Goal: Task Accomplishment & Management: Manage account settings

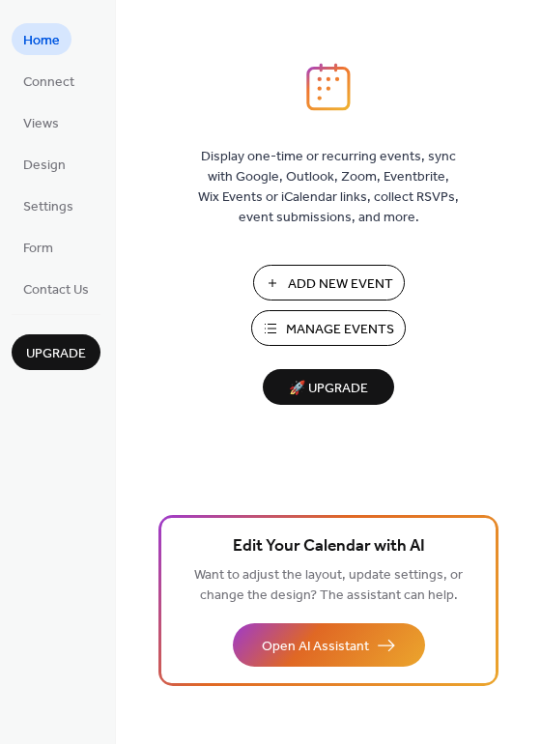
click at [336, 331] on span "Manage Events" at bounding box center [340, 330] width 108 height 20
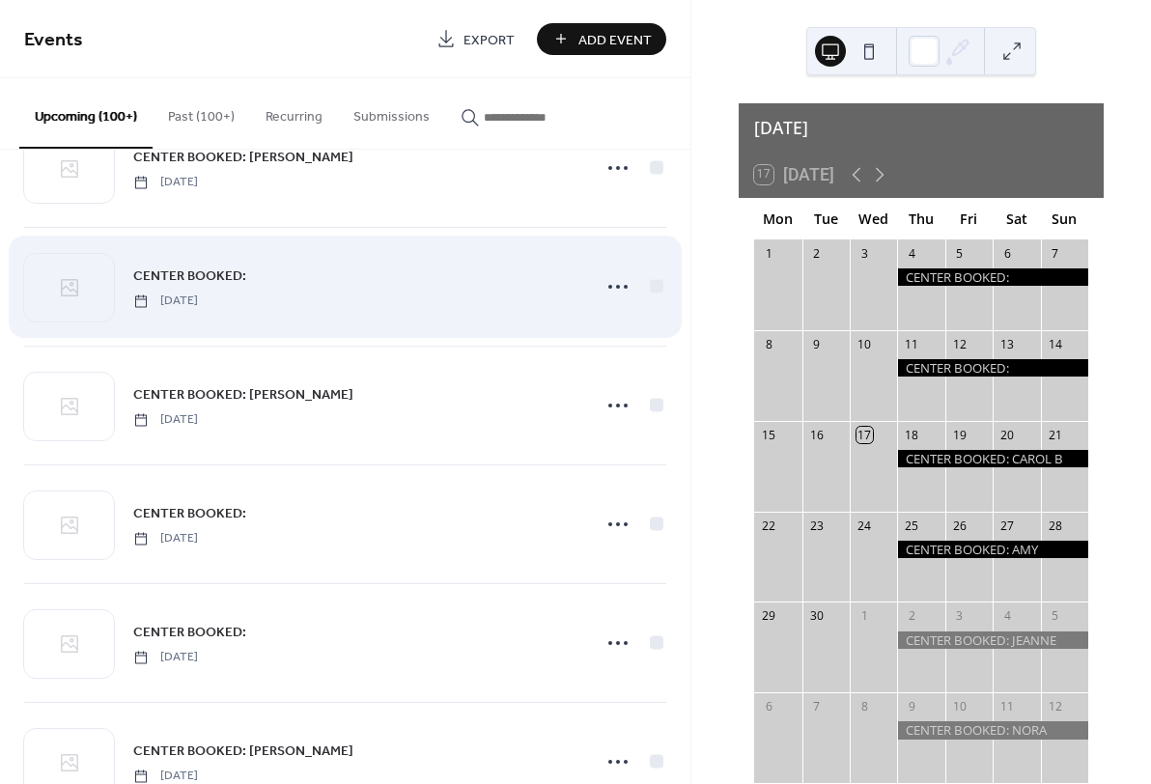
scroll to position [3304, 0]
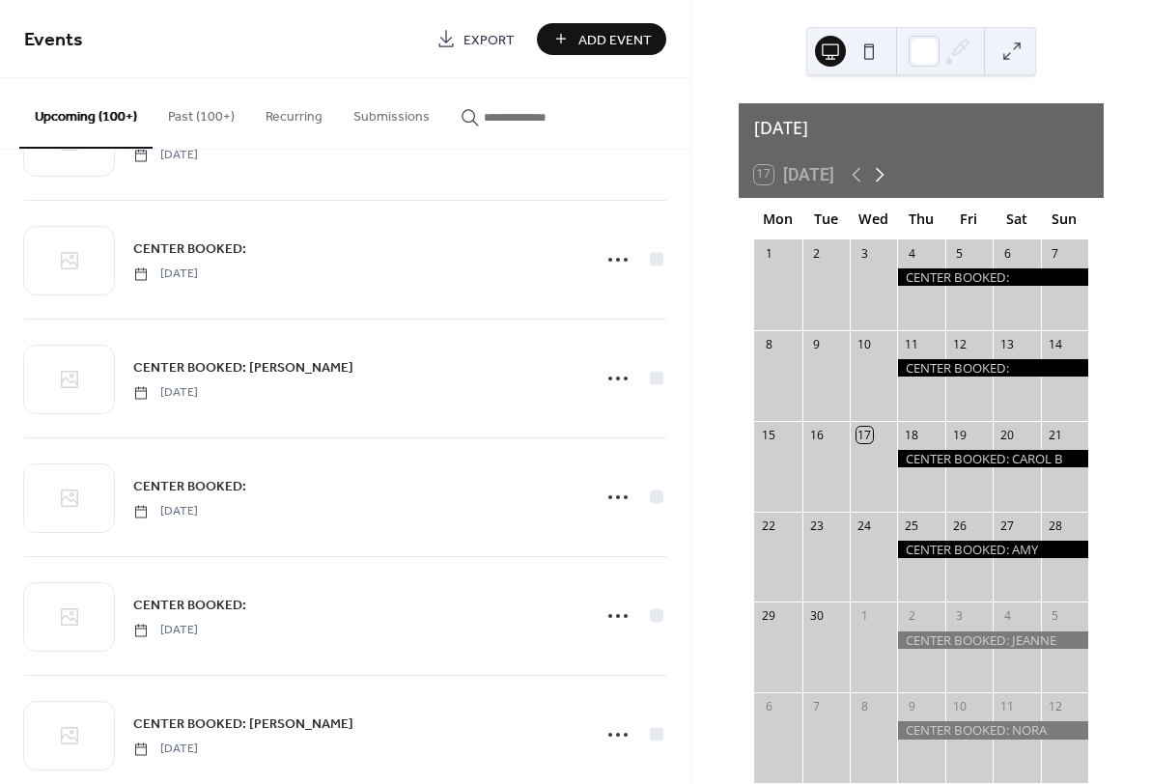
click at [885, 168] on icon at bounding box center [880, 175] width 9 height 14
click at [886, 164] on icon at bounding box center [879, 174] width 23 height 23
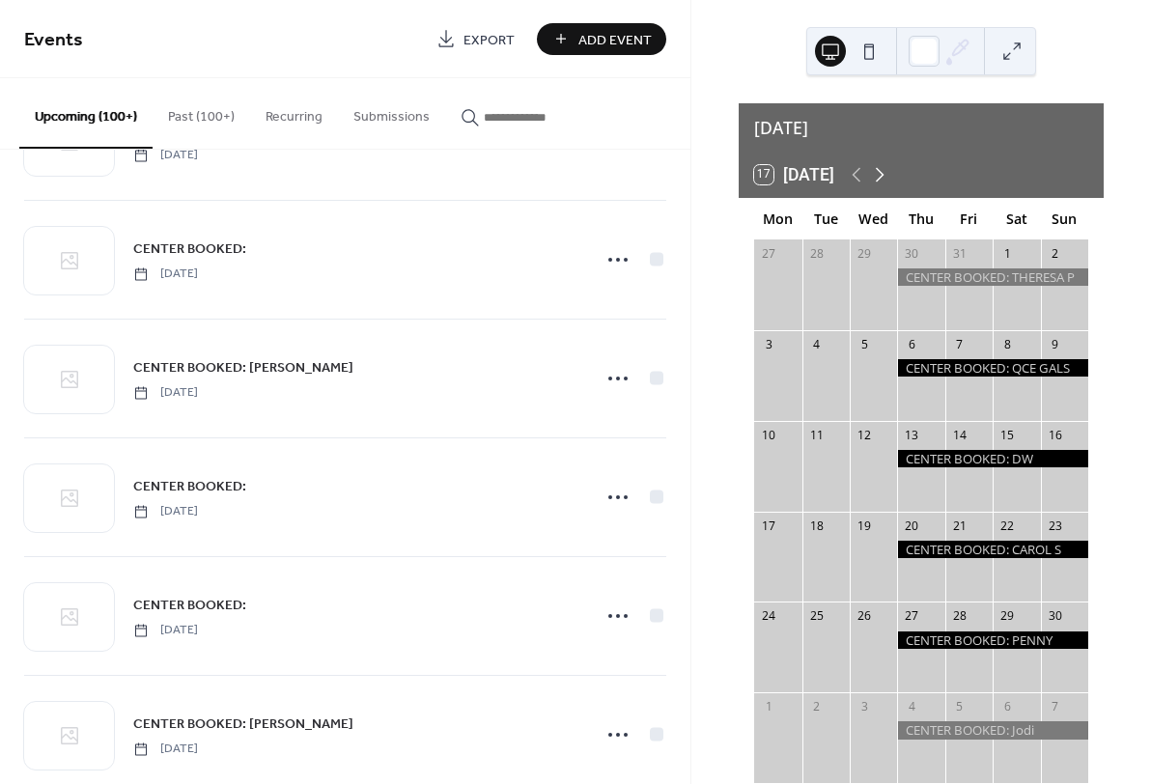
click at [885, 164] on icon at bounding box center [879, 174] width 23 height 23
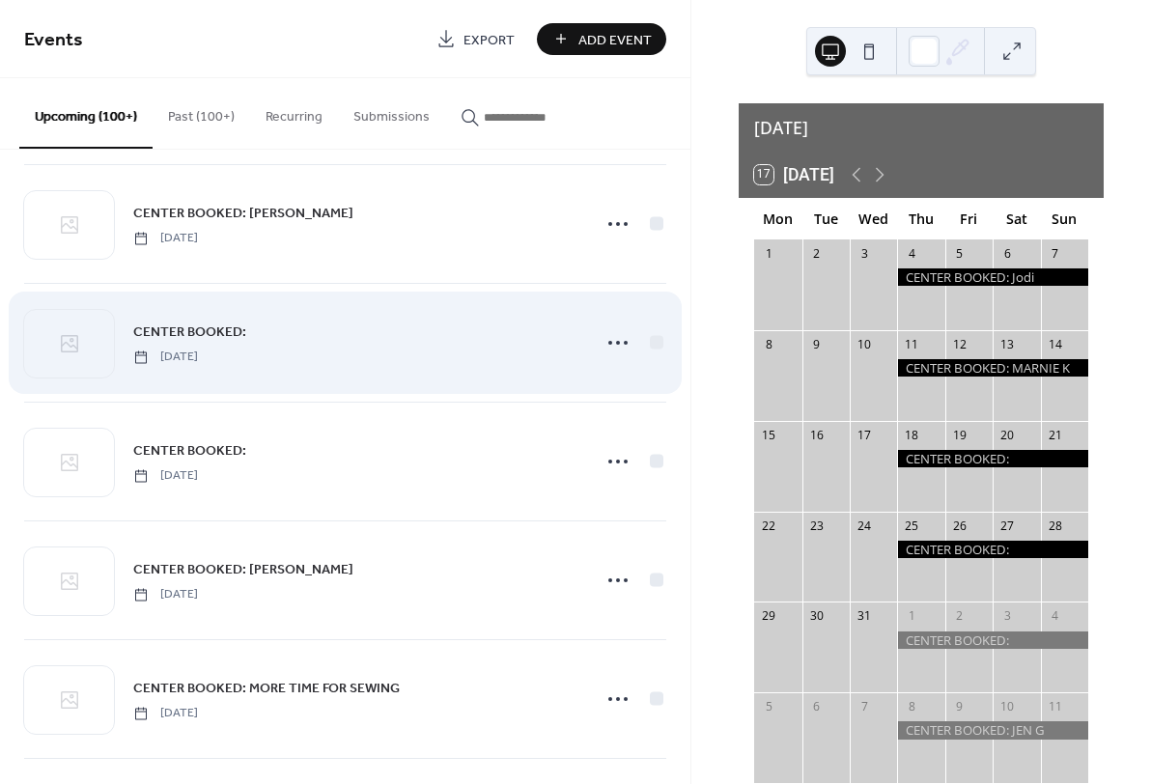
scroll to position [3481, 0]
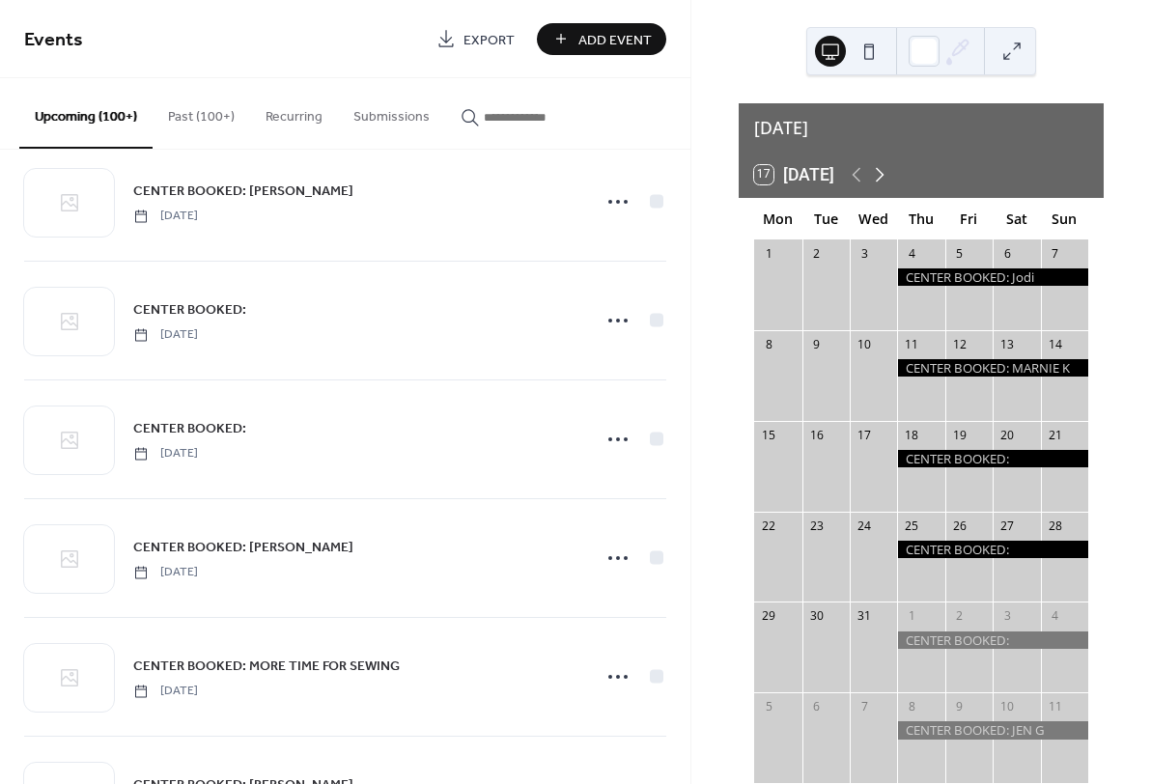
click at [890, 163] on icon at bounding box center [879, 174] width 23 height 23
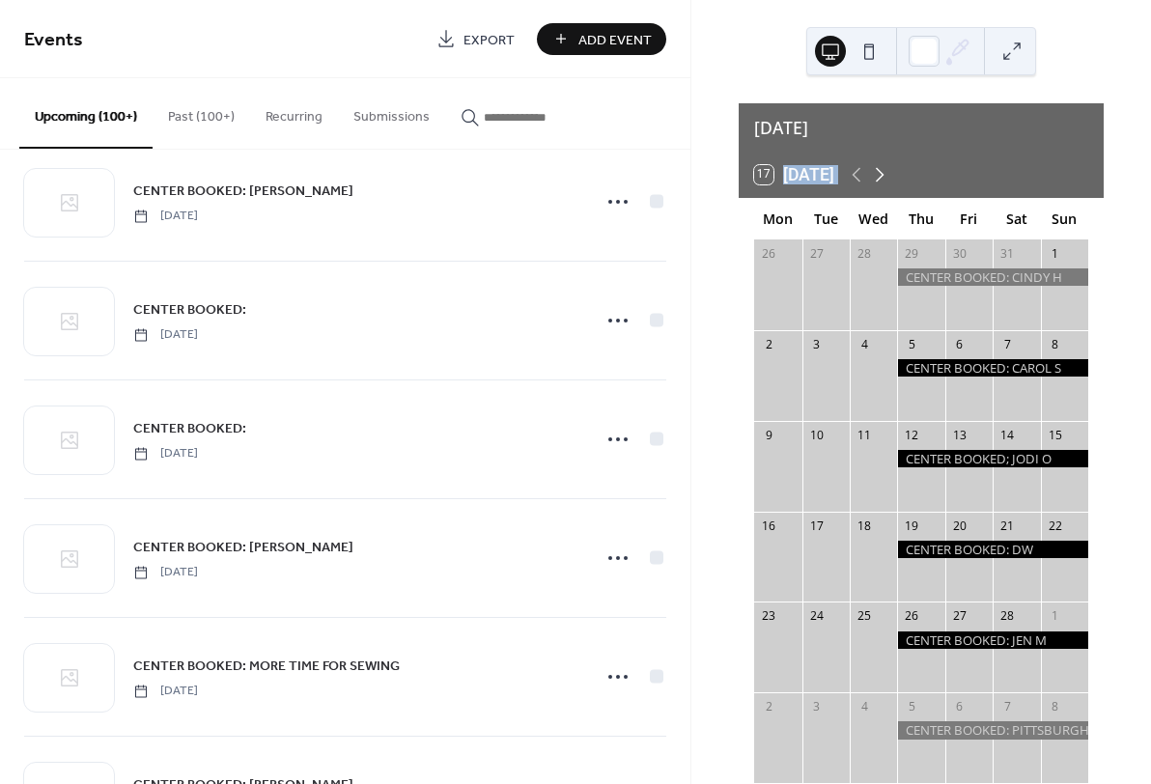
click at [890, 163] on icon at bounding box center [879, 174] width 23 height 23
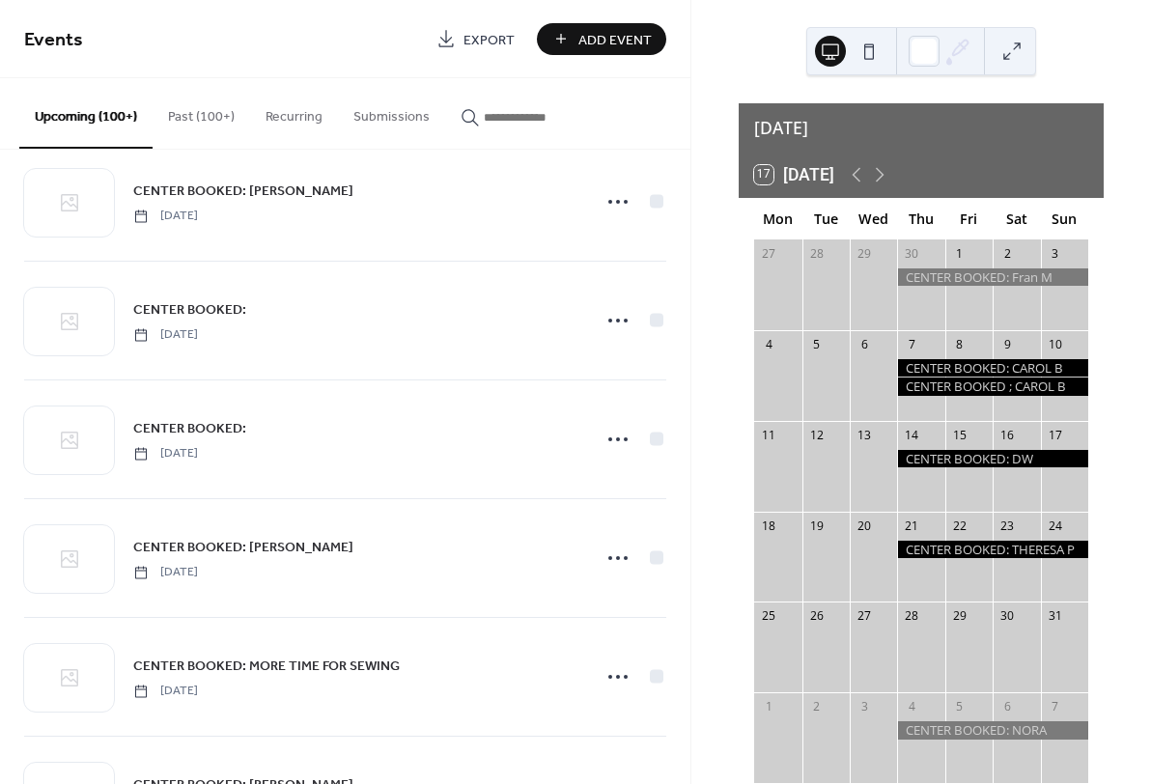
click at [917, 359] on div at bounding box center [992, 367] width 191 height 17
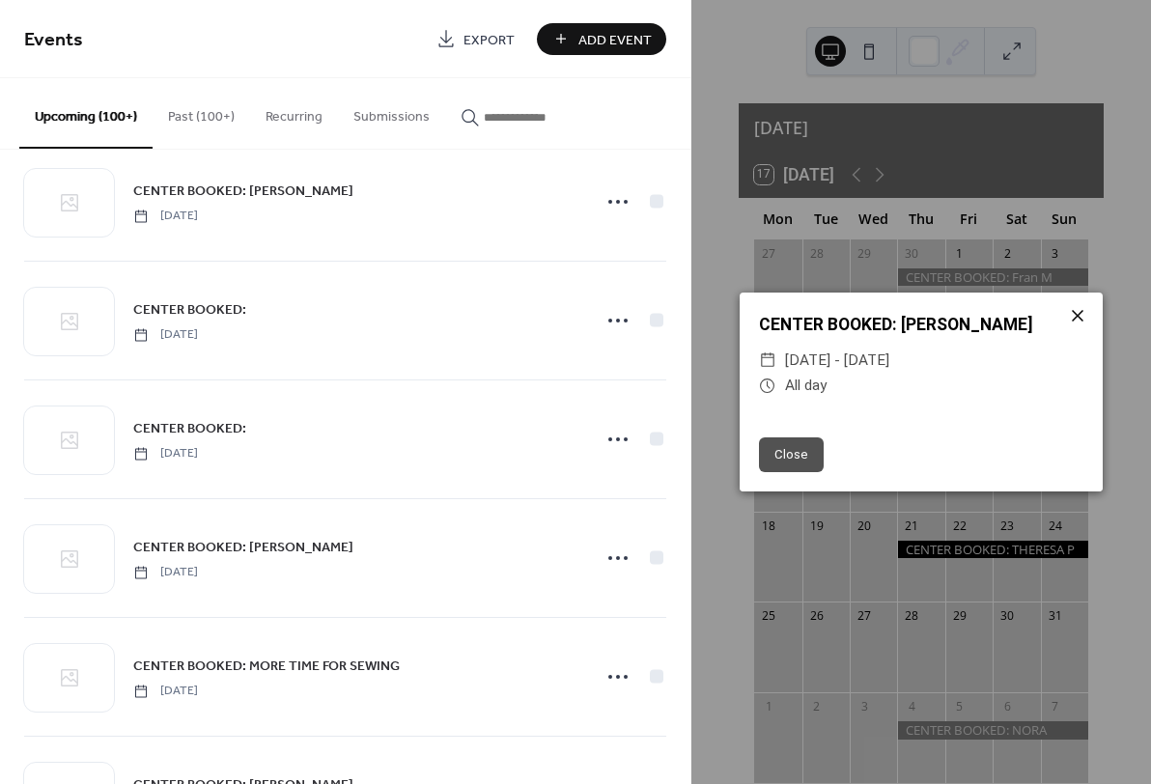
click at [1087, 306] on icon at bounding box center [1077, 315] width 23 height 23
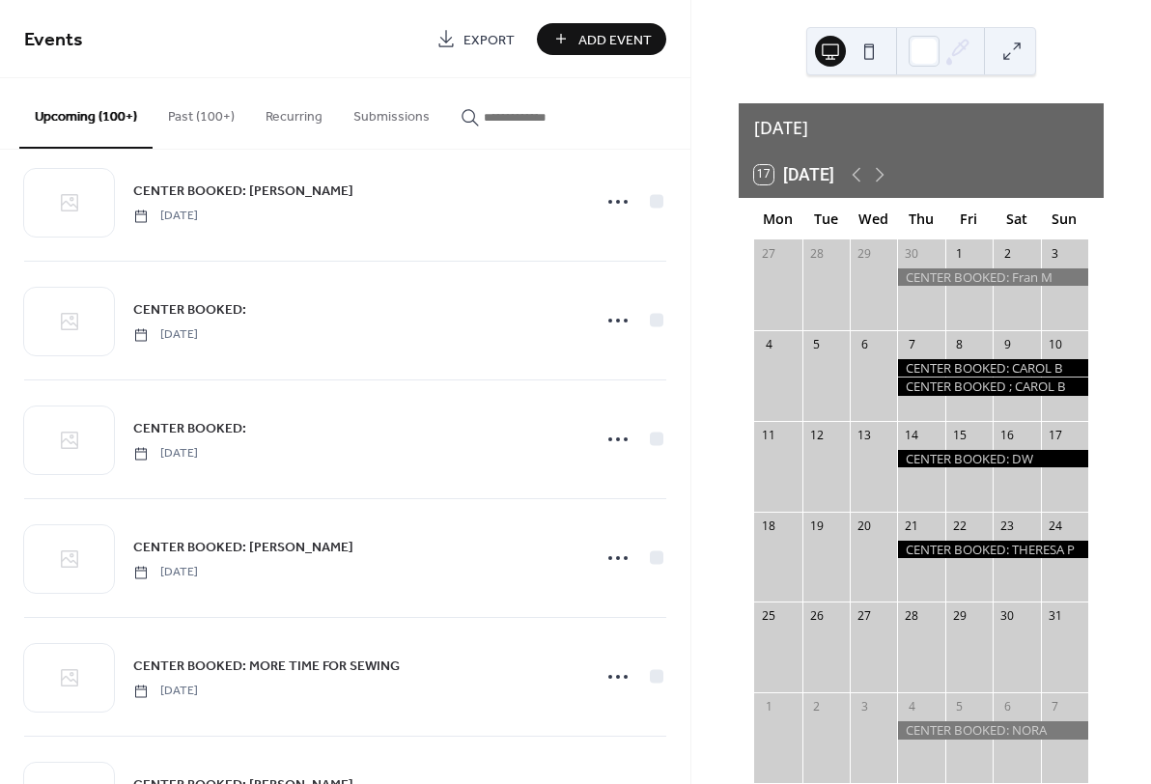
click at [605, 40] on span "Add Event" at bounding box center [615, 40] width 73 height 20
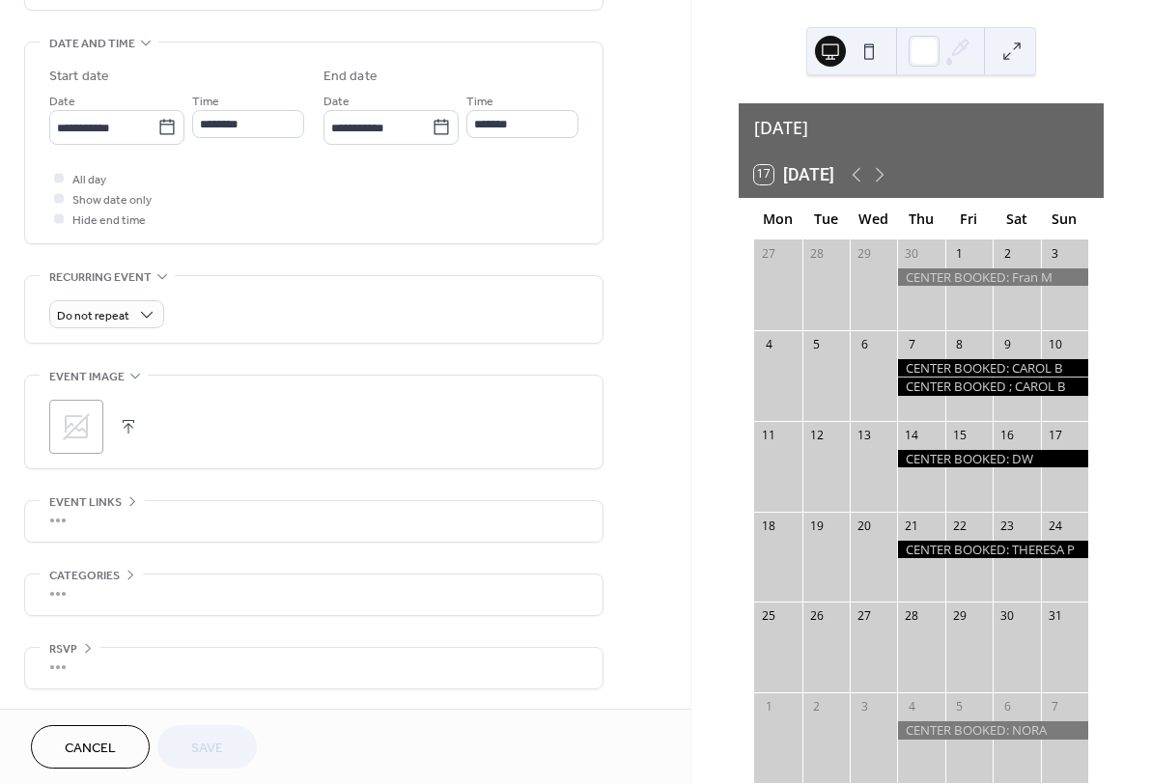
scroll to position [589, 0]
click at [163, 134] on icon at bounding box center [166, 126] width 14 height 15
click at [157, 138] on input "**********" at bounding box center [103, 128] width 108 height 28
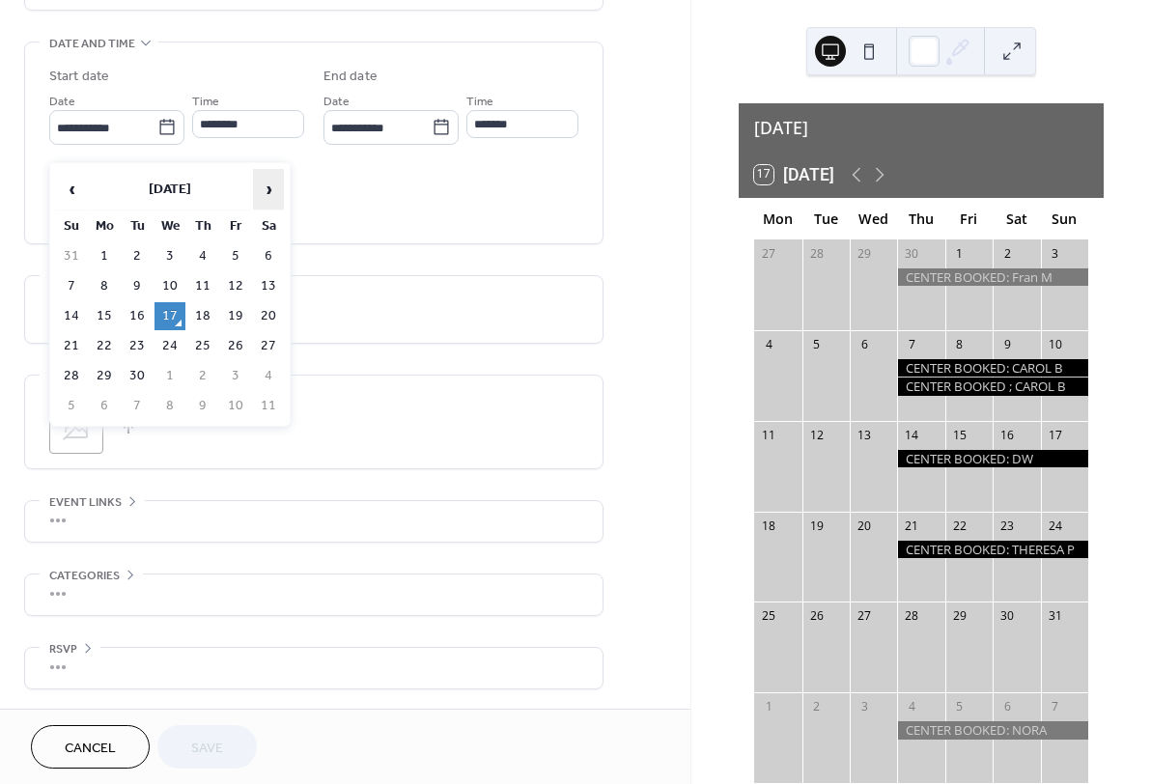
click at [270, 185] on span "›" at bounding box center [268, 189] width 29 height 39
click at [271, 185] on span "›" at bounding box center [268, 189] width 29 height 39
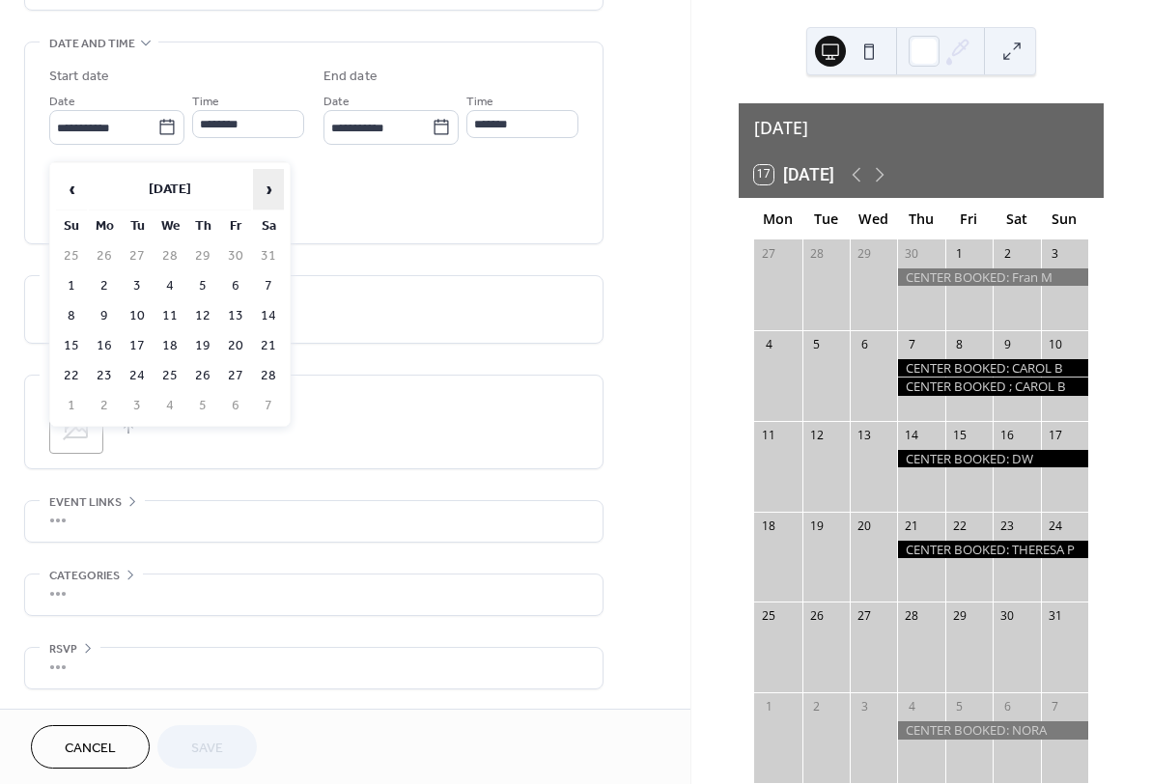
click at [271, 185] on span "›" at bounding box center [268, 189] width 29 height 39
click at [205, 284] on td "7" at bounding box center [202, 286] width 31 height 28
type input "**********"
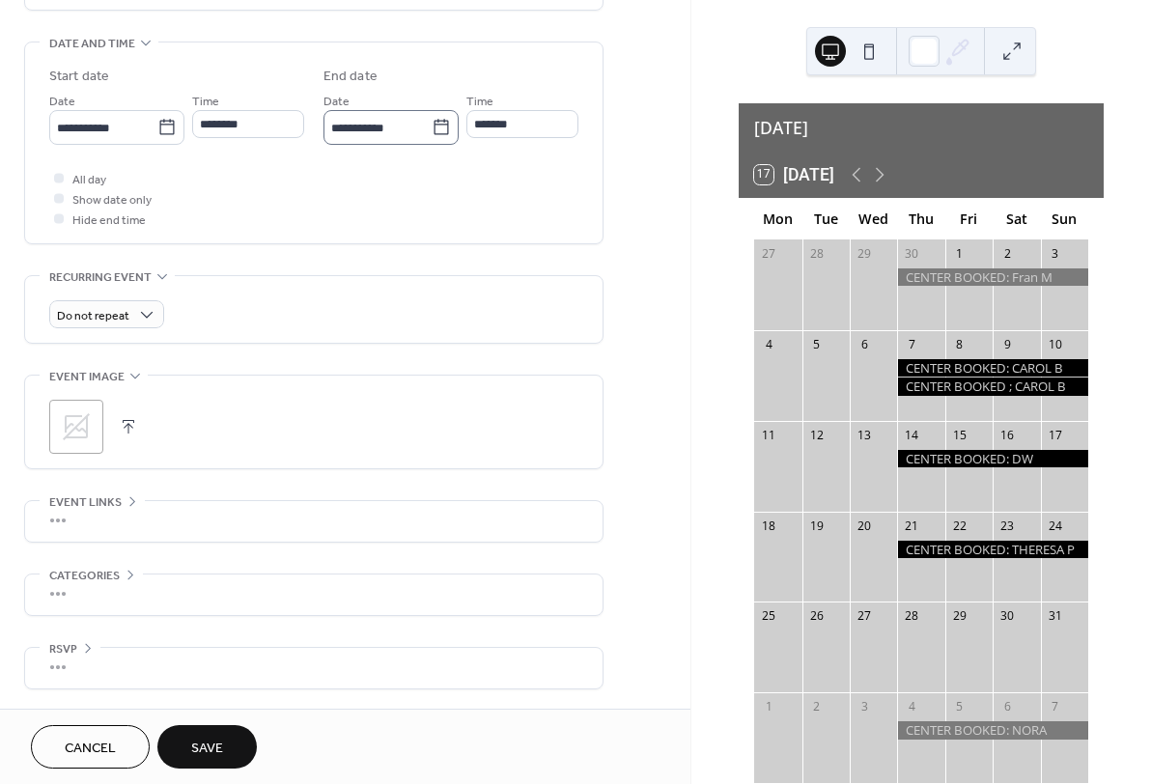
click at [437, 137] on icon at bounding box center [441, 127] width 19 height 19
click at [432, 139] on input "**********" at bounding box center [378, 128] width 108 height 28
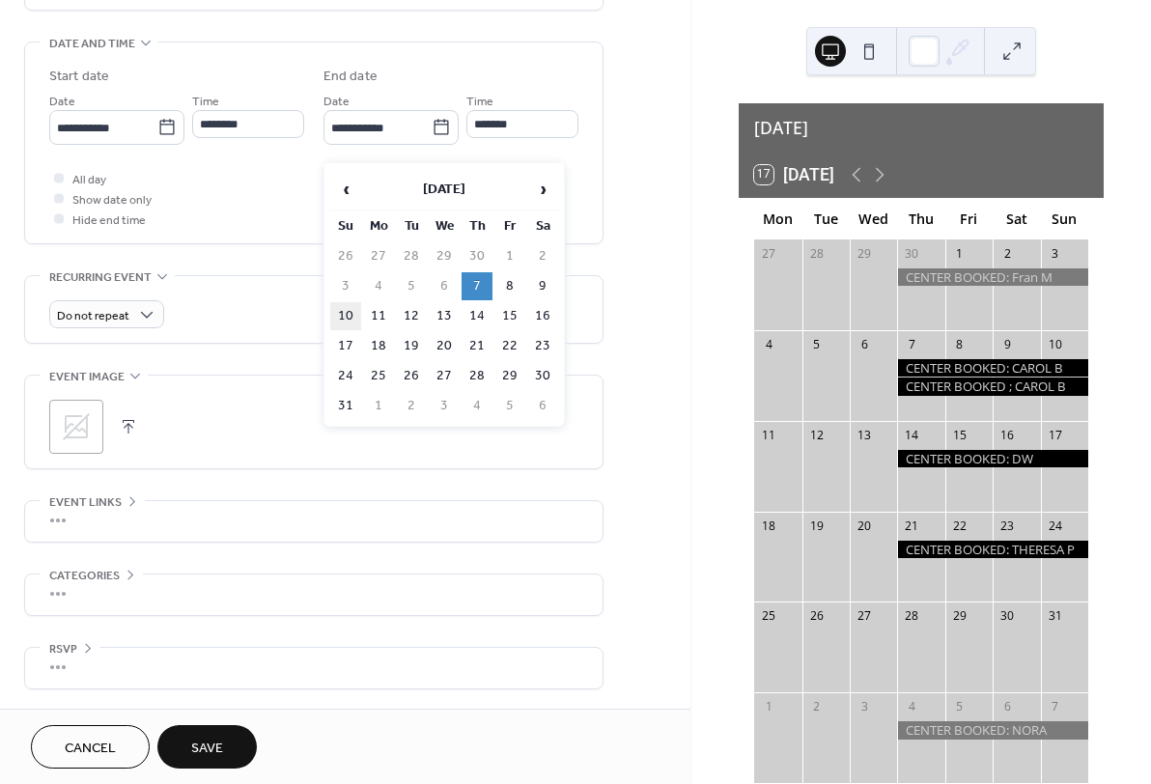
click at [347, 315] on td "10" at bounding box center [345, 316] width 31 height 28
type input "**********"
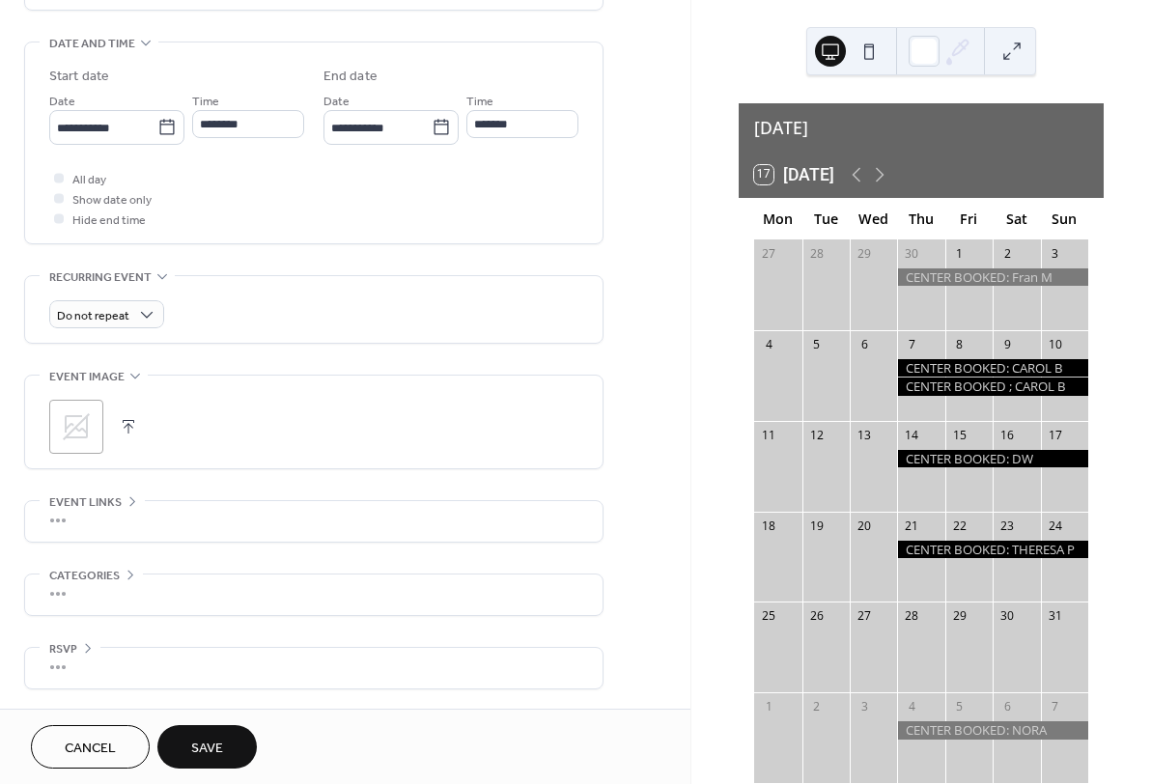
scroll to position [606, 0]
click at [100, 740] on span "Cancel" at bounding box center [90, 749] width 51 height 20
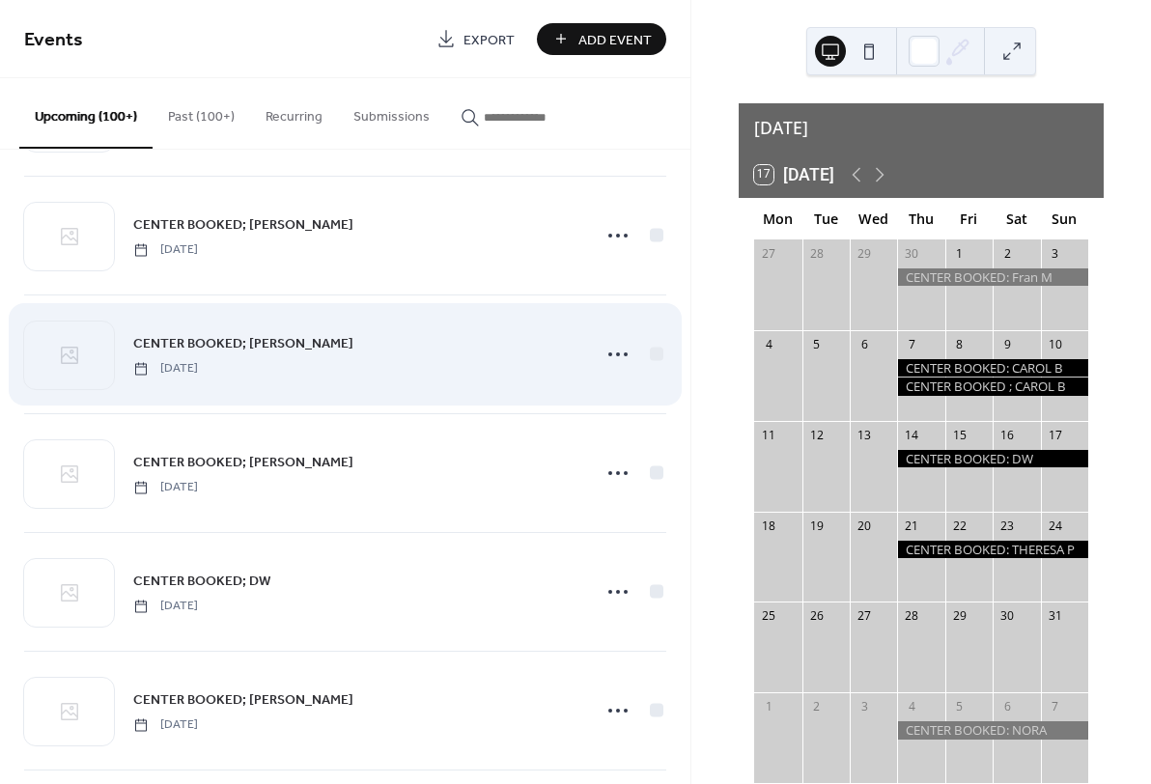
scroll to position [4762, 0]
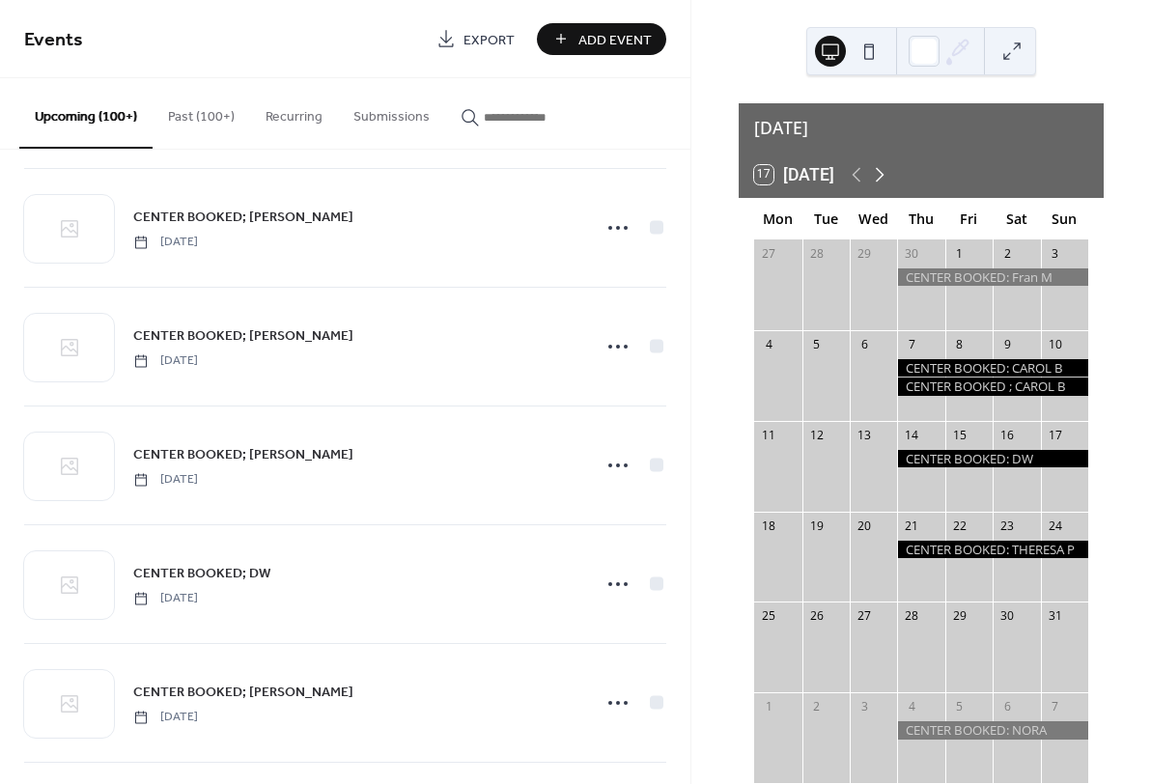
click at [885, 168] on icon at bounding box center [880, 175] width 9 height 14
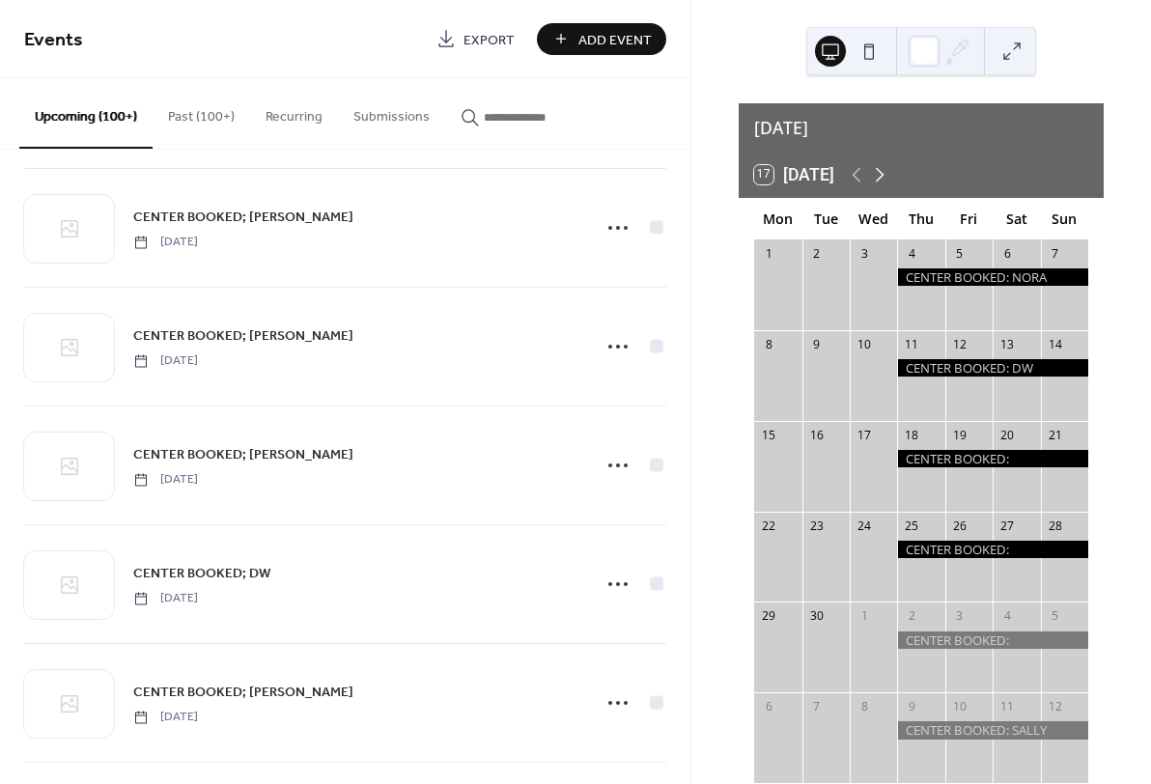
click at [885, 168] on icon at bounding box center [880, 175] width 9 height 14
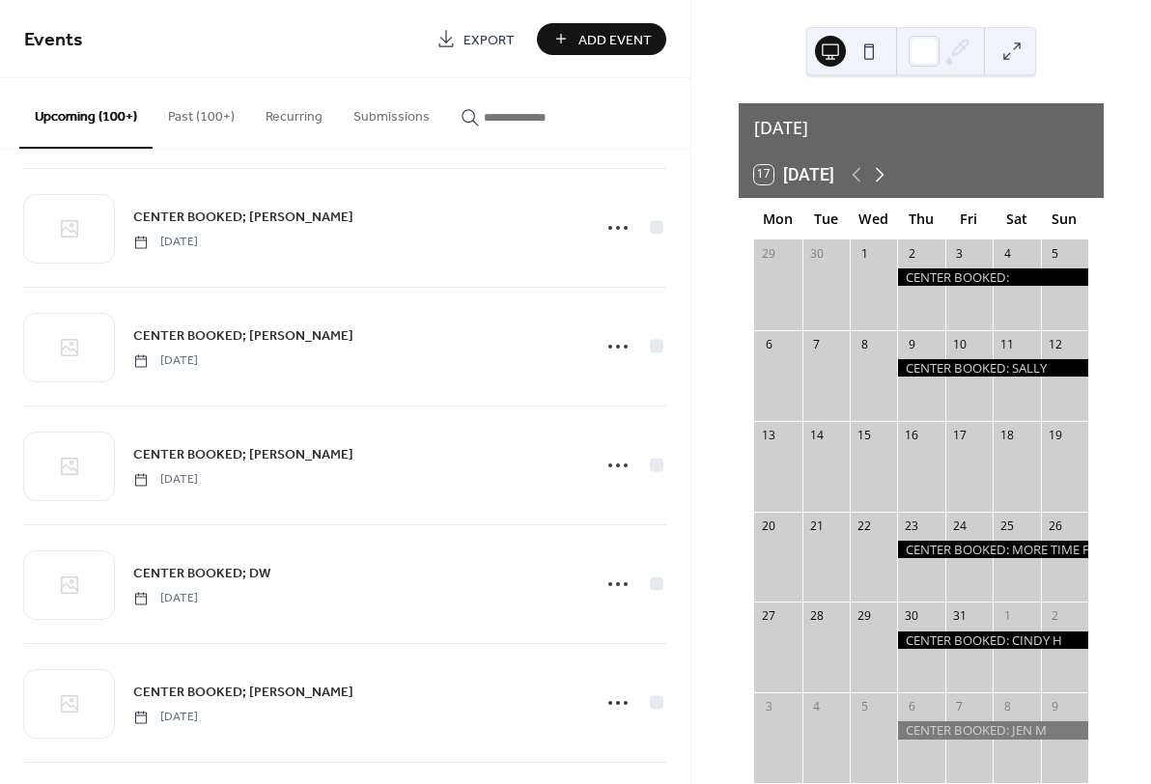
click at [885, 168] on icon at bounding box center [880, 175] width 9 height 14
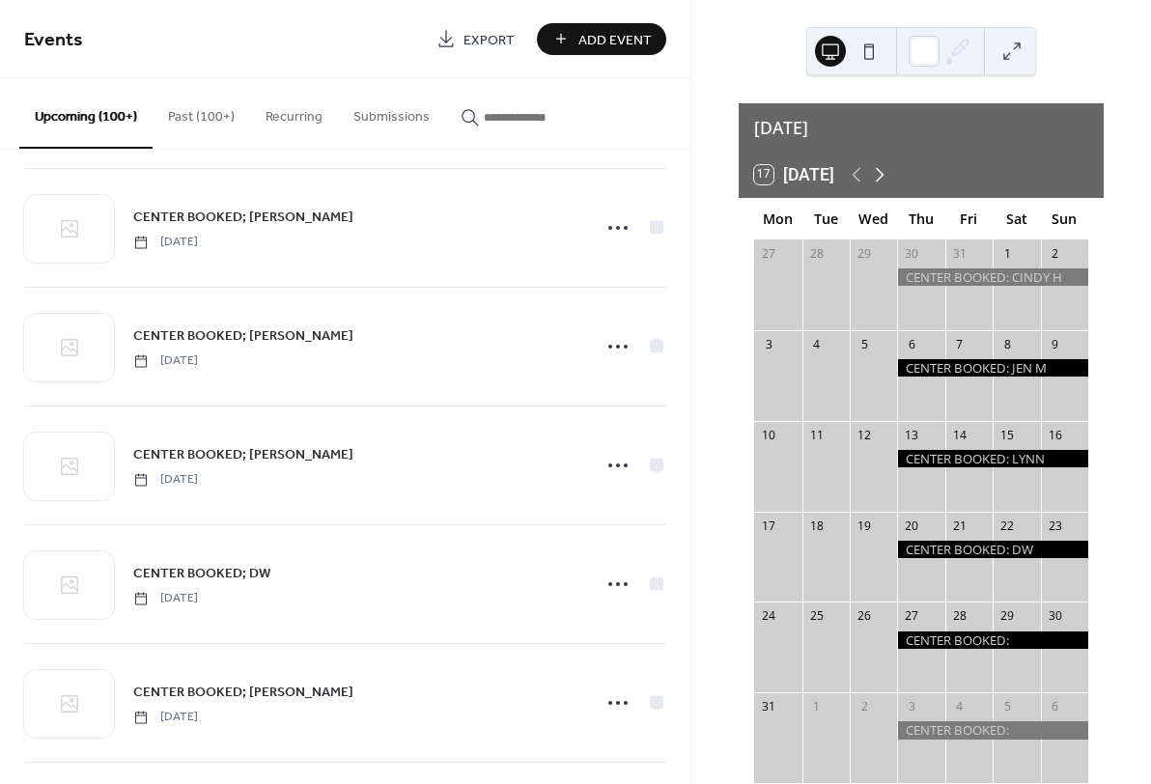
click at [885, 168] on icon at bounding box center [880, 175] width 9 height 14
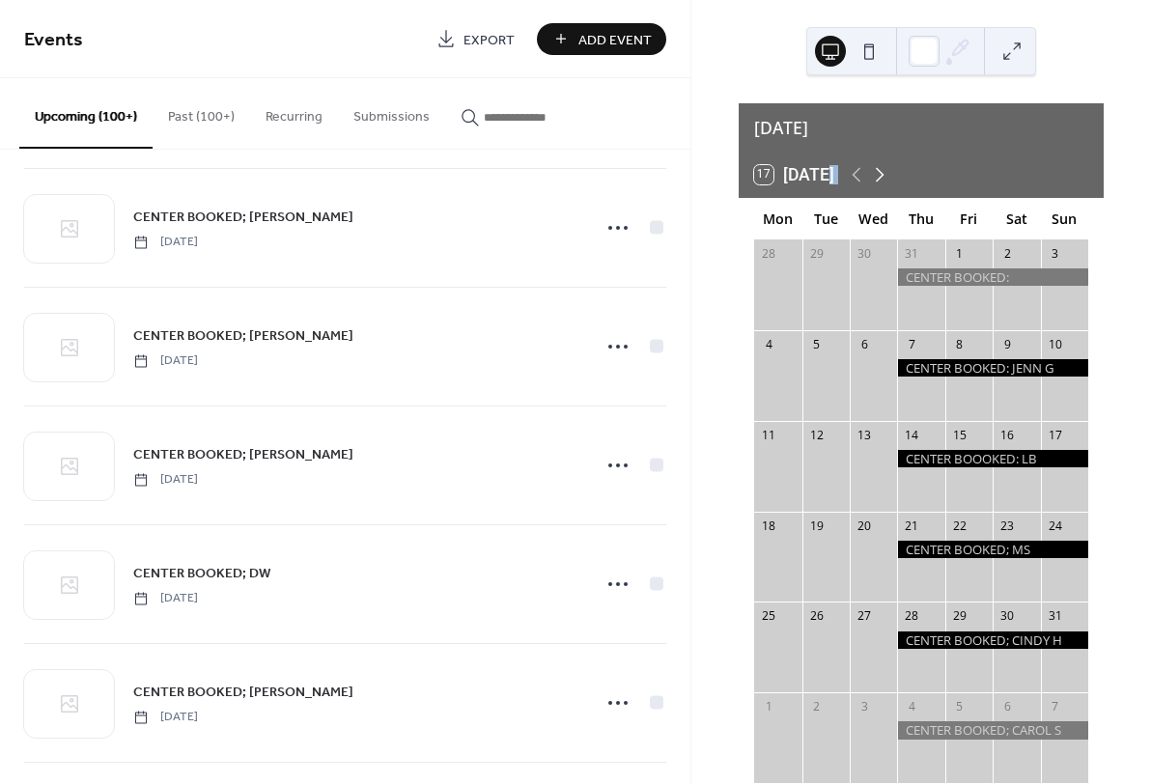
click at [885, 168] on icon at bounding box center [880, 175] width 9 height 14
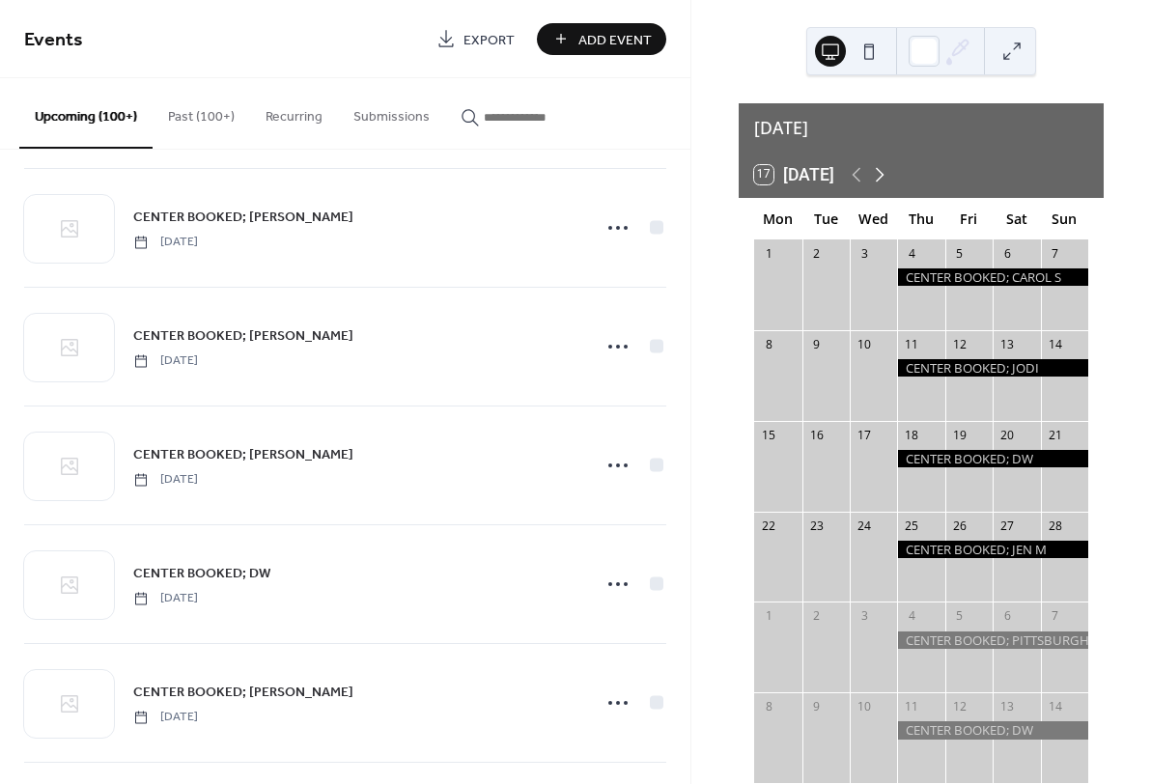
click at [885, 168] on icon at bounding box center [880, 175] width 9 height 14
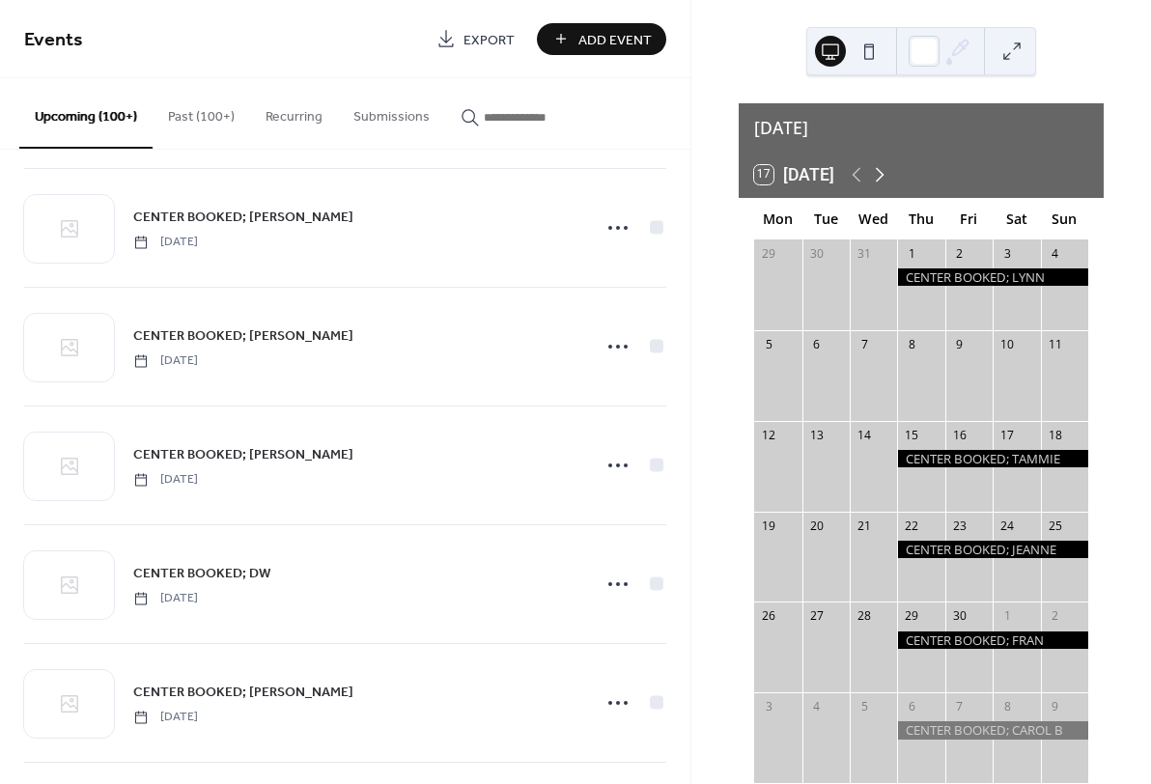
click at [885, 168] on icon at bounding box center [880, 175] width 9 height 14
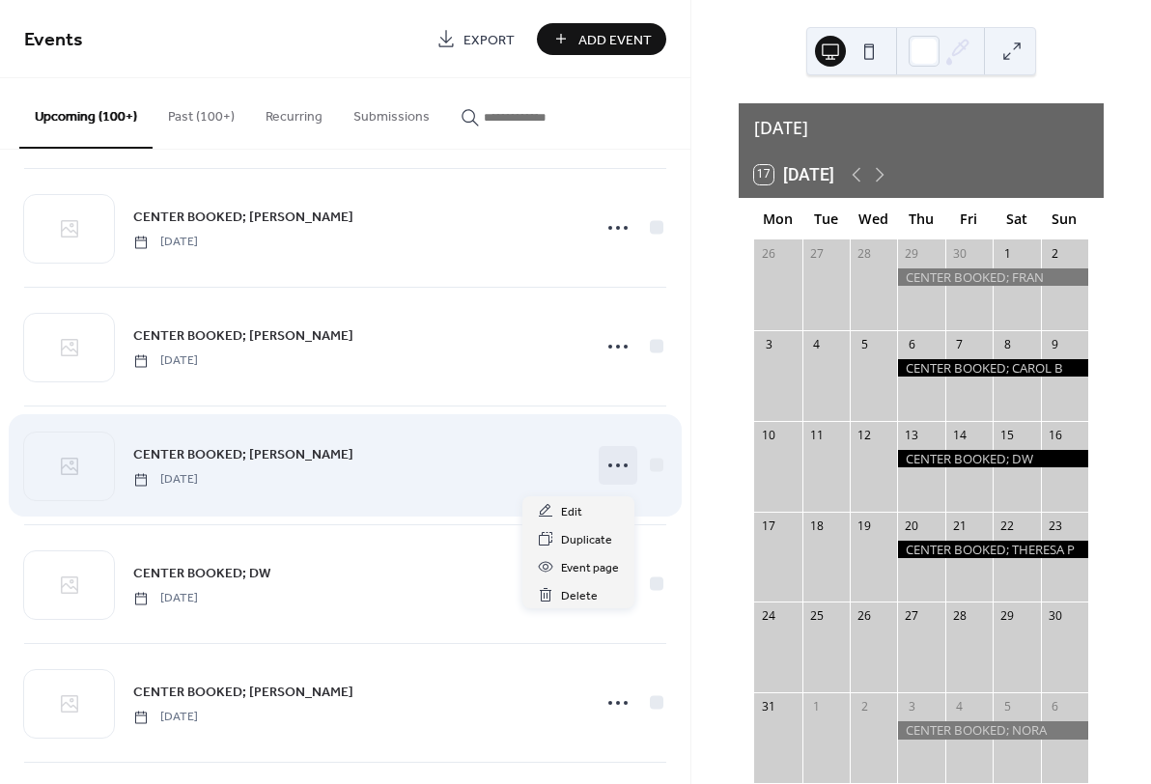
click at [616, 471] on icon at bounding box center [618, 465] width 31 height 31
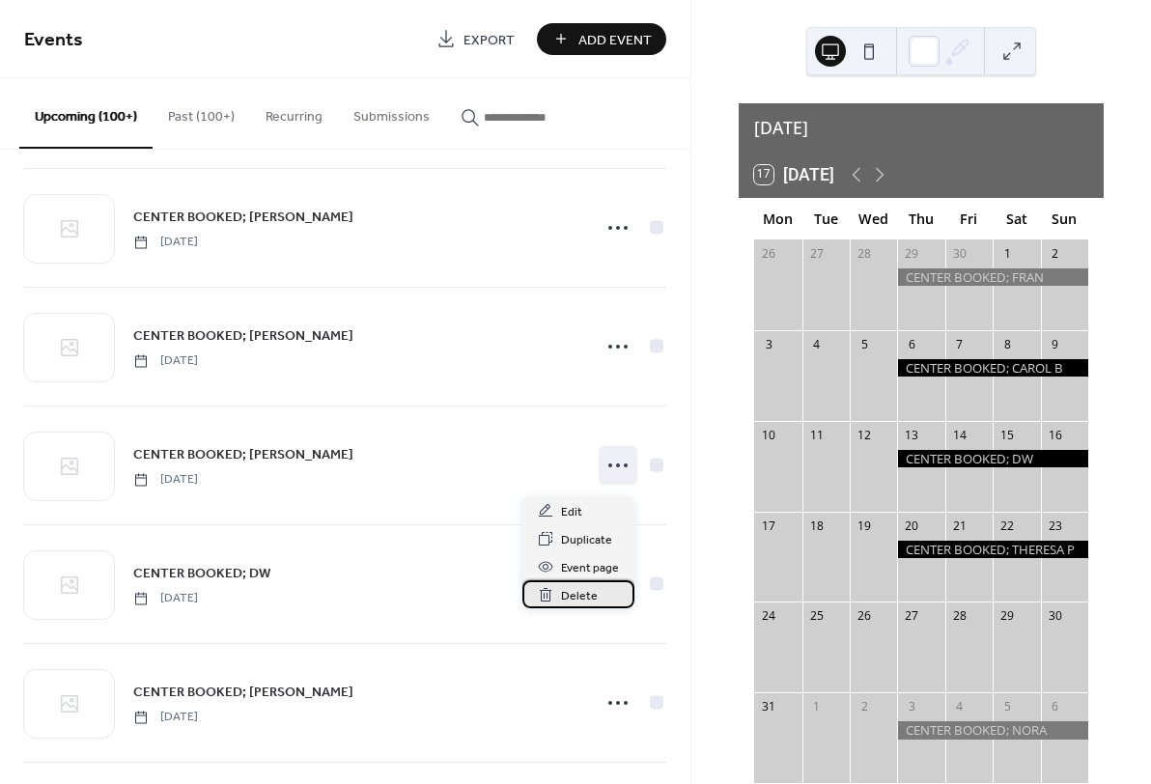
click at [573, 594] on span "Delete" at bounding box center [579, 596] width 37 height 20
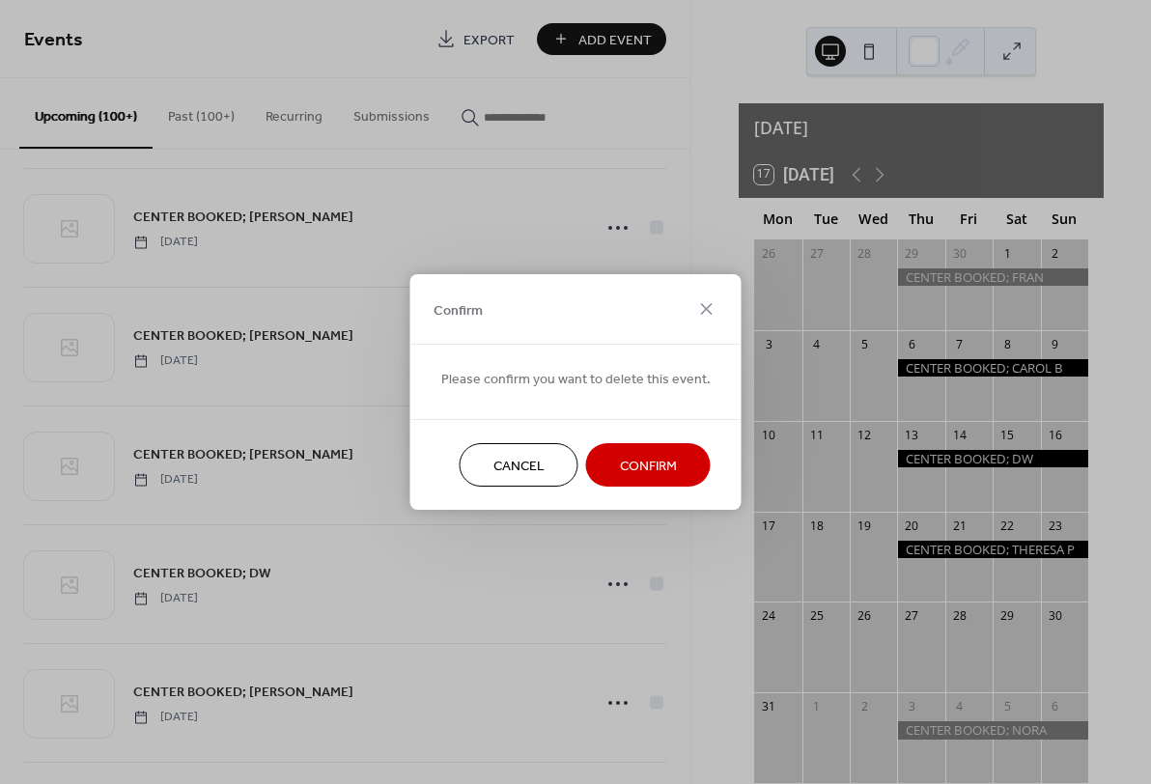
click at [645, 467] on span "Confirm" at bounding box center [648, 467] width 57 height 20
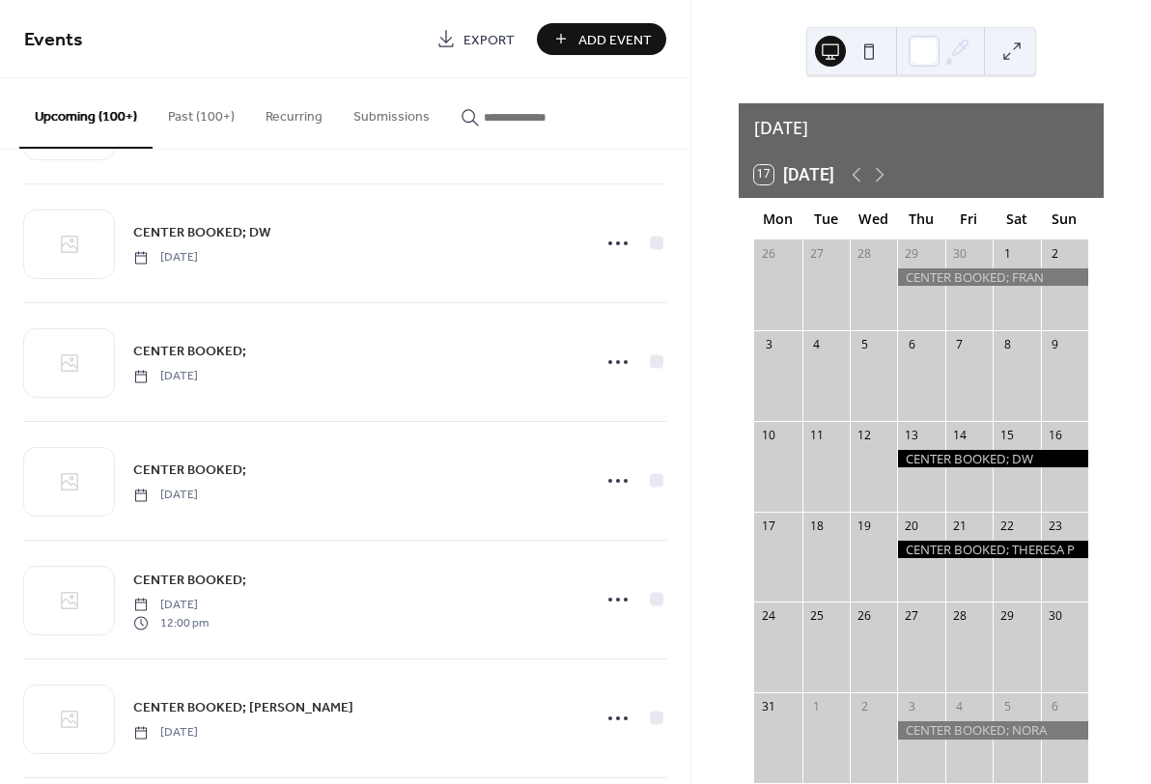
scroll to position [5343, 0]
click at [889, 163] on icon at bounding box center [879, 174] width 23 height 23
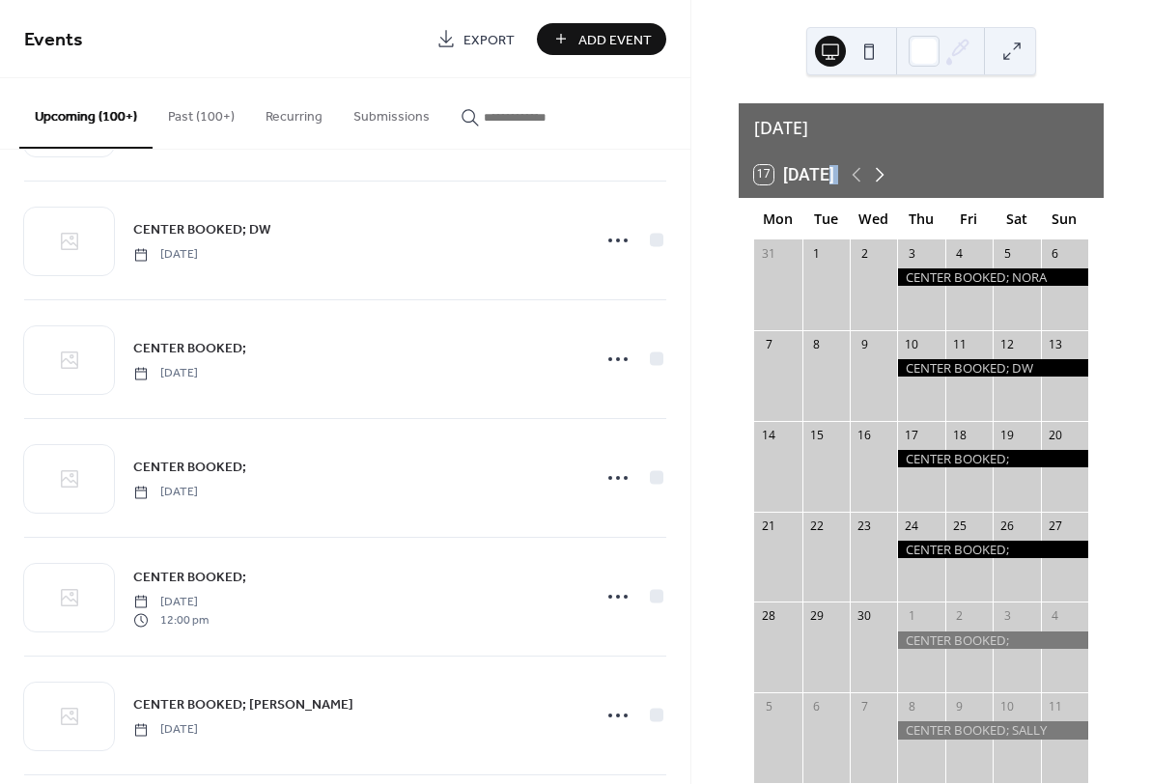
click at [889, 163] on icon at bounding box center [879, 174] width 23 height 23
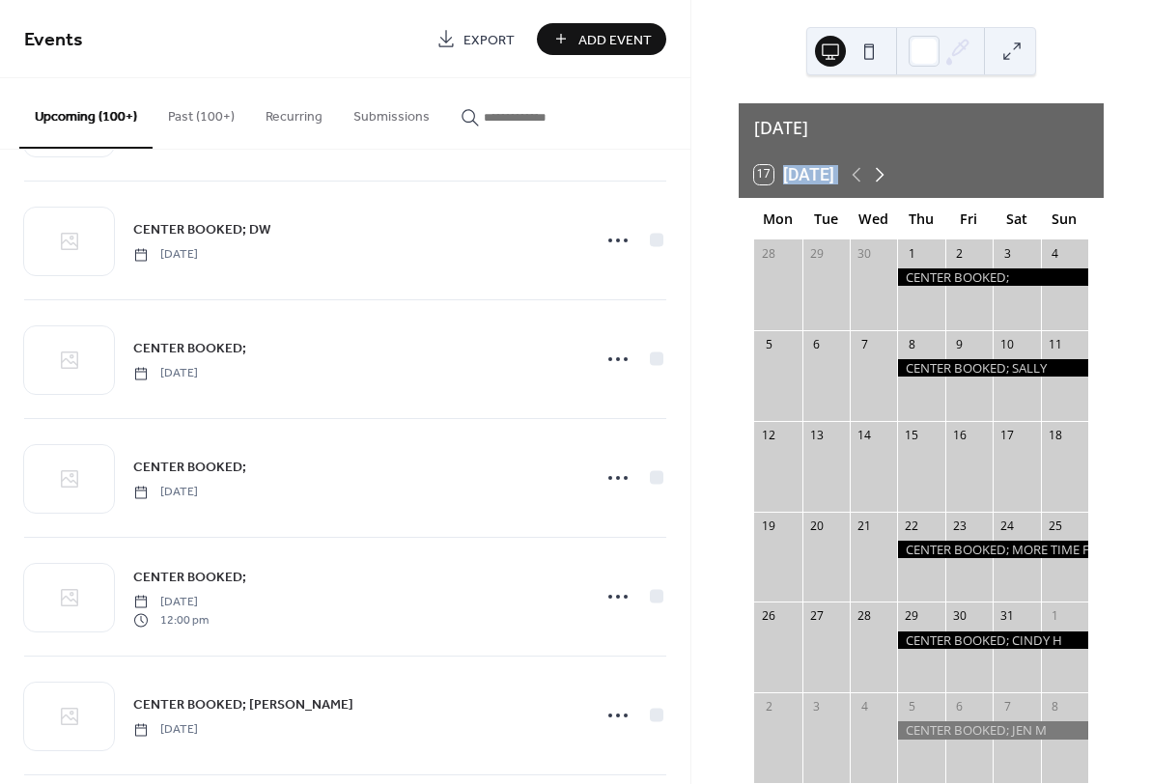
click at [889, 163] on icon at bounding box center [879, 174] width 23 height 23
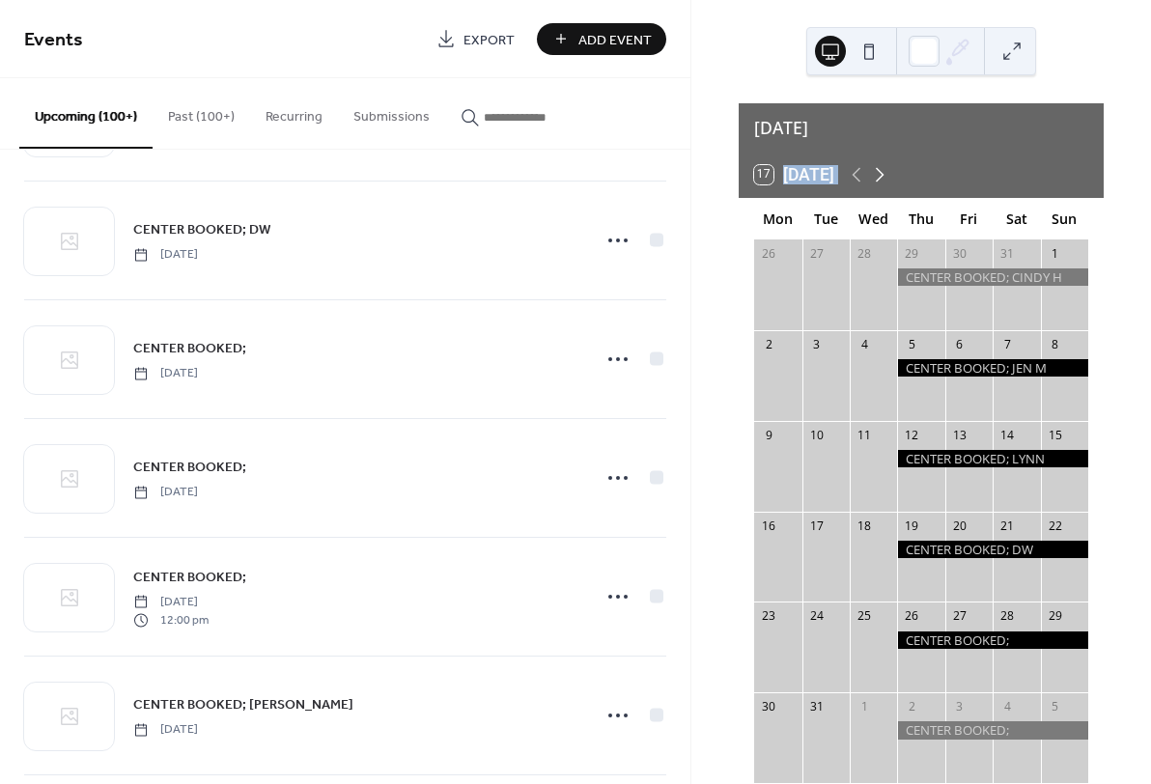
click at [889, 163] on icon at bounding box center [879, 174] width 23 height 23
click at [861, 168] on icon at bounding box center [857, 175] width 9 height 14
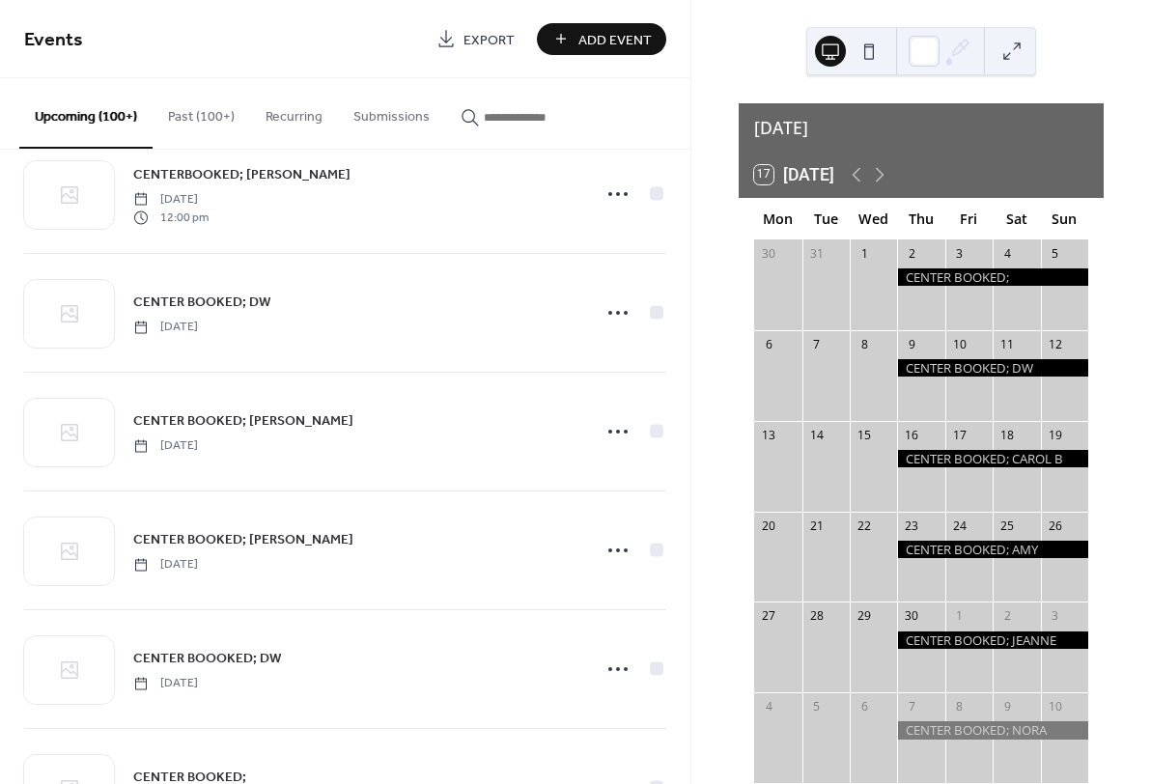
scroll to position [6964, 0]
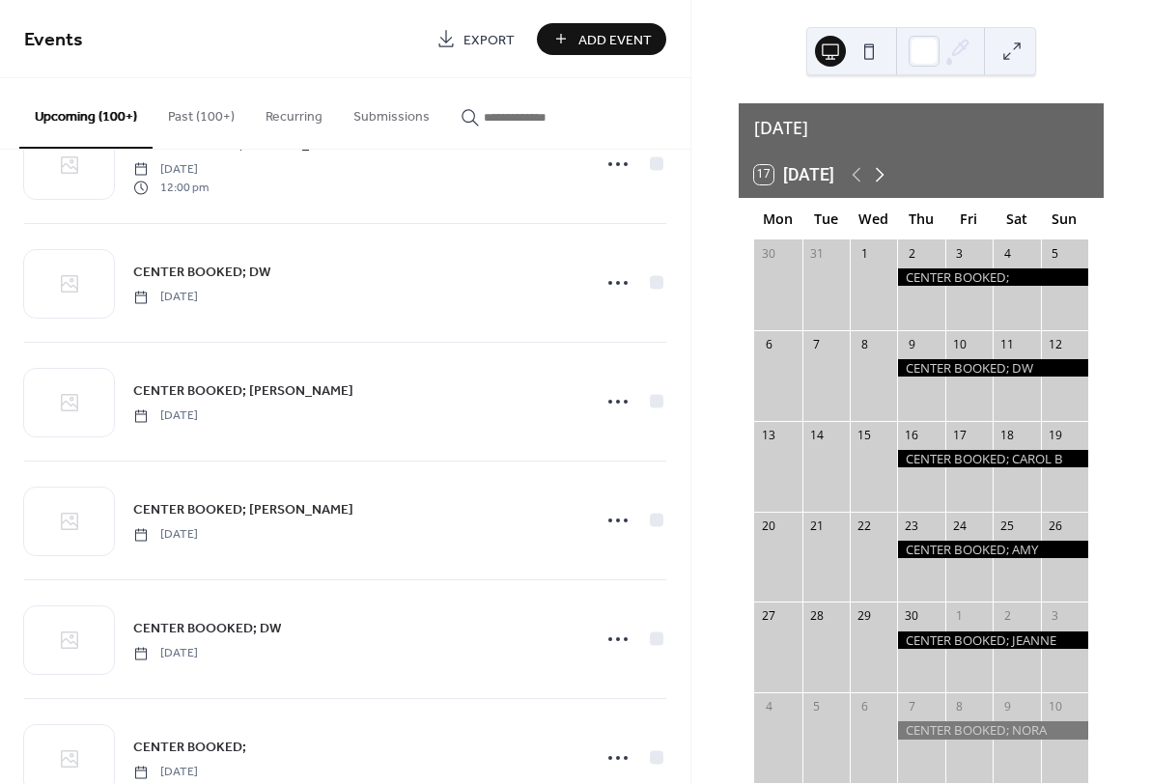
click at [885, 168] on icon at bounding box center [880, 175] width 9 height 14
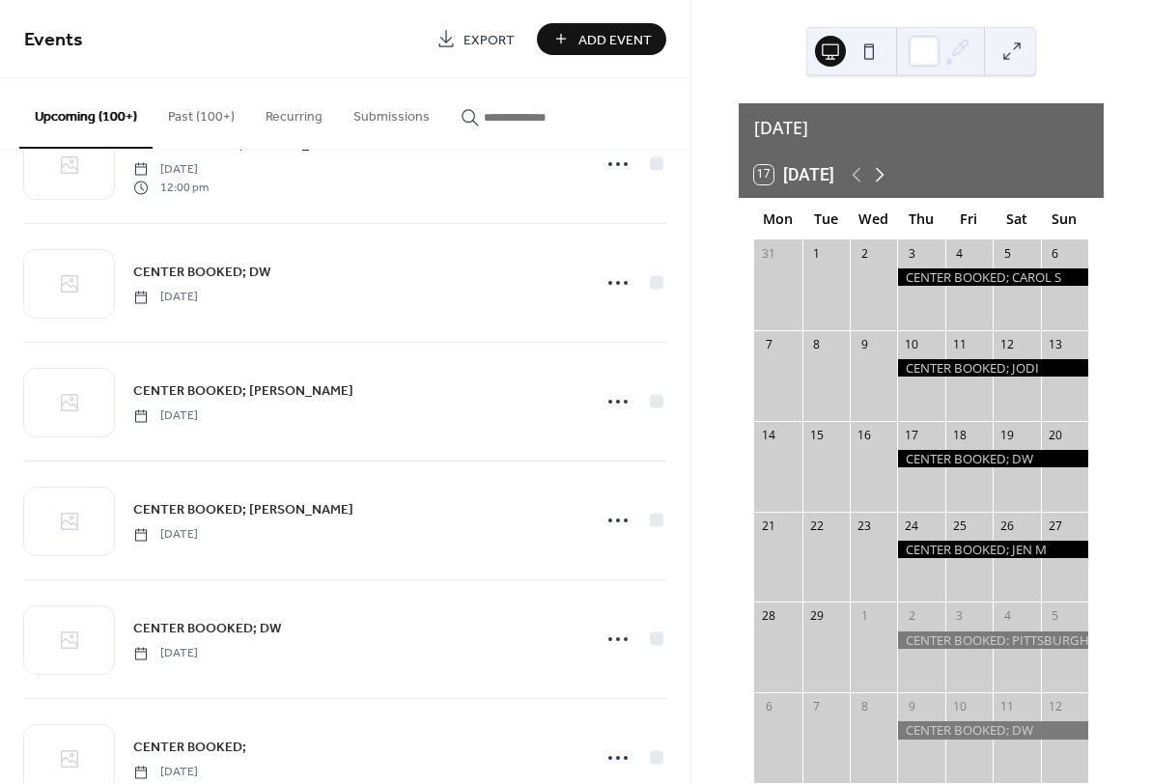
click at [885, 168] on icon at bounding box center [880, 175] width 9 height 14
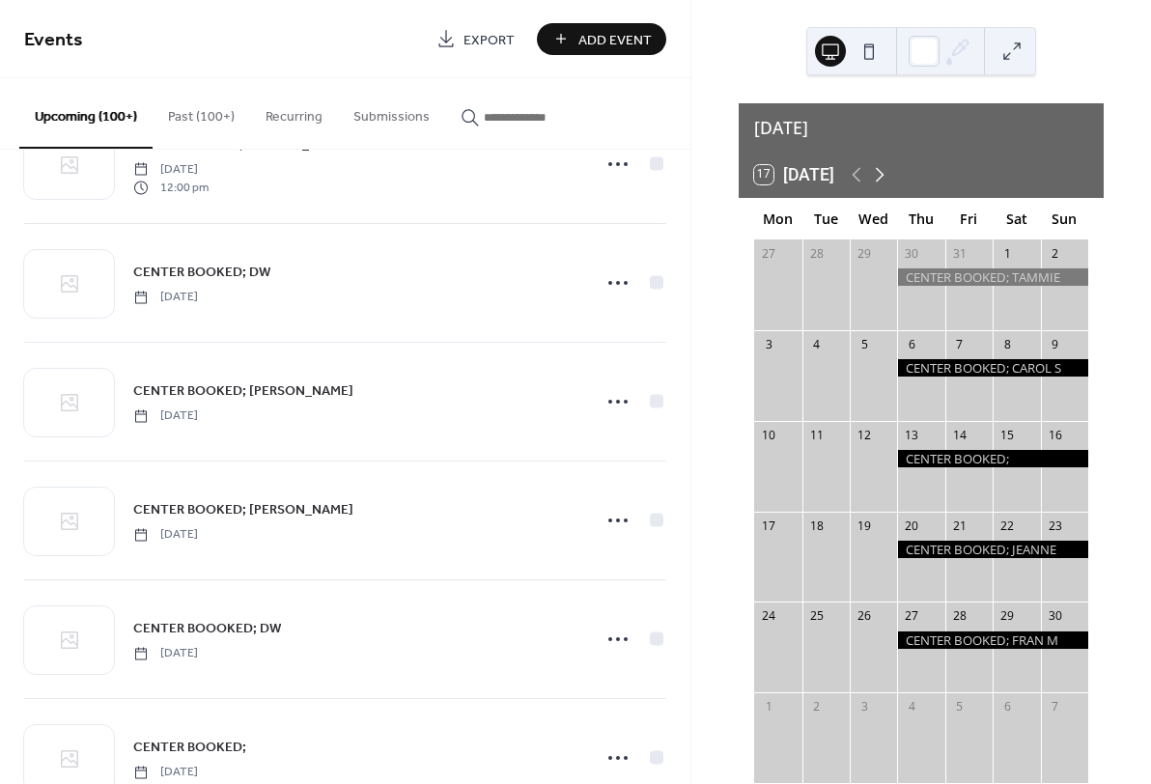
click at [885, 168] on icon at bounding box center [880, 175] width 9 height 14
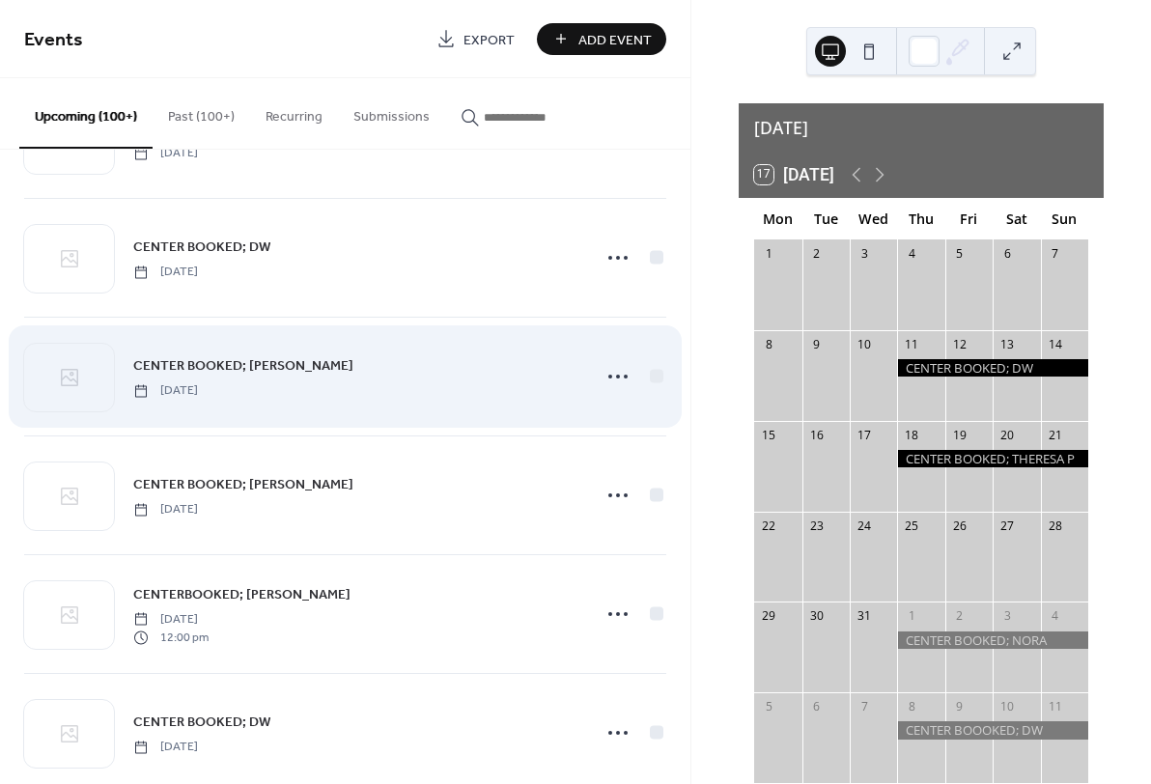
scroll to position [6505, 0]
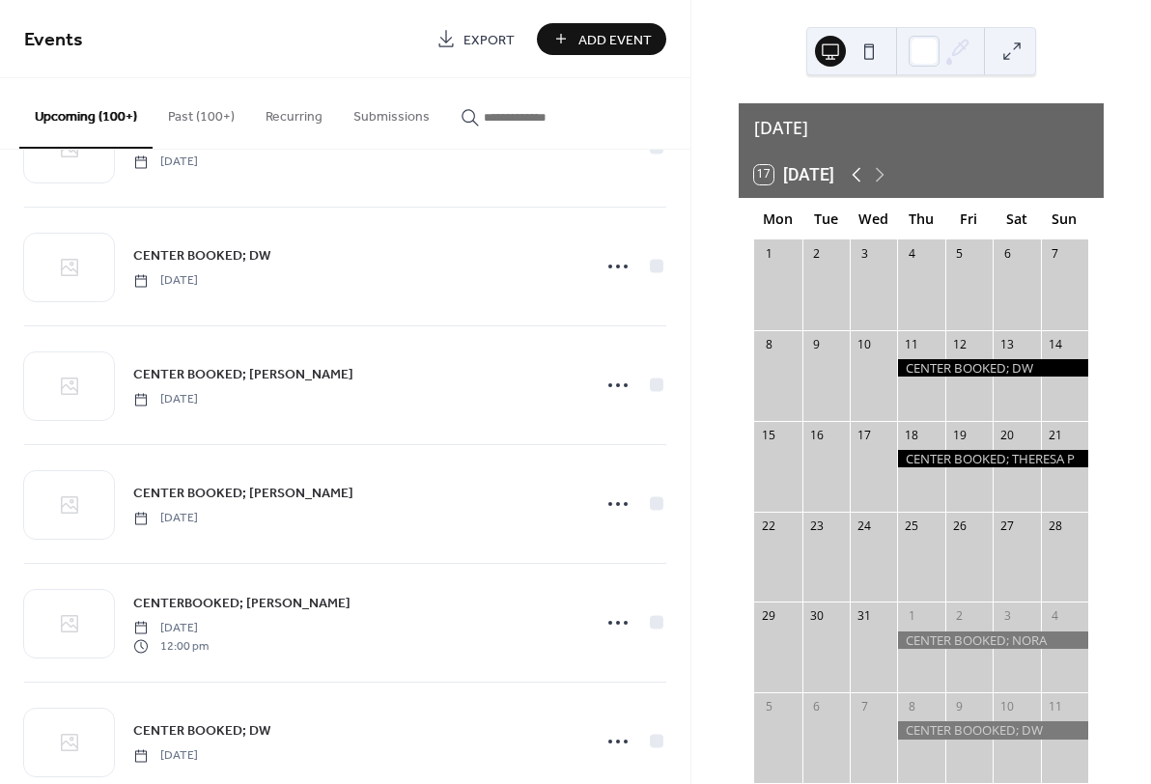
click at [859, 168] on icon at bounding box center [857, 175] width 9 height 14
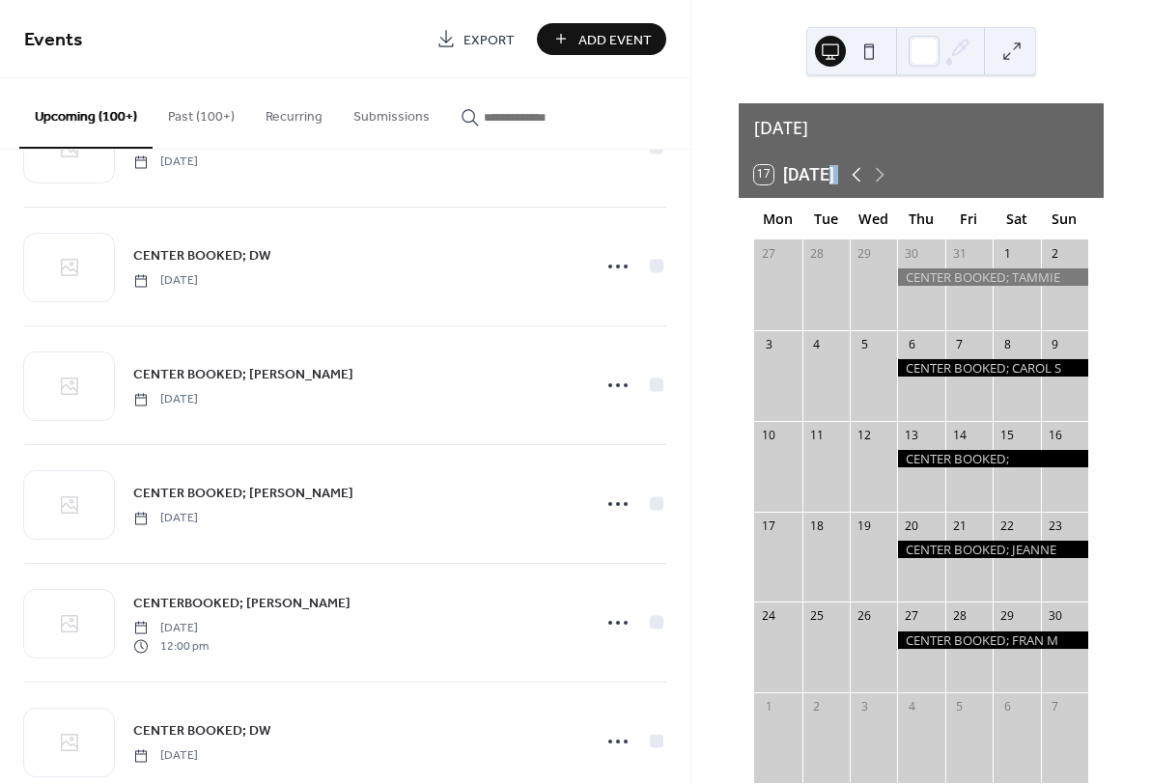
click at [859, 168] on icon at bounding box center [857, 175] width 9 height 14
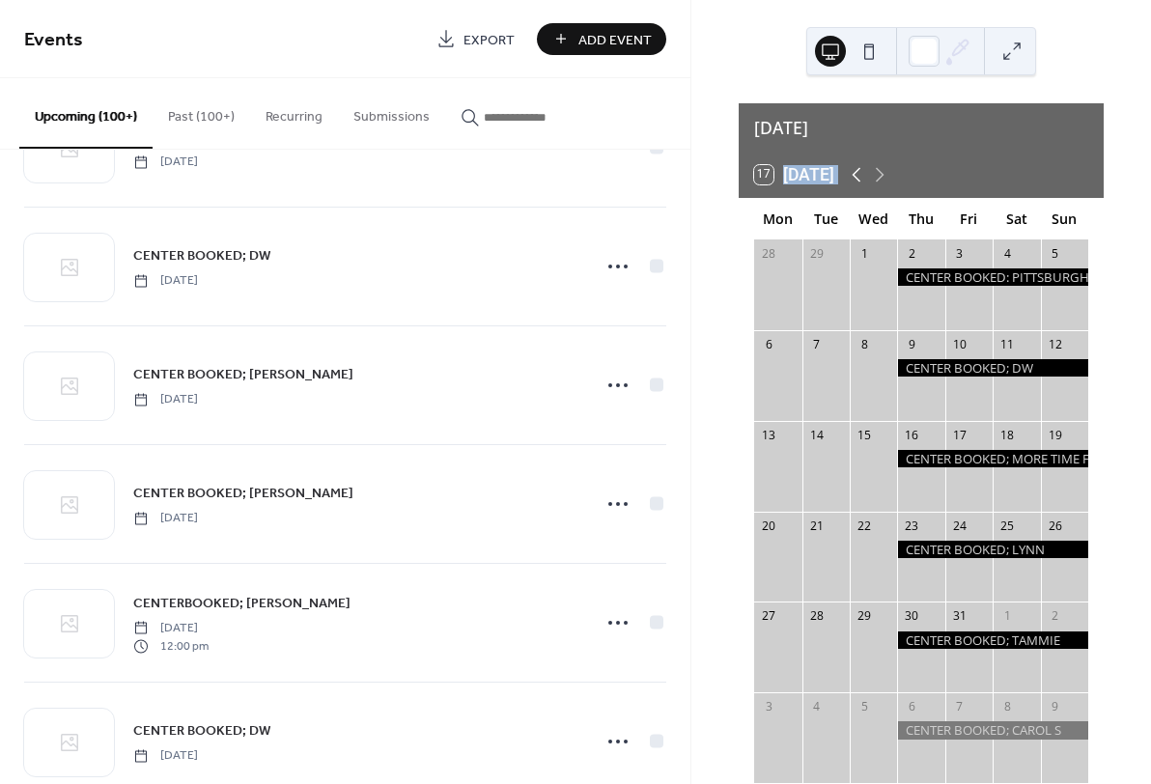
click at [859, 168] on icon at bounding box center [857, 175] width 9 height 14
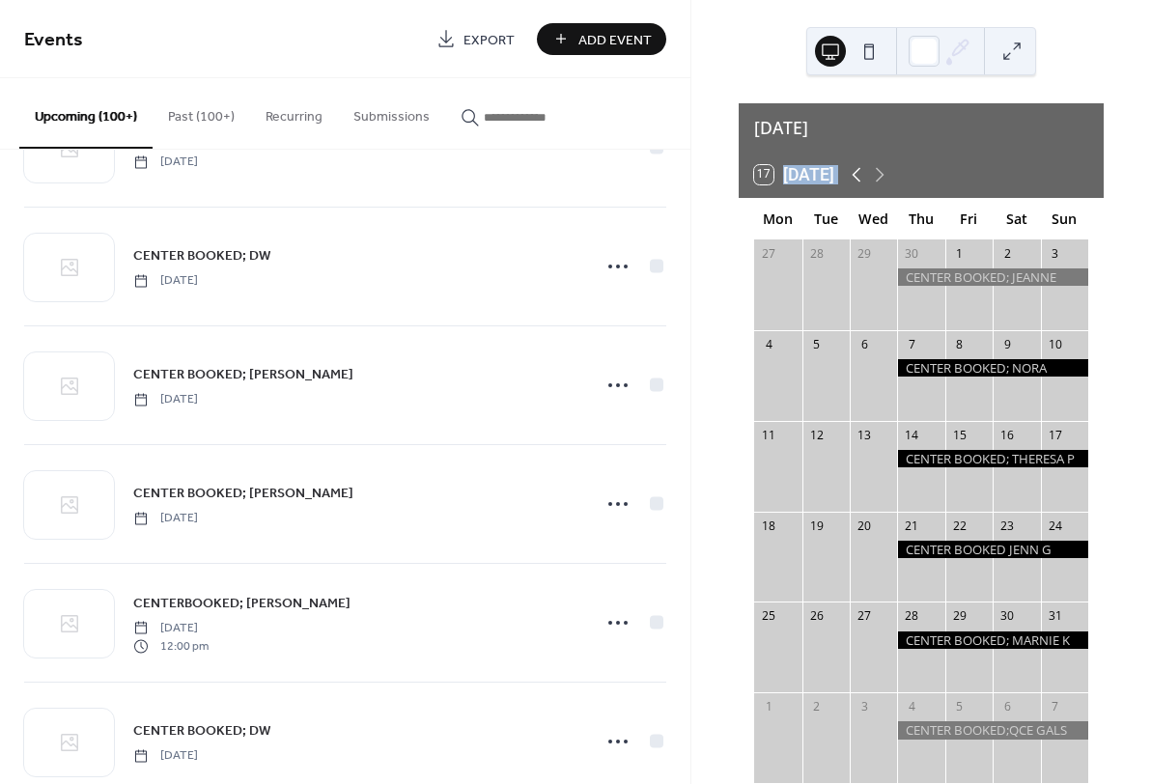
click at [859, 168] on icon at bounding box center [857, 175] width 9 height 14
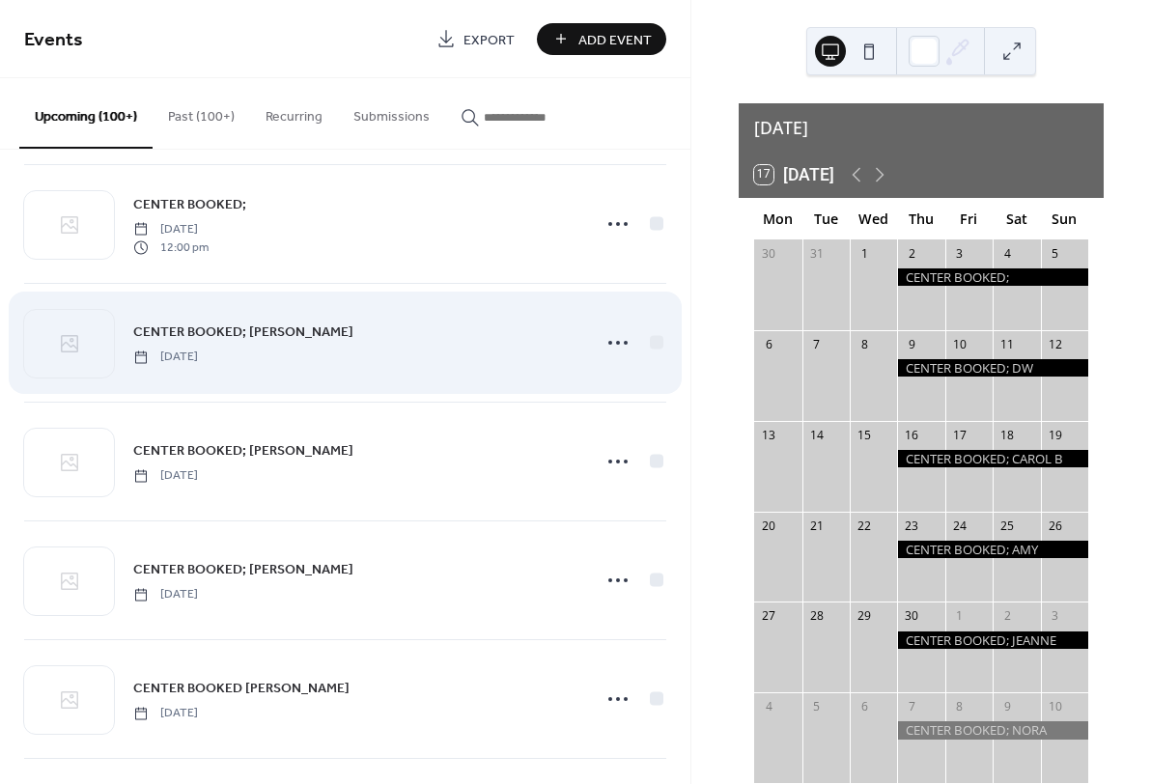
scroll to position [5702, 0]
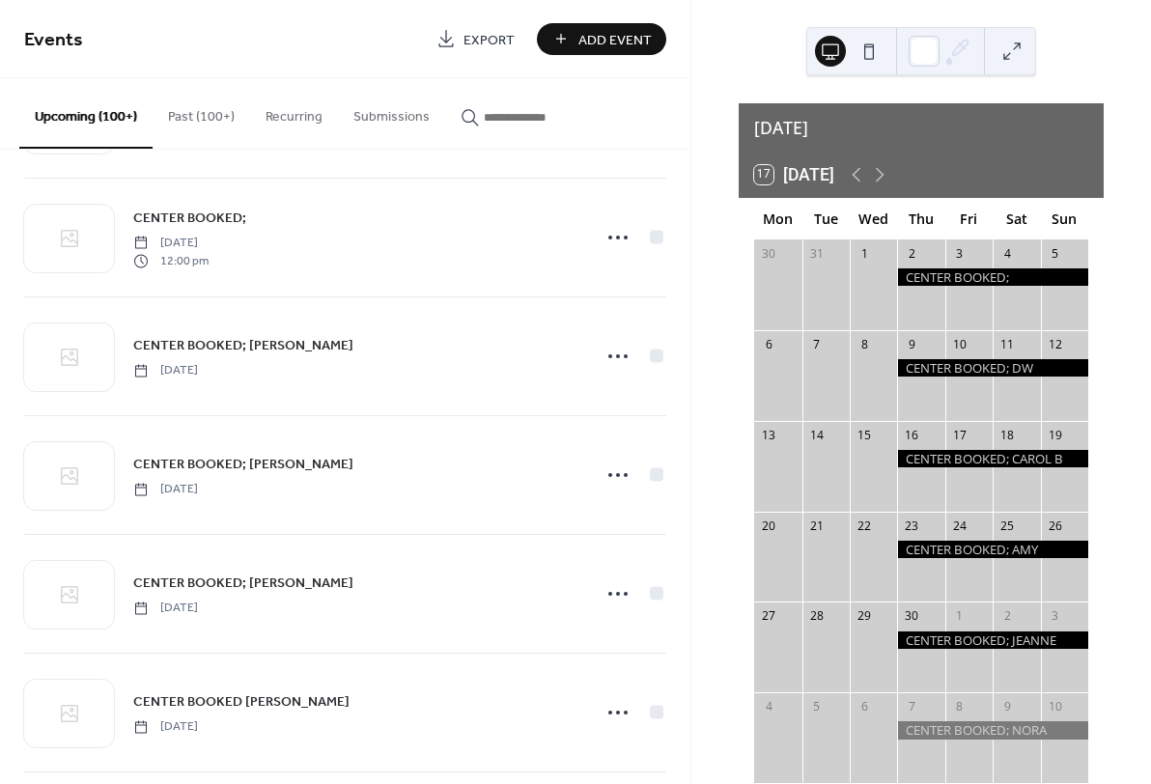
click at [480, 122] on icon "button" at bounding box center [470, 117] width 19 height 19
click at [484, 122] on input "button" at bounding box center [542, 117] width 116 height 20
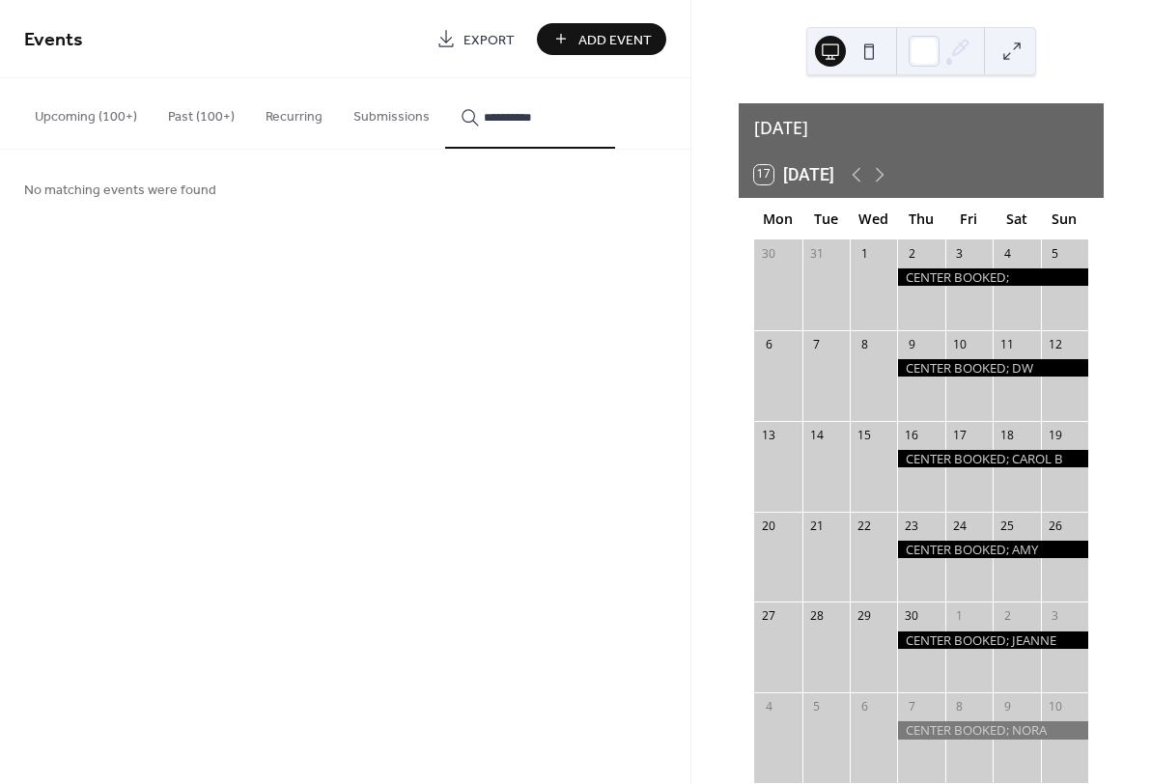
click at [540, 118] on button "*********" at bounding box center [530, 113] width 170 height 71
click at [540, 118] on button "**********" at bounding box center [530, 113] width 170 height 71
type input "**********"
click at [104, 115] on button "Upcoming (100+)" at bounding box center [85, 112] width 133 height 69
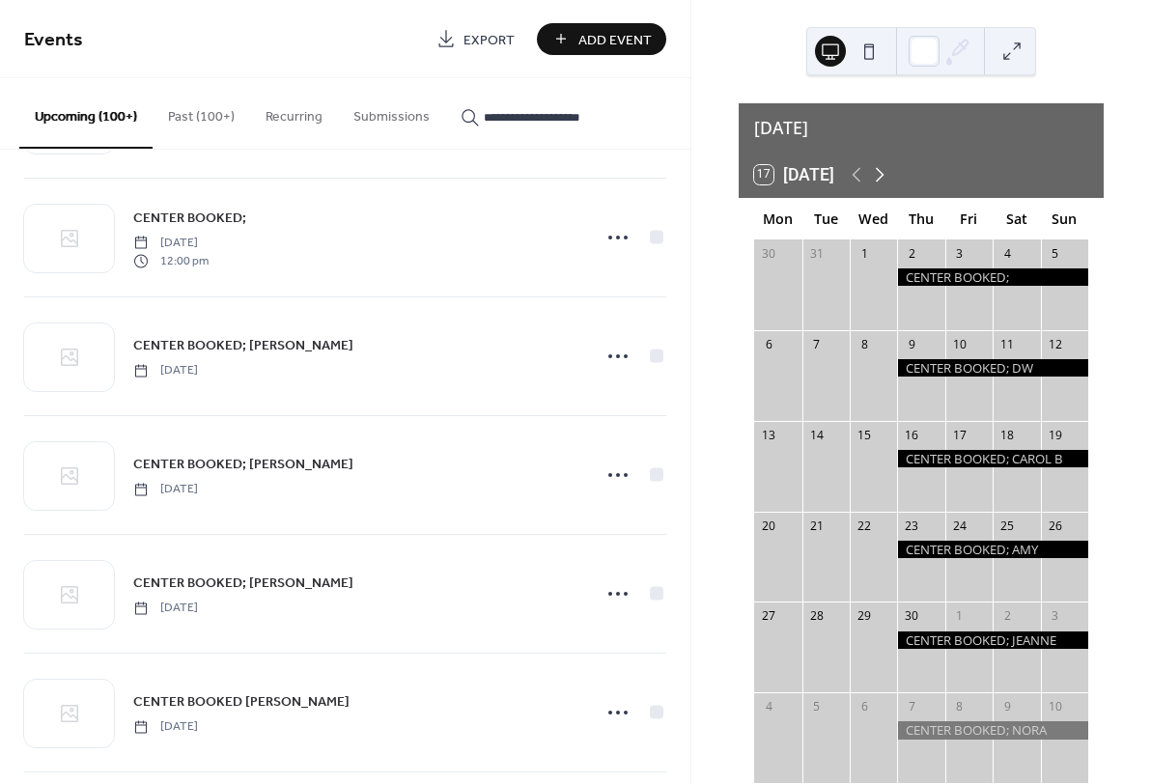
click at [885, 168] on icon at bounding box center [880, 175] width 9 height 14
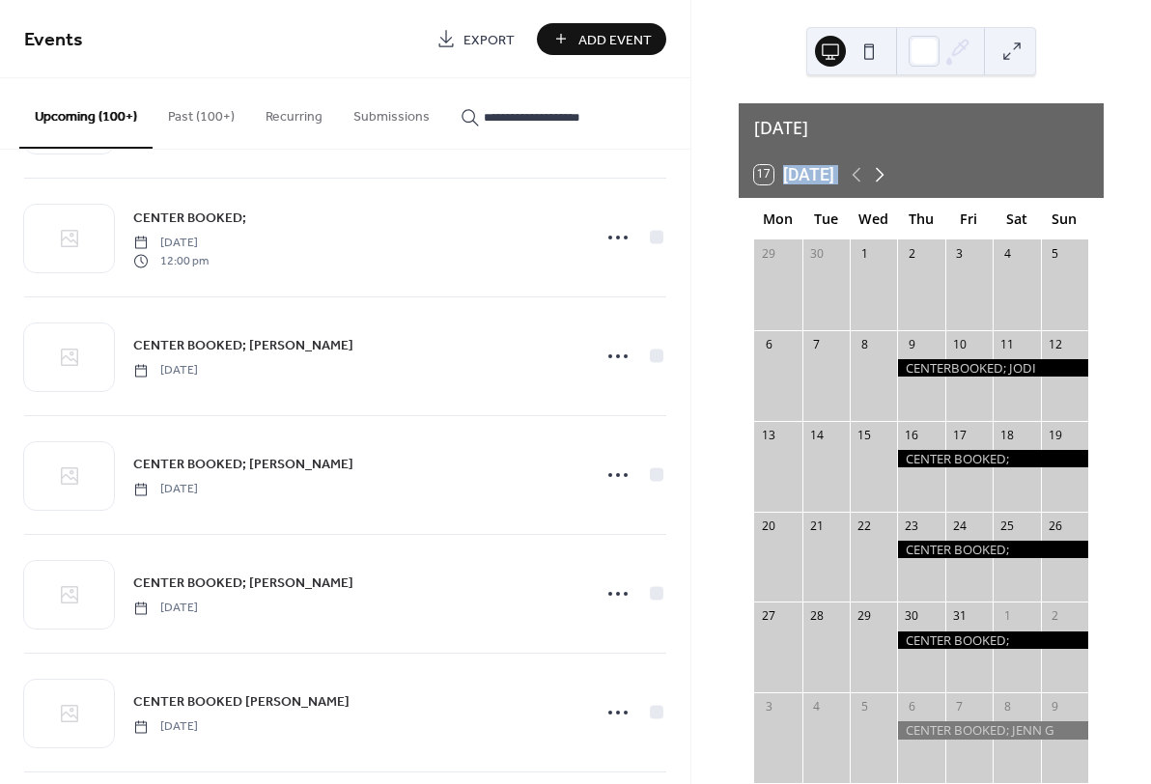
click at [885, 168] on icon at bounding box center [880, 175] width 9 height 14
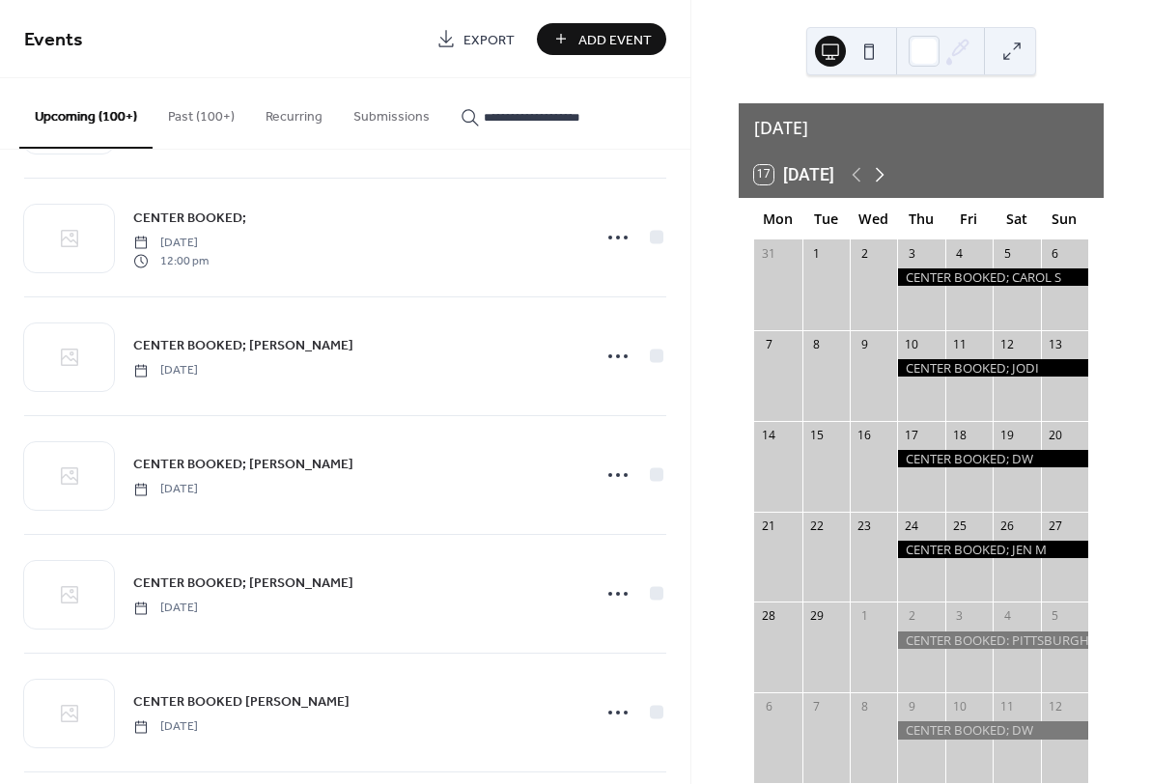
click at [885, 168] on icon at bounding box center [880, 175] width 9 height 14
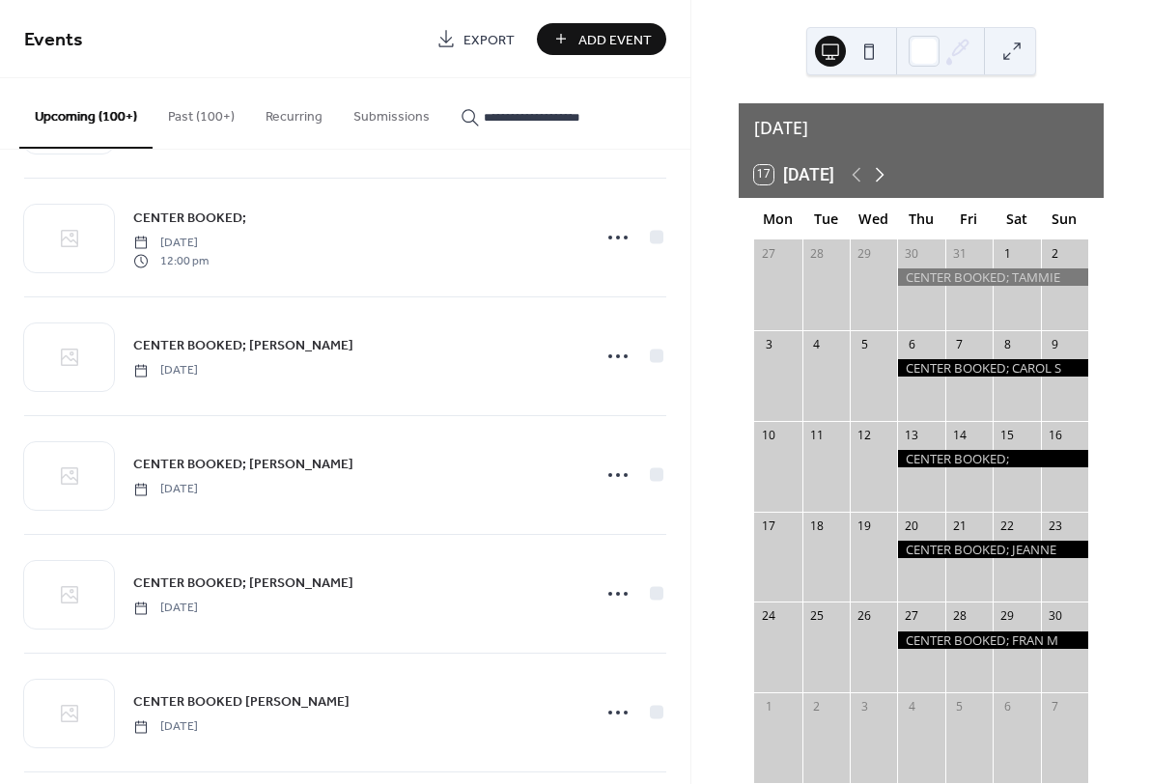
click at [885, 168] on icon at bounding box center [880, 175] width 9 height 14
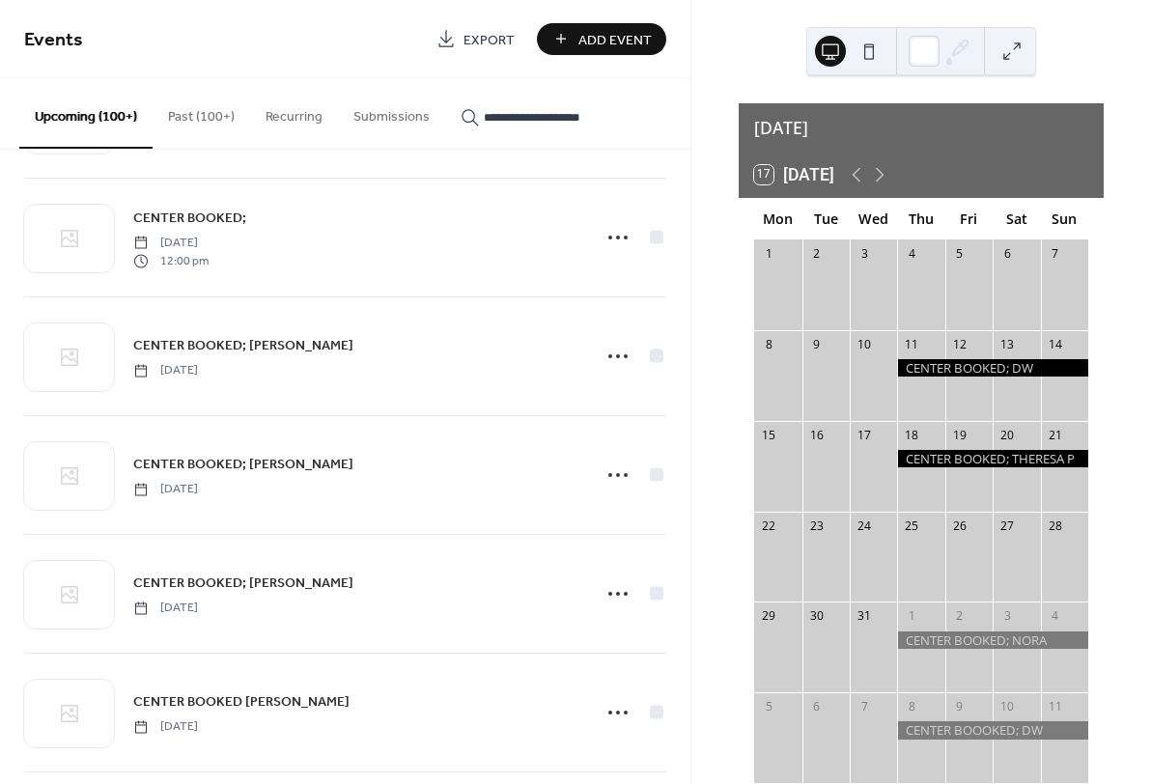
scroll to position [8, 0]
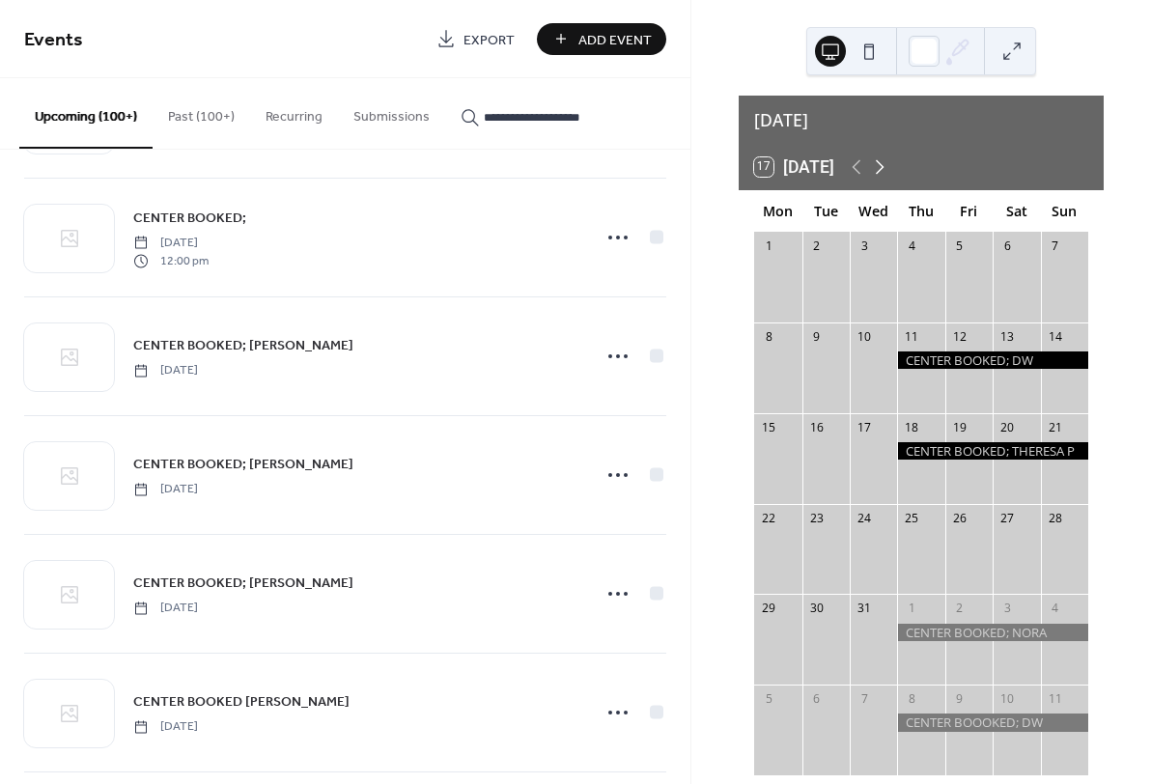
click at [882, 157] on icon at bounding box center [879, 167] width 23 height 23
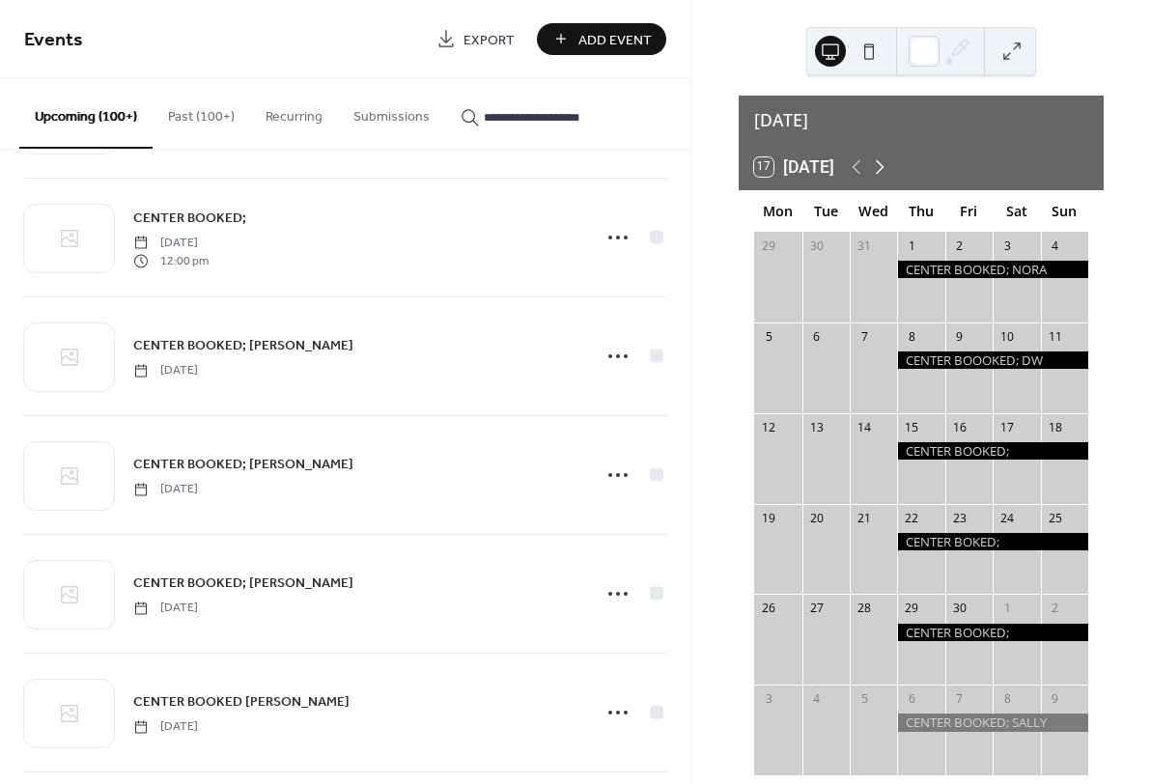
click at [882, 157] on icon at bounding box center [879, 167] width 23 height 23
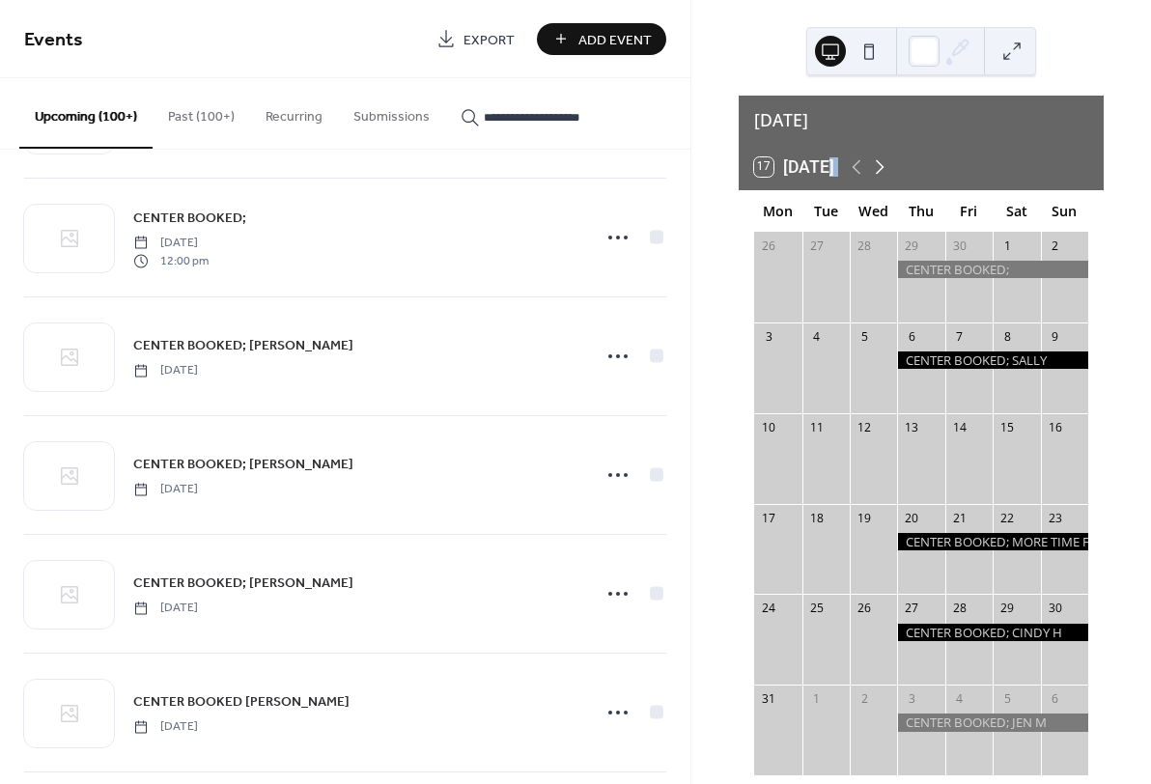
click at [882, 157] on icon at bounding box center [879, 167] width 23 height 23
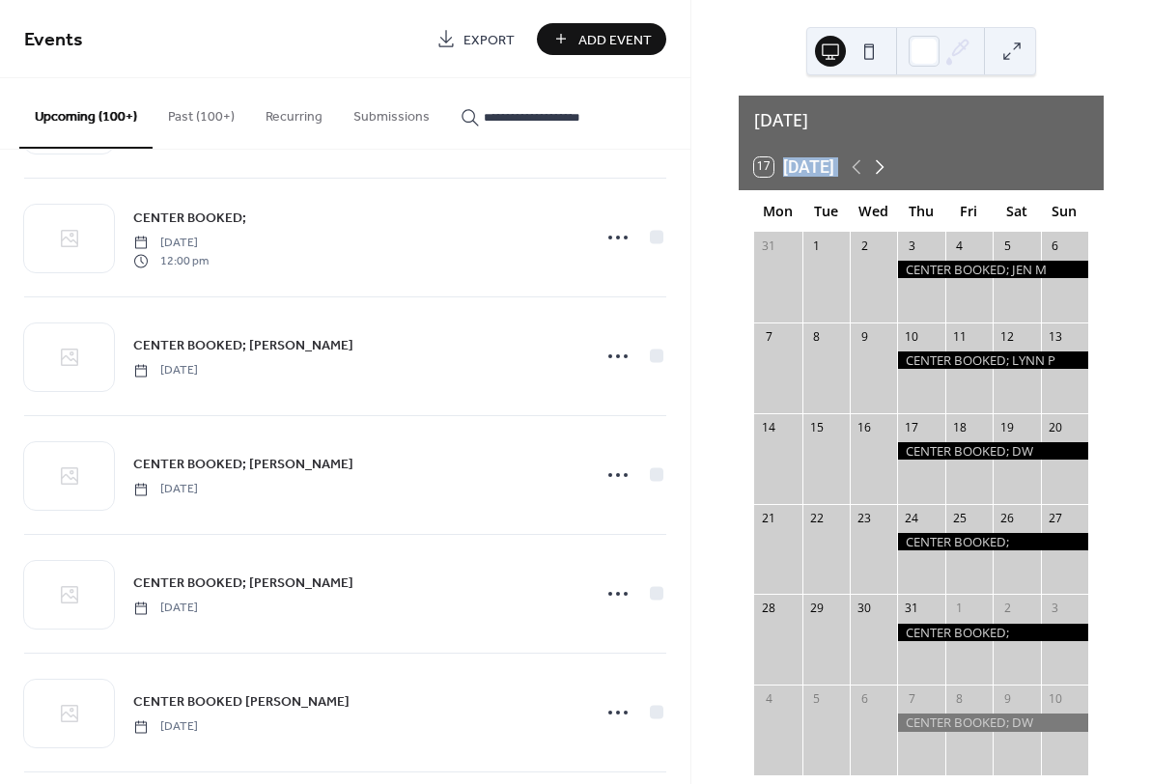
click at [882, 157] on icon at bounding box center [879, 167] width 23 height 23
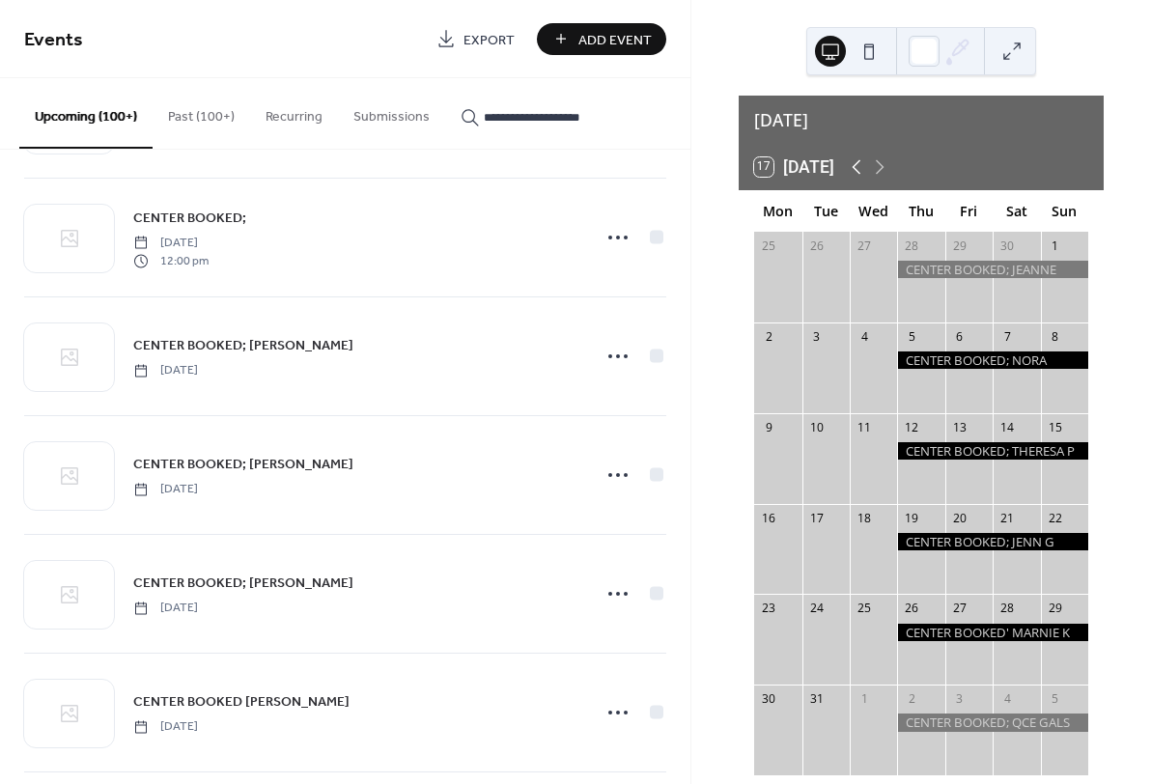
click at [861, 156] on icon at bounding box center [856, 167] width 23 height 23
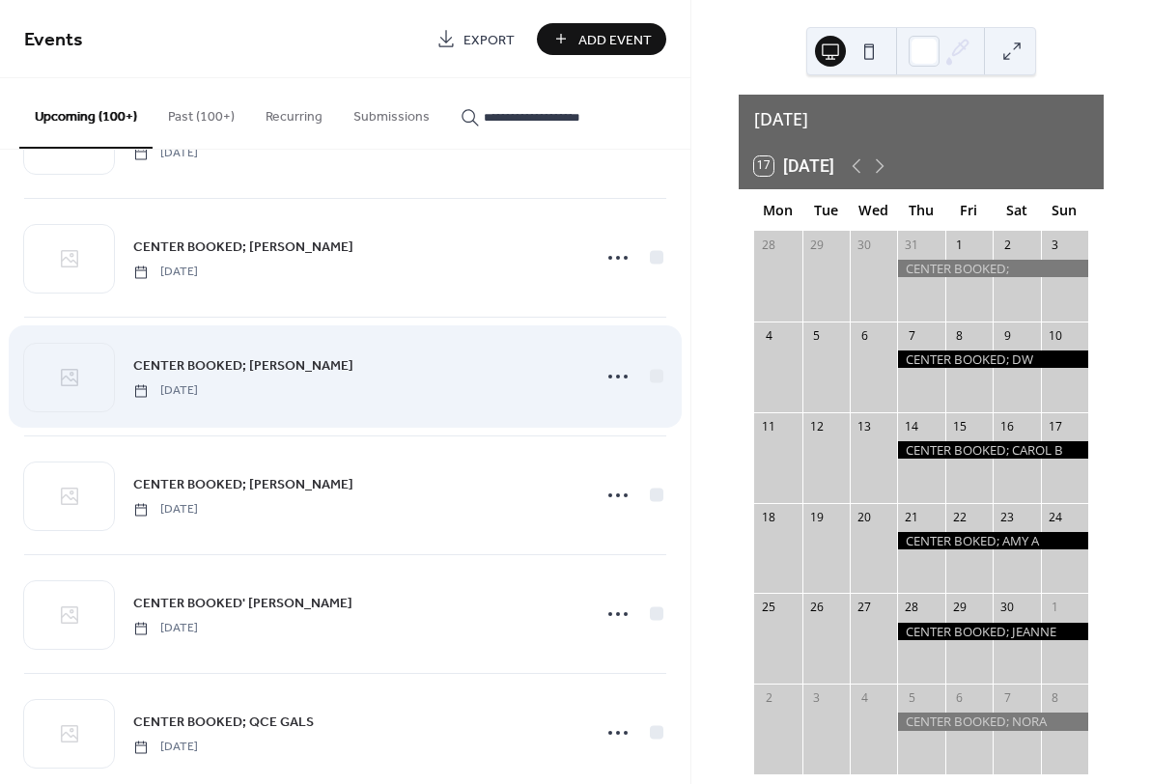
scroll to position [8057, 0]
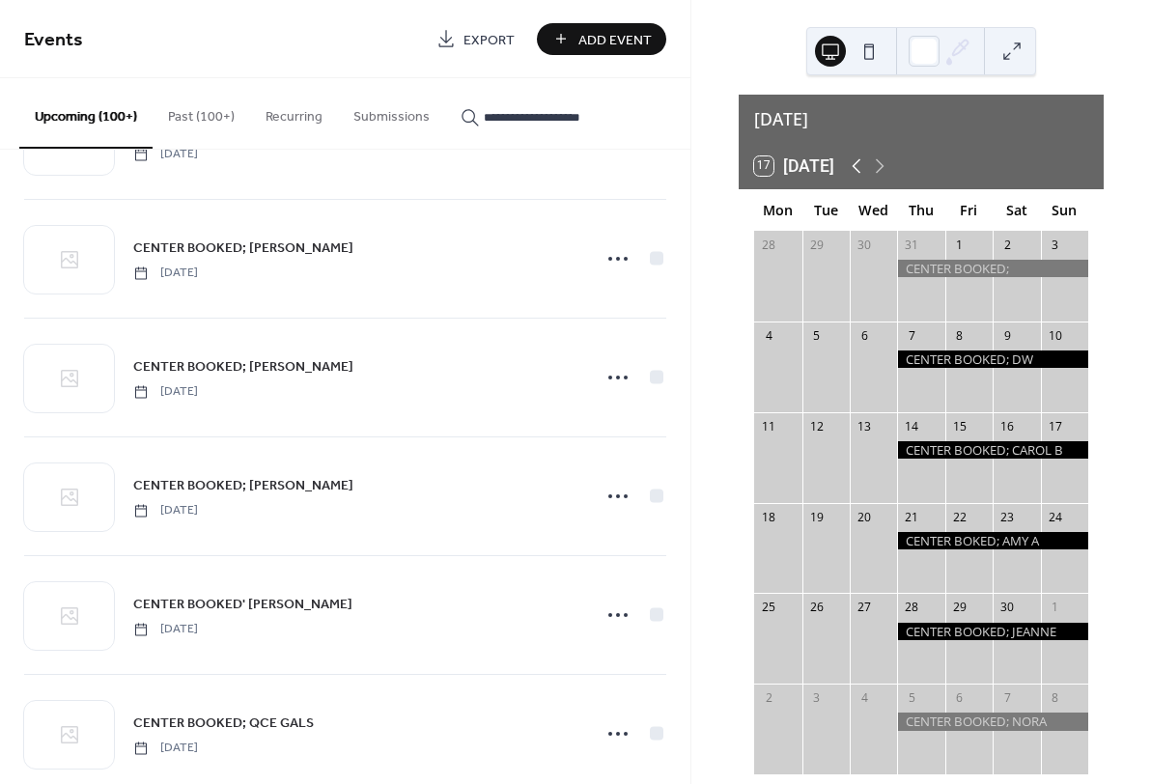
click at [857, 155] on icon at bounding box center [856, 166] width 23 height 23
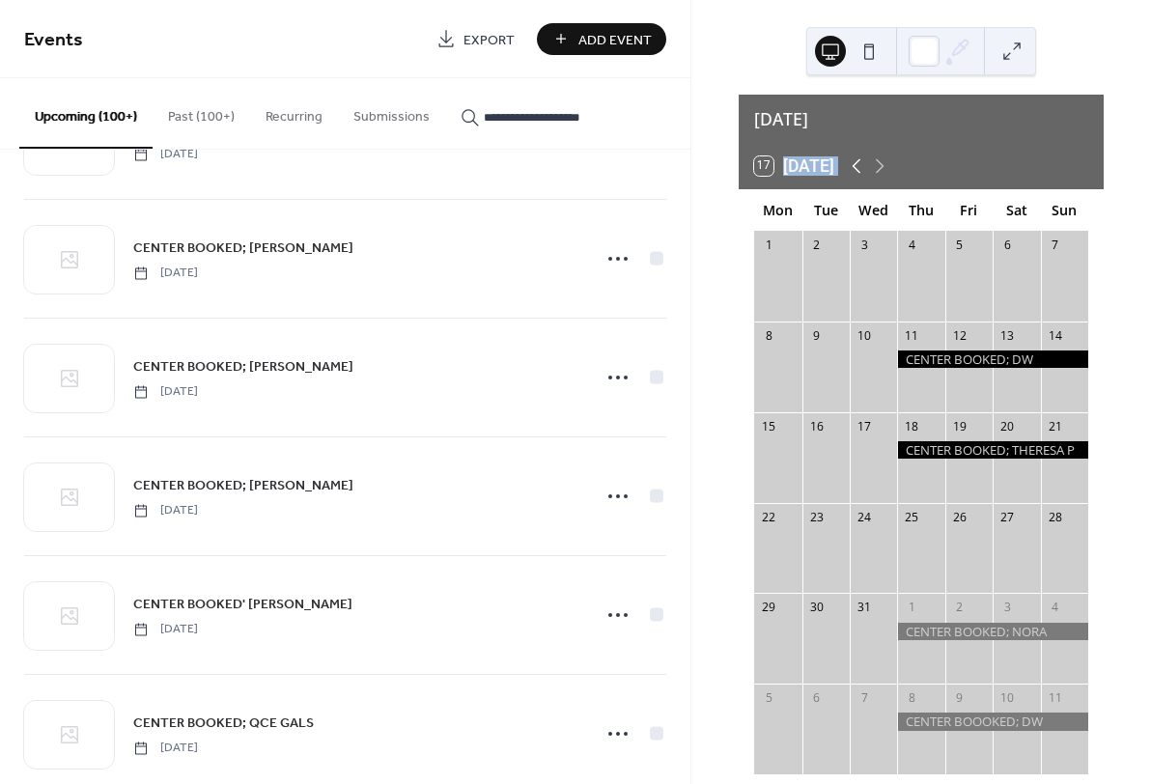
click at [857, 155] on icon at bounding box center [856, 166] width 23 height 23
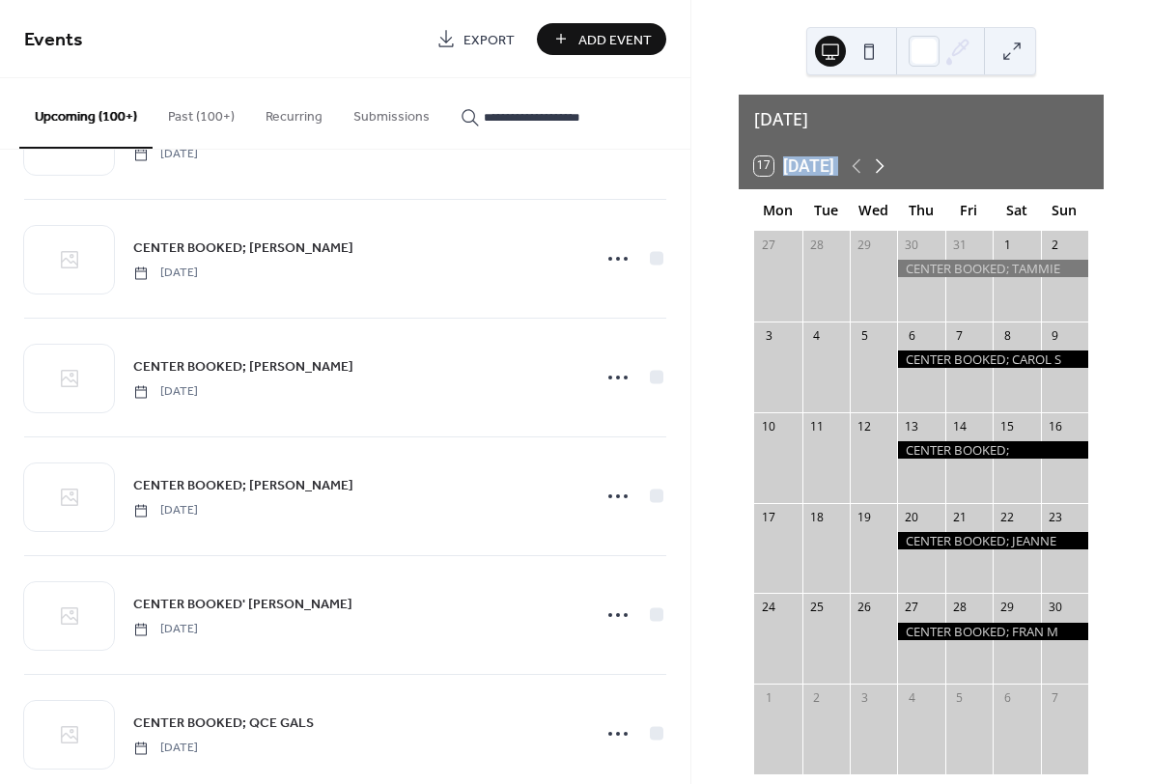
click at [884, 156] on icon at bounding box center [879, 166] width 23 height 23
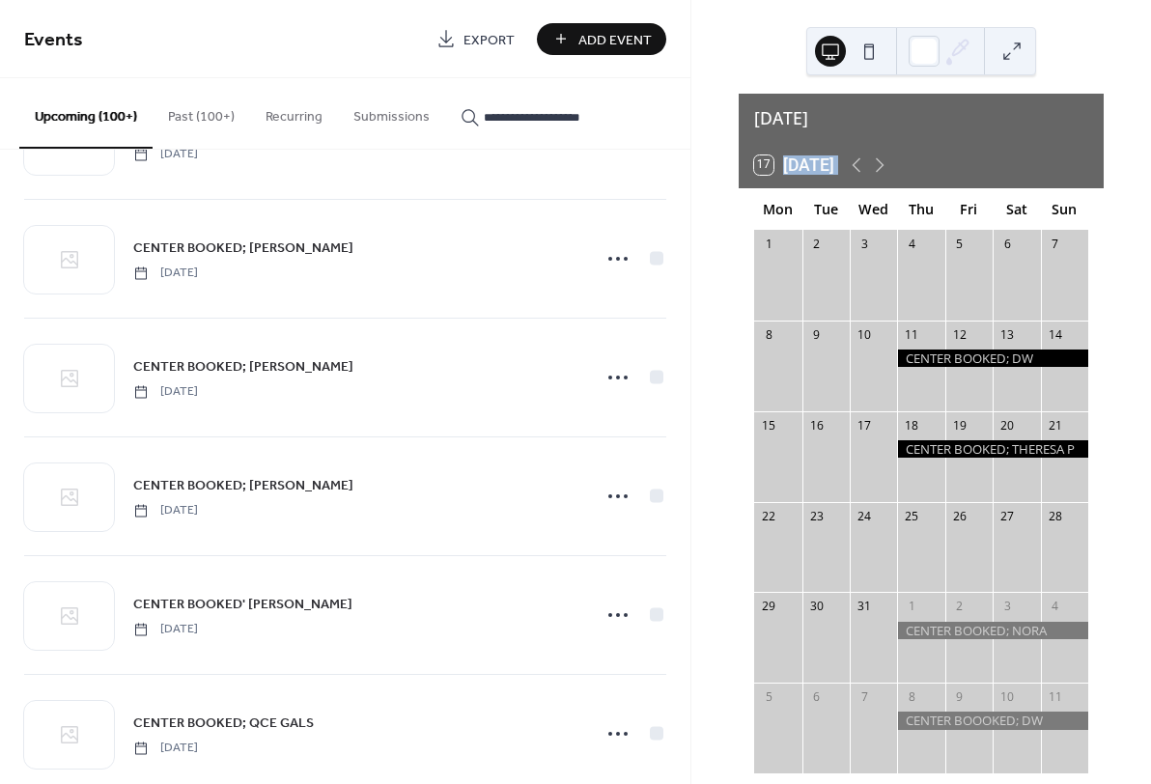
scroll to position [11, 0]
click at [862, 157] on icon at bounding box center [857, 164] width 9 height 14
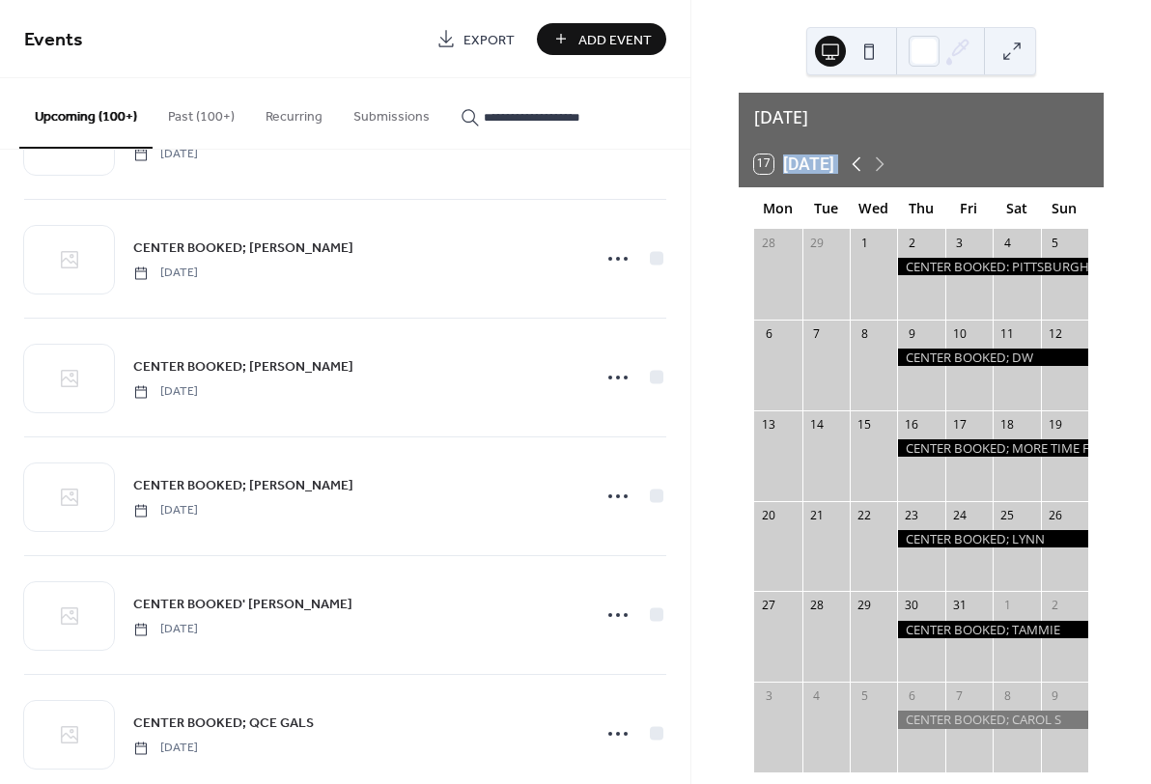
click at [862, 157] on icon at bounding box center [857, 164] width 9 height 14
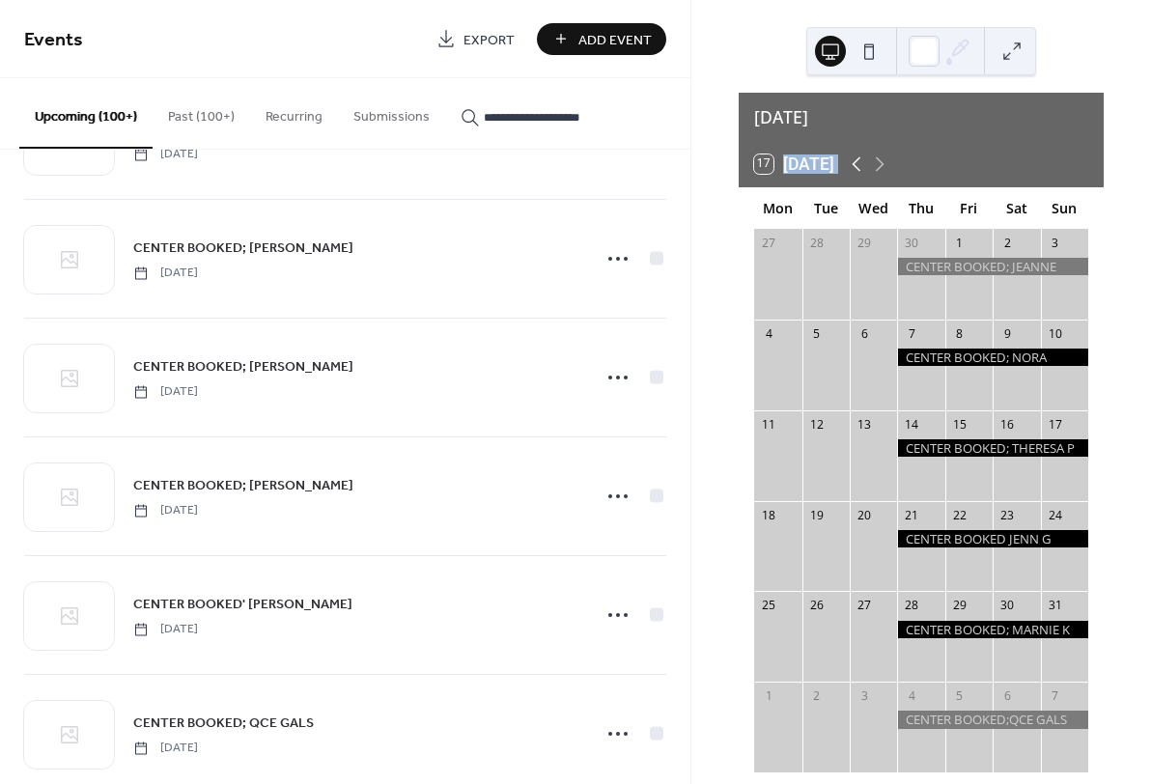
click at [862, 157] on icon at bounding box center [857, 164] width 9 height 14
click at [857, 153] on icon at bounding box center [856, 164] width 23 height 23
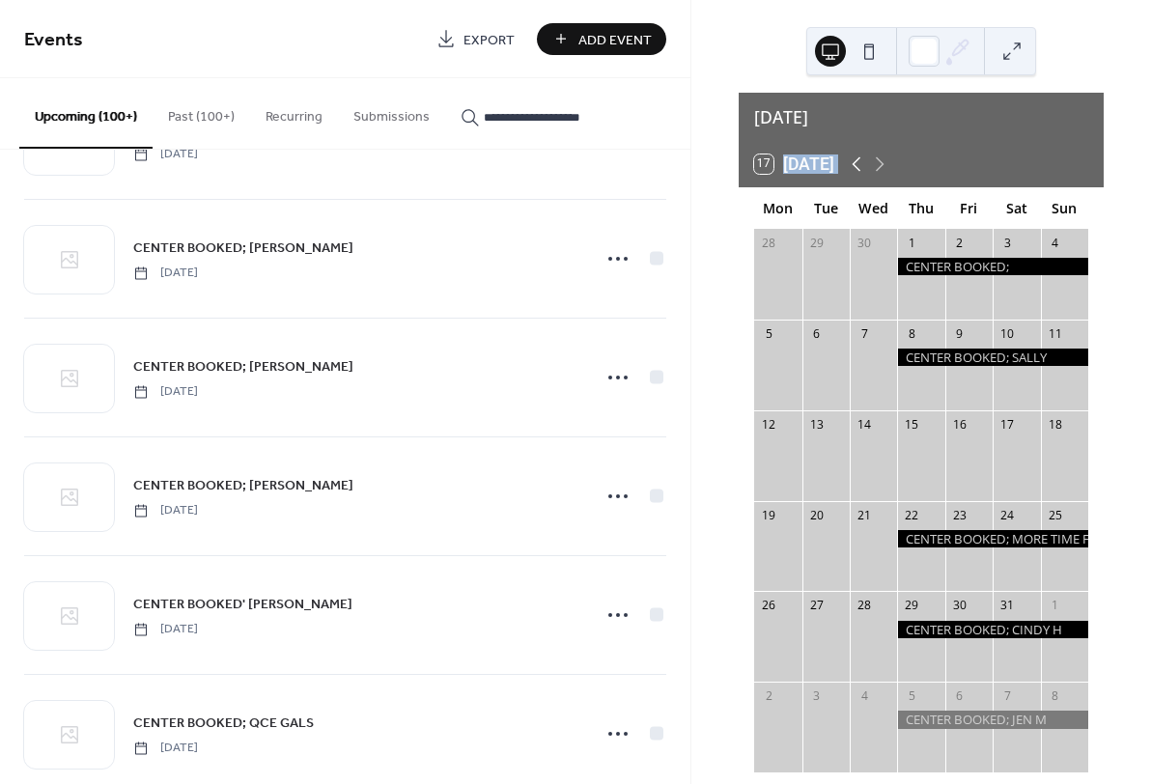
click at [857, 153] on icon at bounding box center [856, 164] width 23 height 23
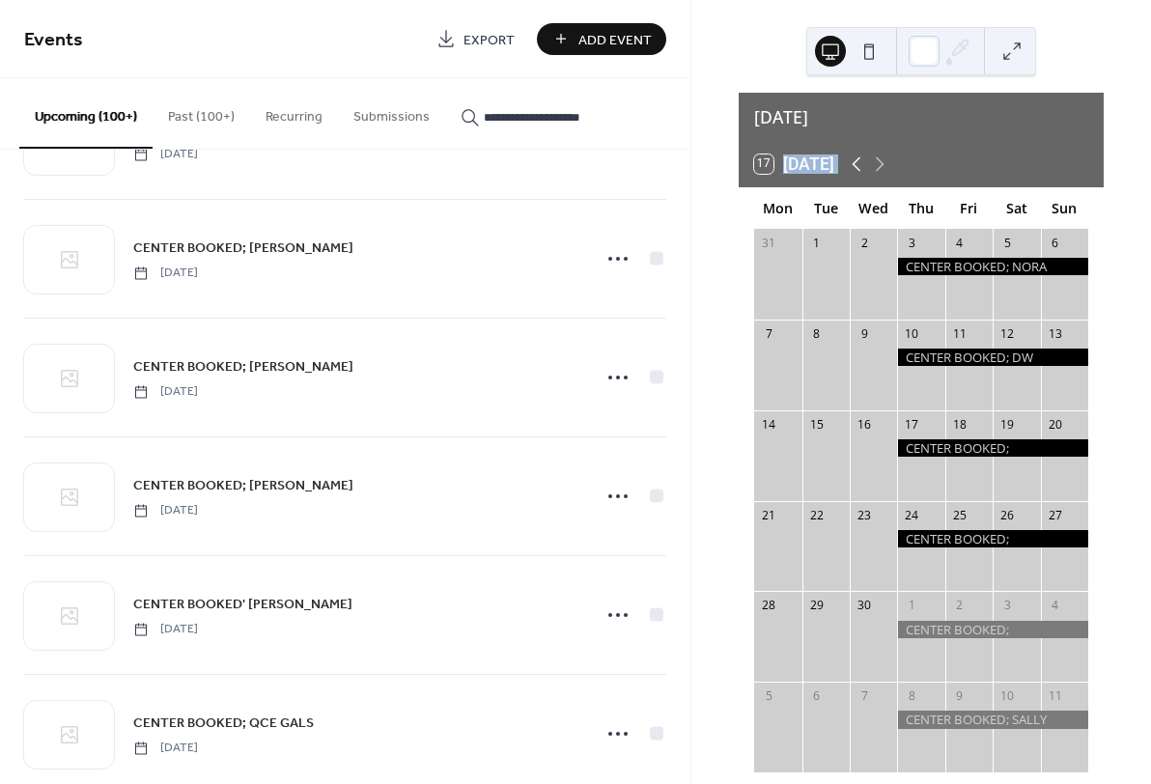
click at [857, 153] on icon at bounding box center [856, 164] width 23 height 23
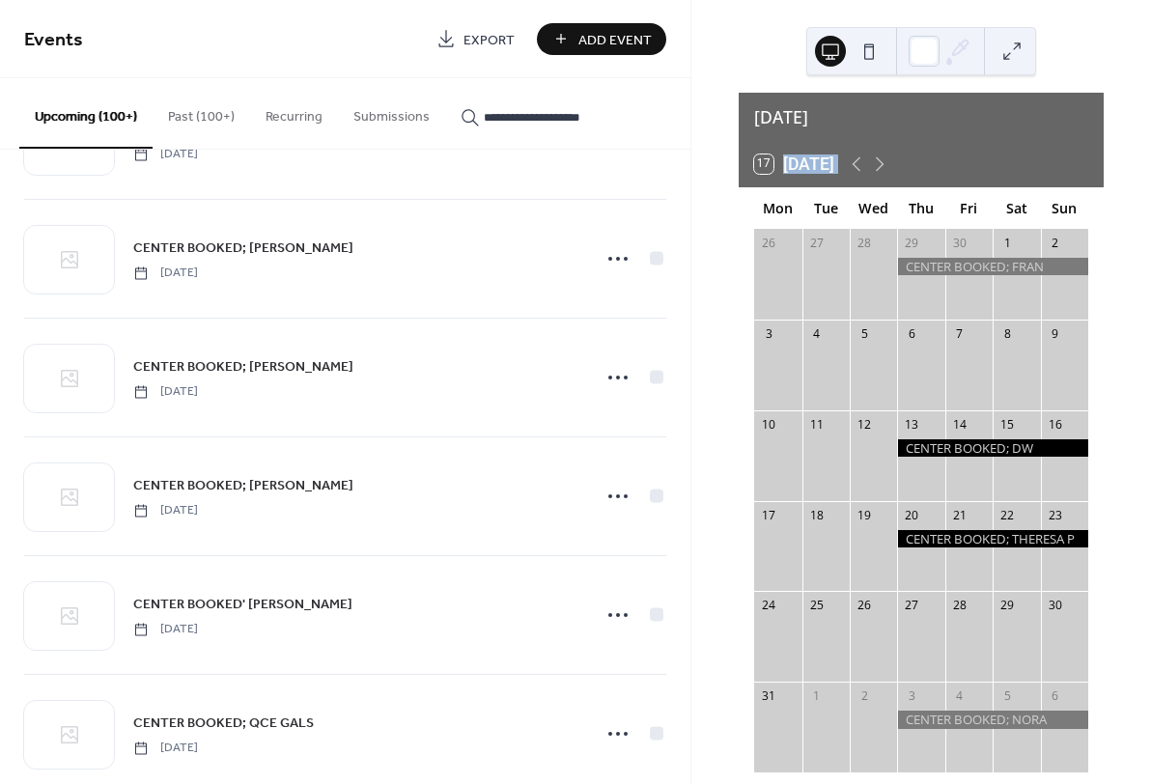
scroll to position [1, 0]
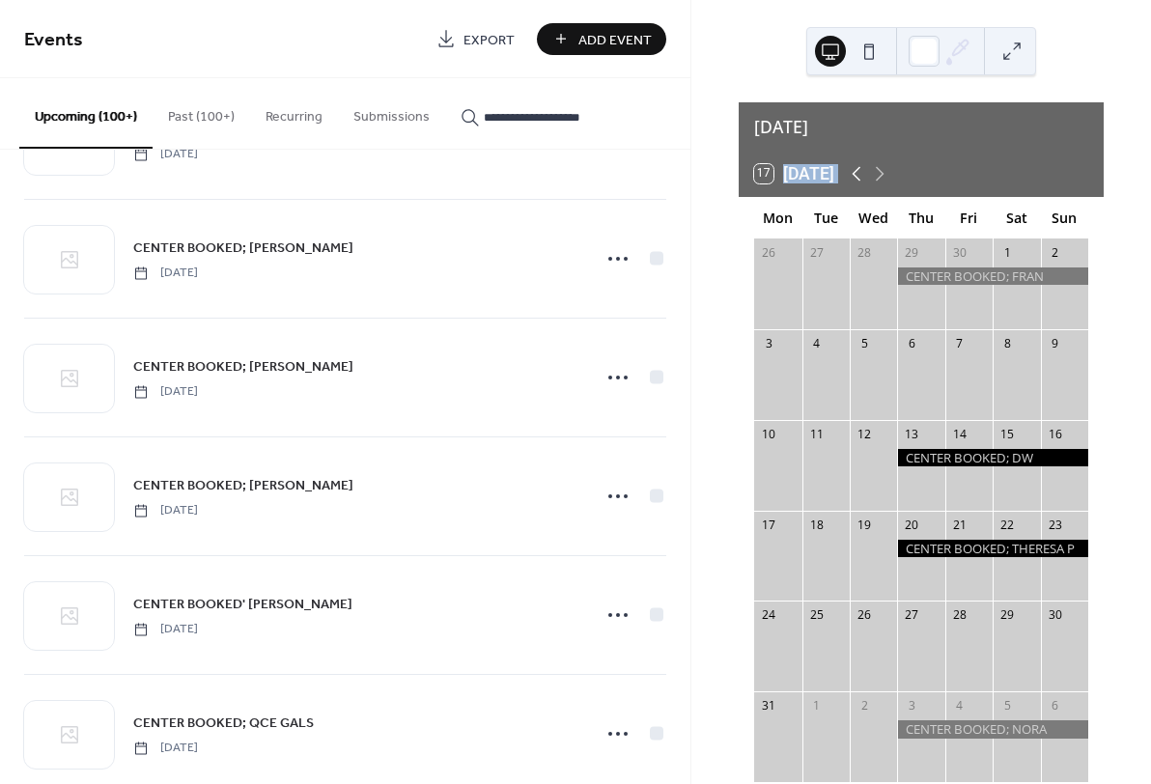
click at [859, 162] on icon at bounding box center [856, 173] width 23 height 23
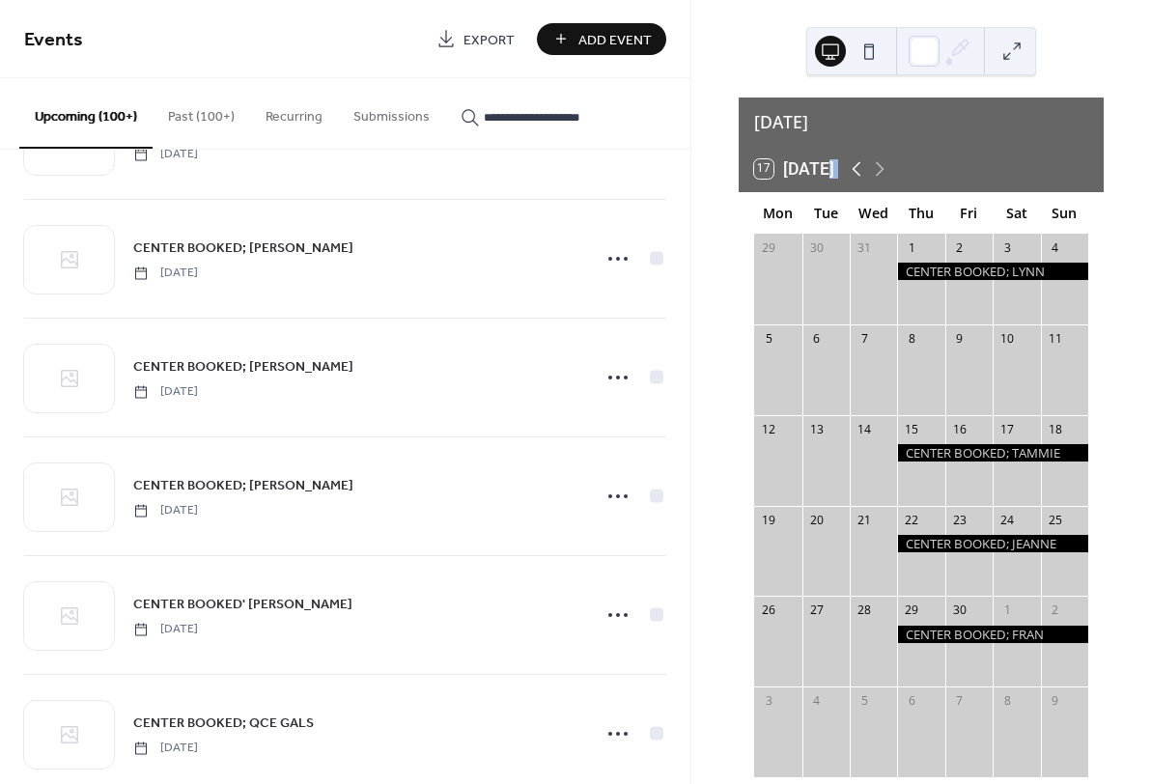
click at [859, 162] on icon at bounding box center [857, 169] width 9 height 14
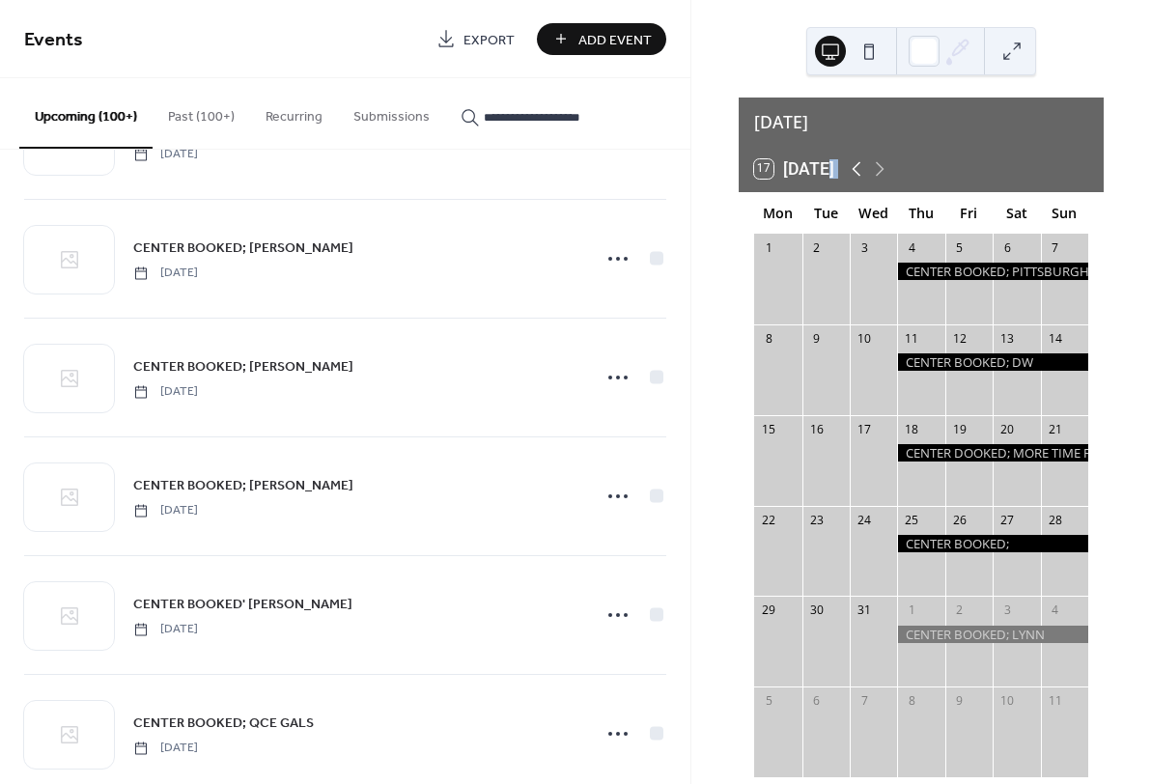
click at [859, 162] on icon at bounding box center [857, 169] width 9 height 14
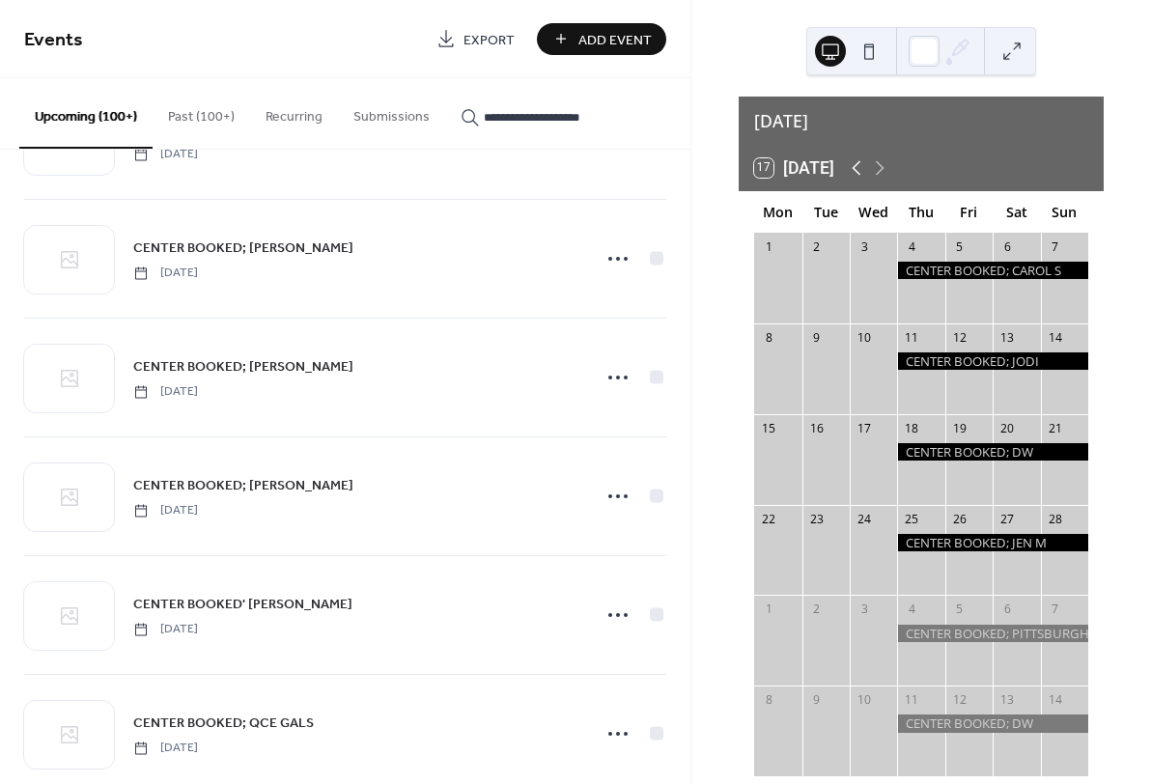
click at [859, 157] on icon at bounding box center [856, 167] width 23 height 23
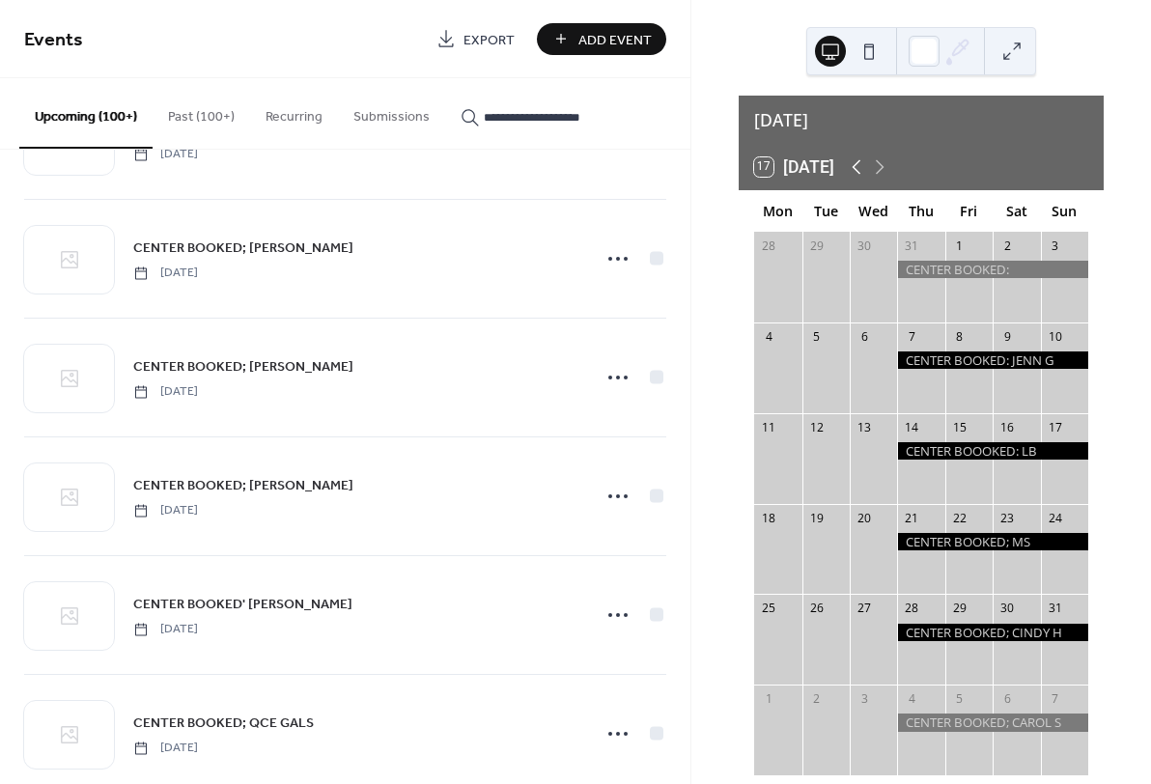
click at [859, 160] on icon at bounding box center [857, 167] width 9 height 14
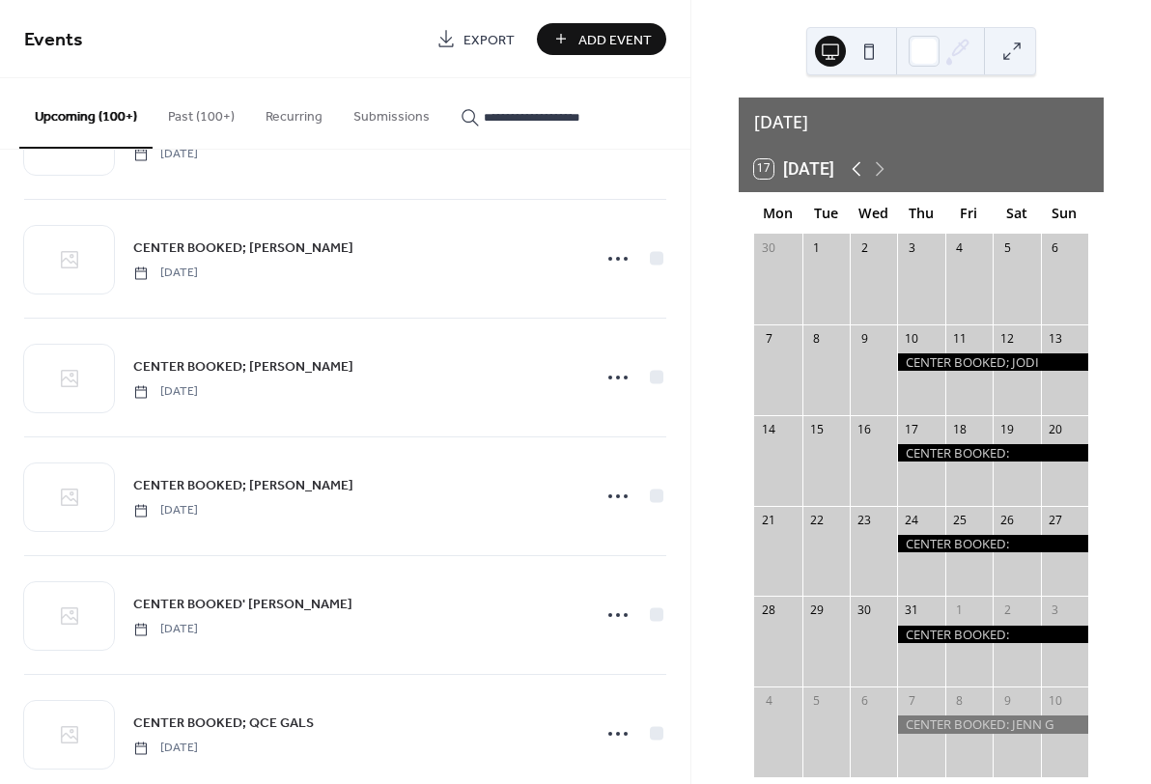
scroll to position [8, 0]
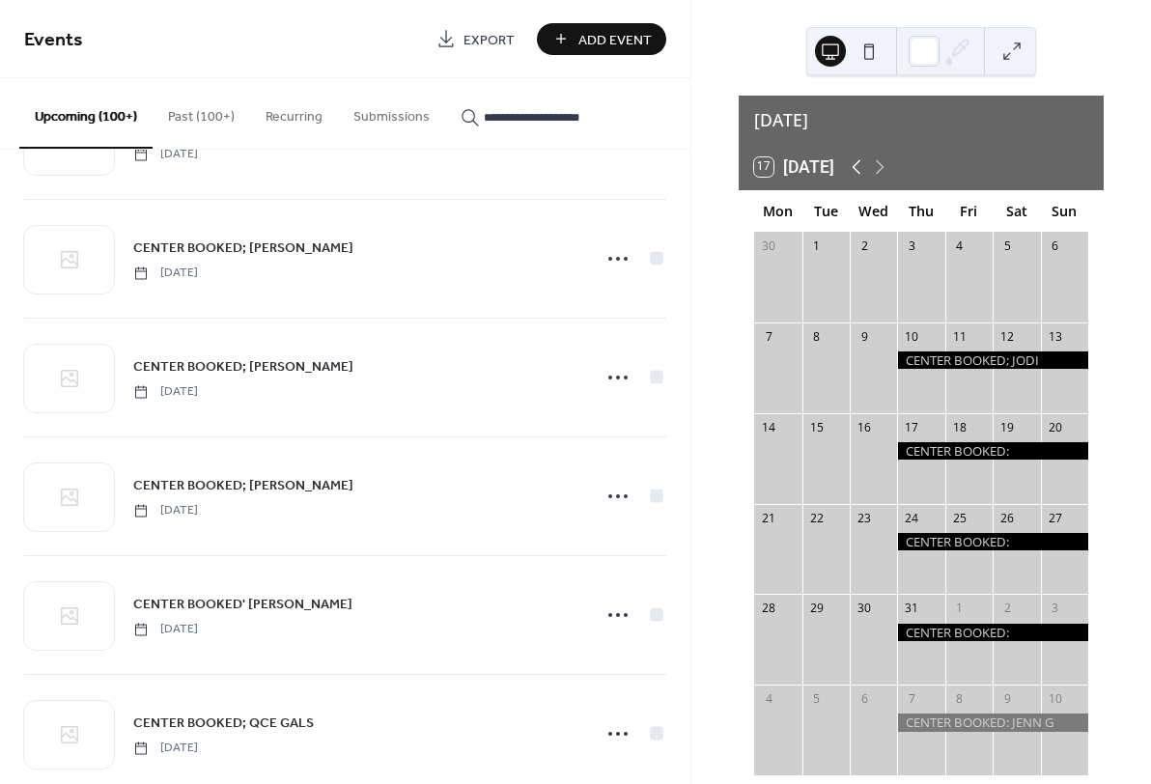
click at [859, 157] on icon at bounding box center [856, 167] width 23 height 23
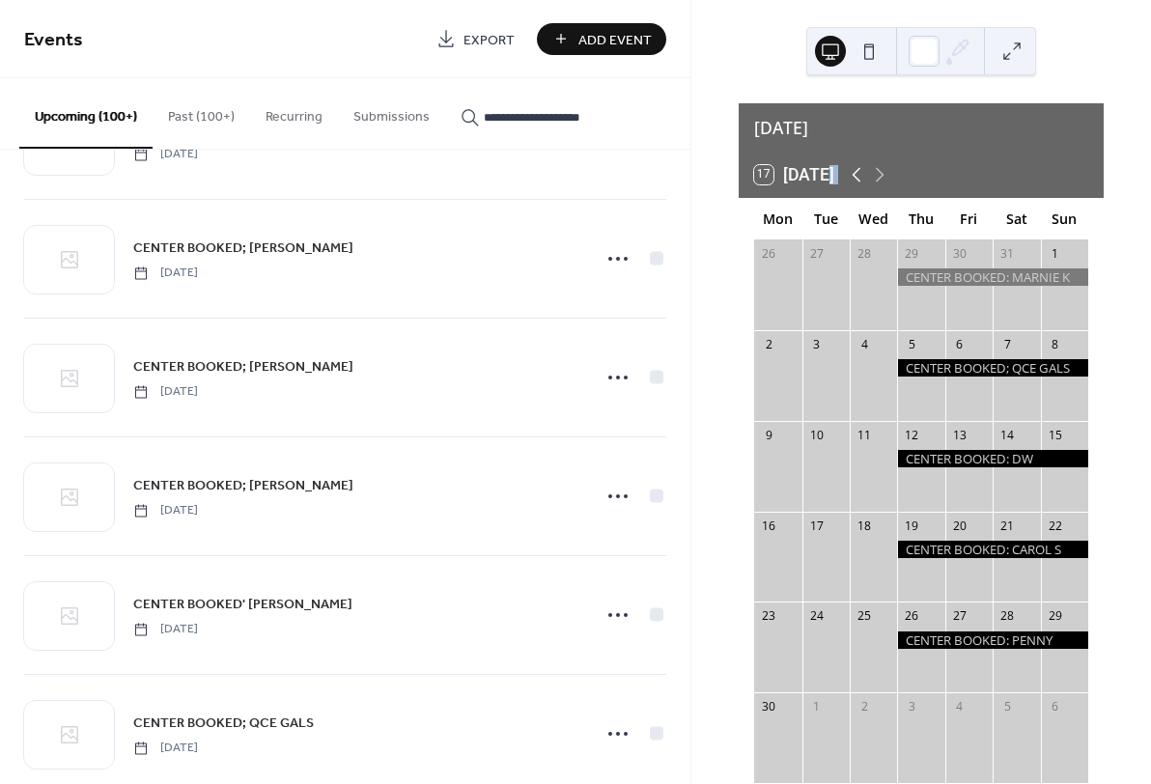
click at [859, 163] on icon at bounding box center [856, 174] width 23 height 23
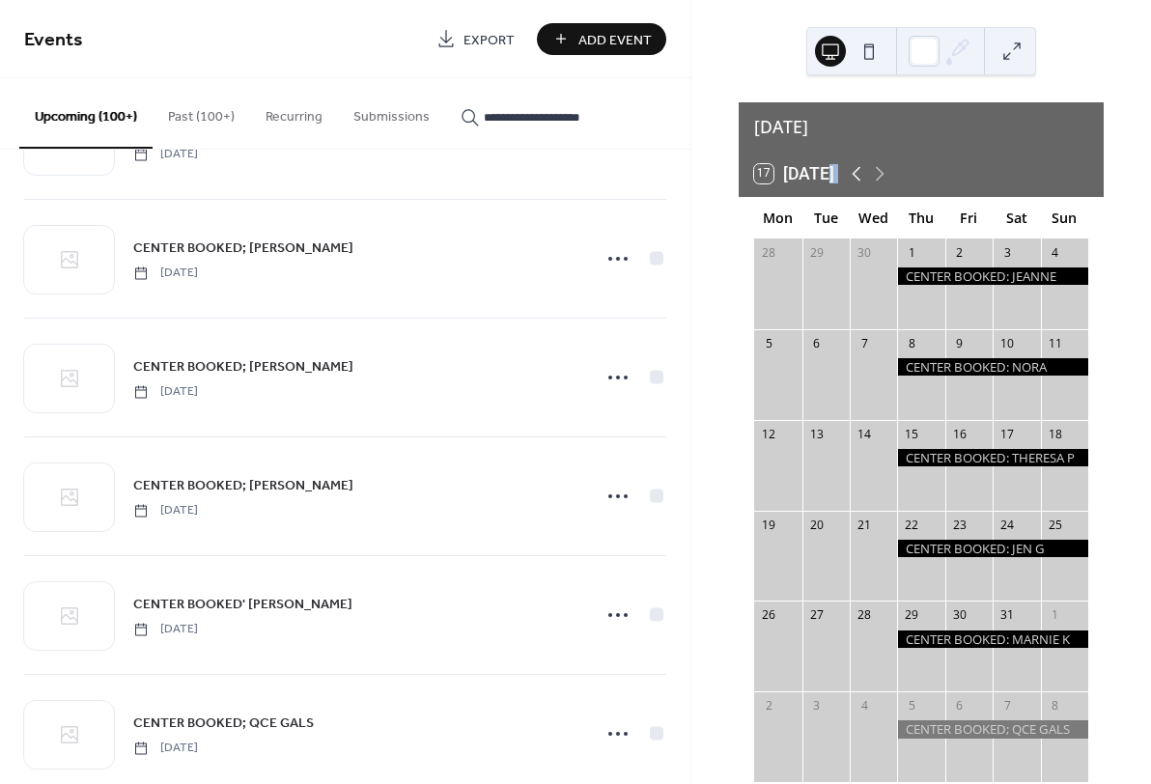
scroll to position [3, 0]
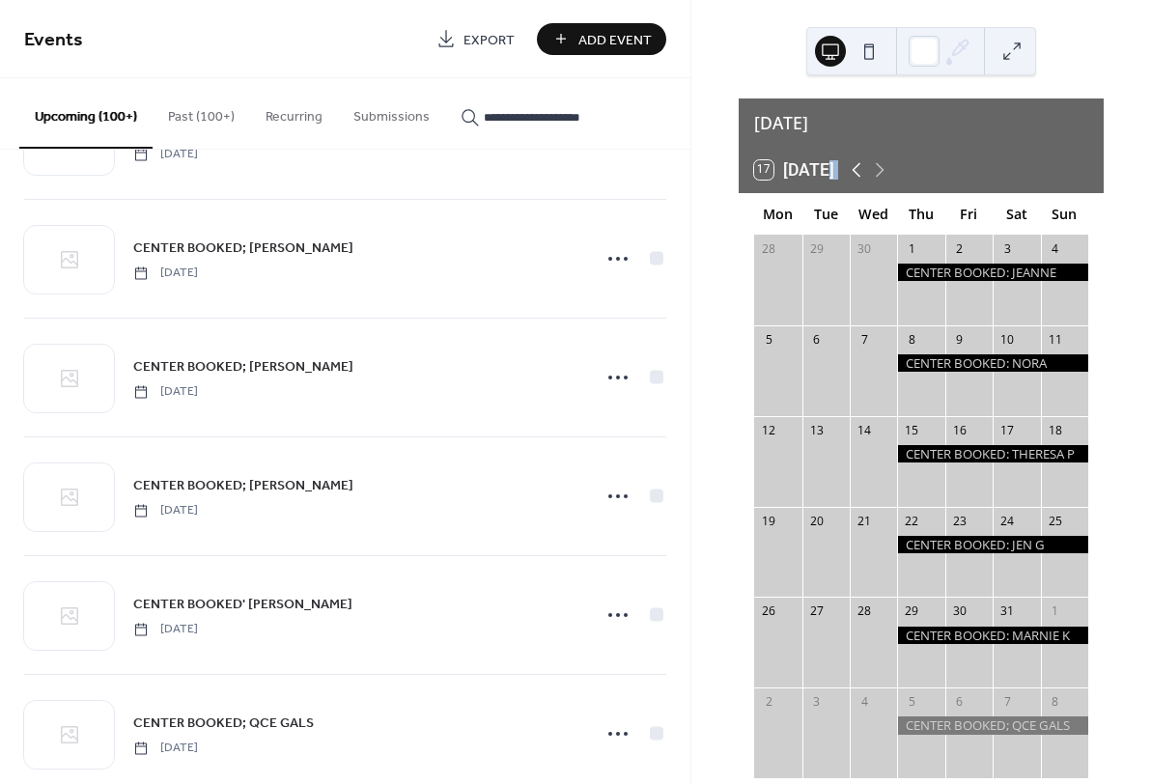
click at [859, 158] on icon at bounding box center [856, 169] width 23 height 23
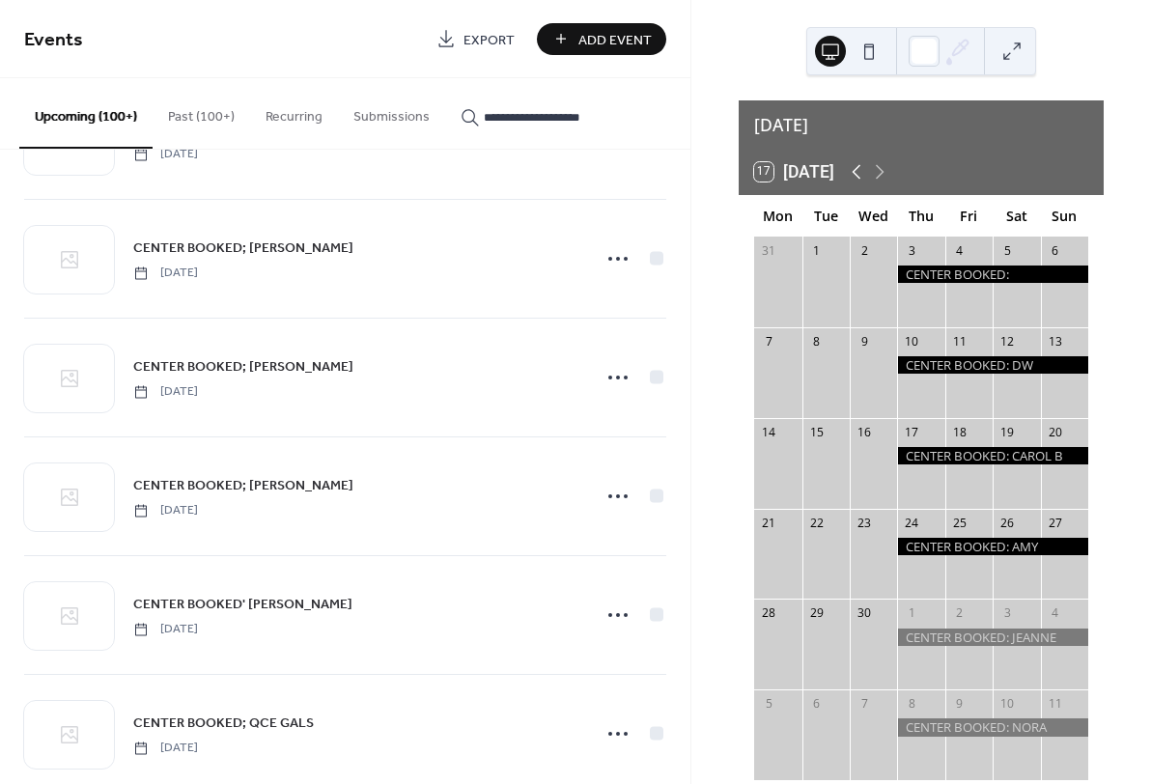
click at [859, 160] on icon at bounding box center [856, 171] width 23 height 23
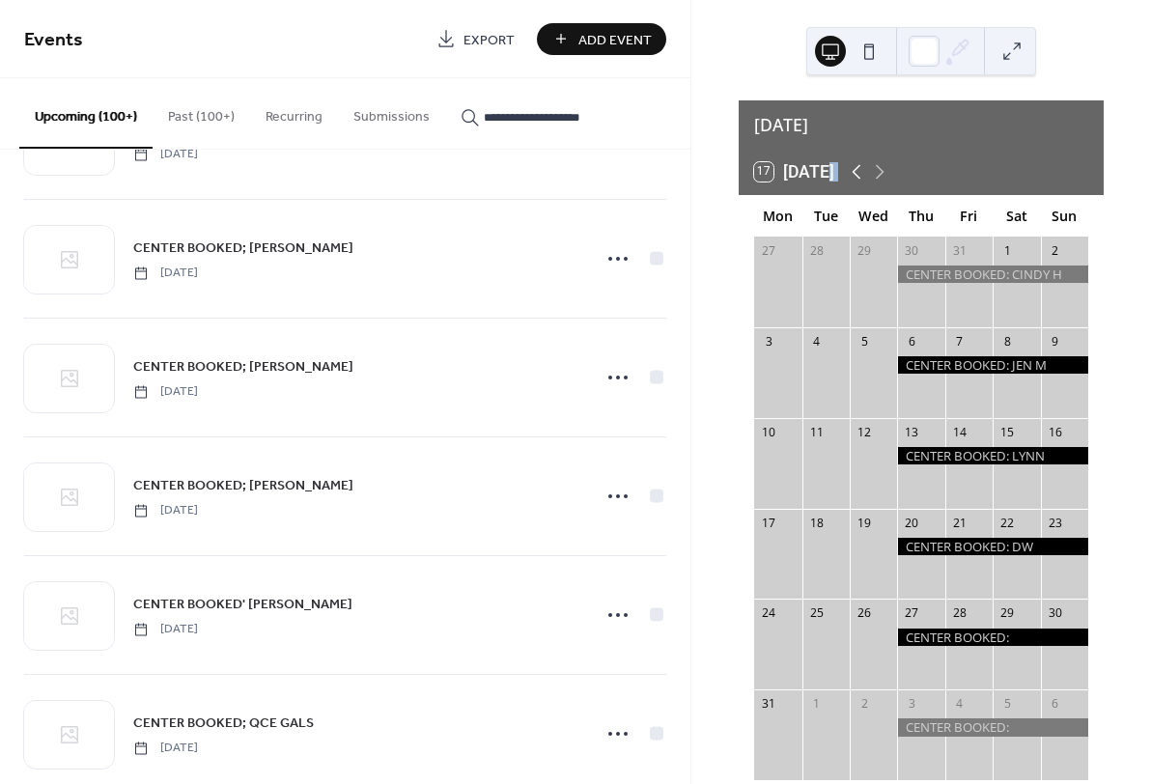
click at [859, 160] on icon at bounding box center [856, 171] width 23 height 23
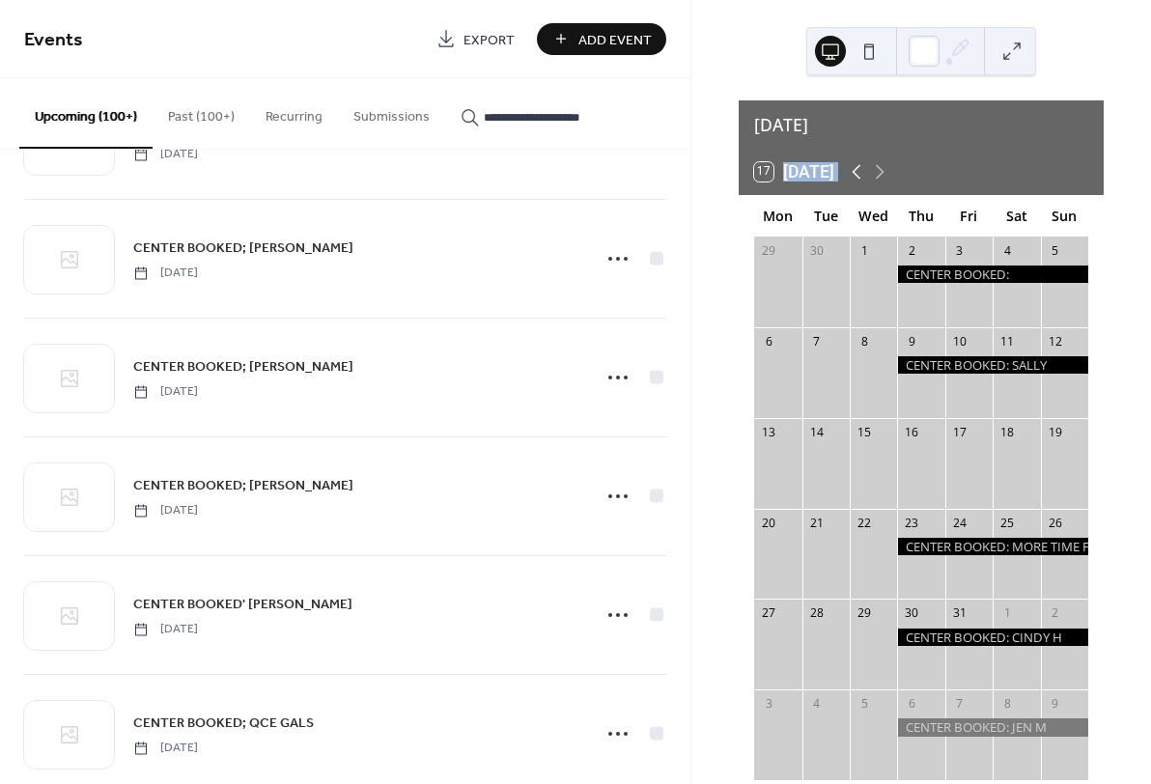
click at [859, 160] on icon at bounding box center [856, 171] width 23 height 23
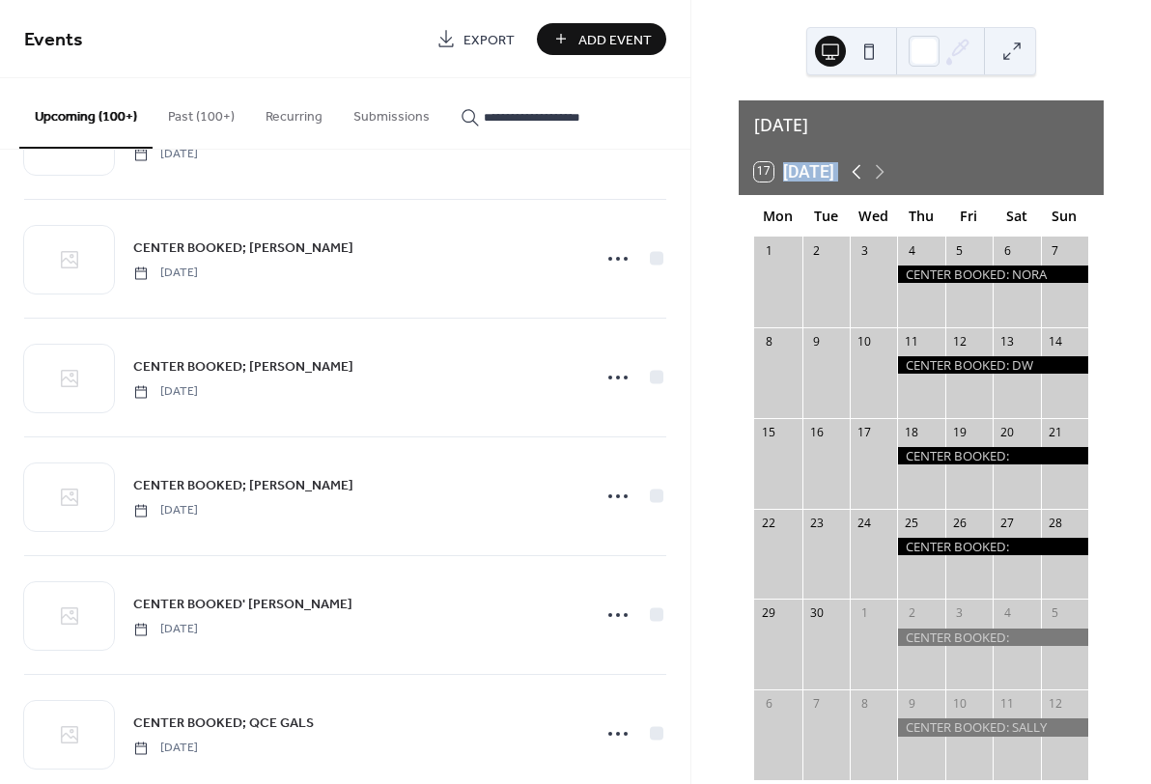
click at [859, 160] on icon at bounding box center [856, 171] width 23 height 23
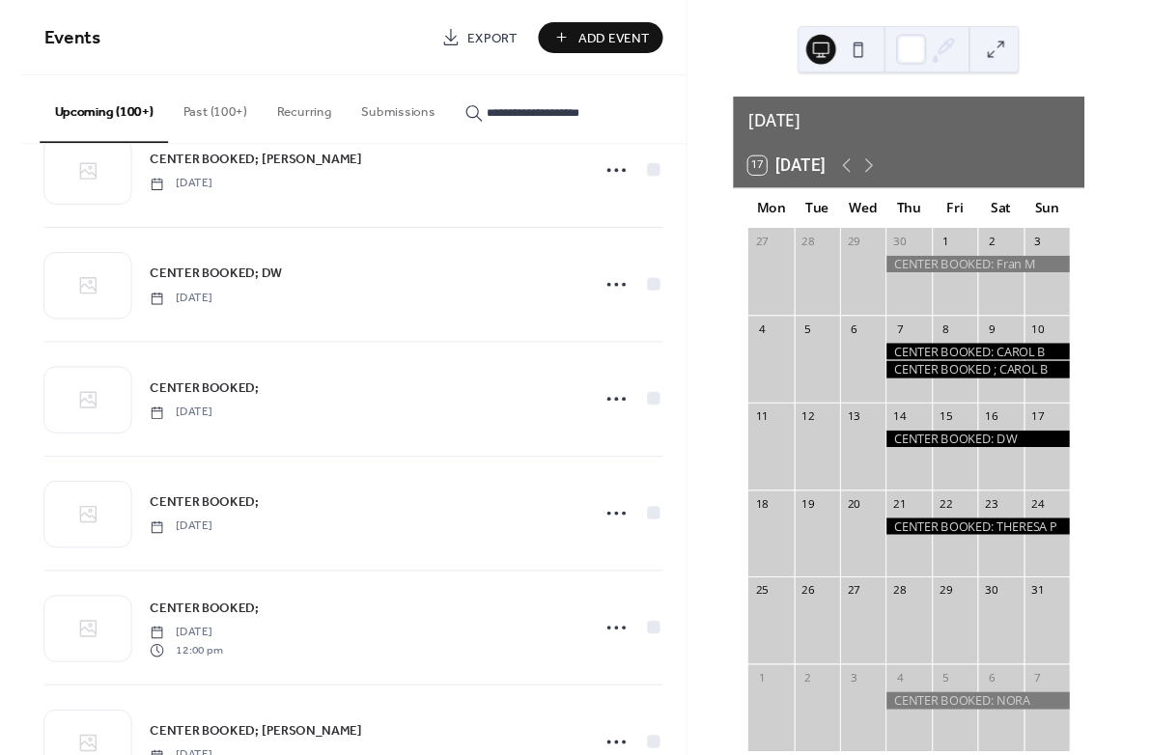
scroll to position [5280, 0]
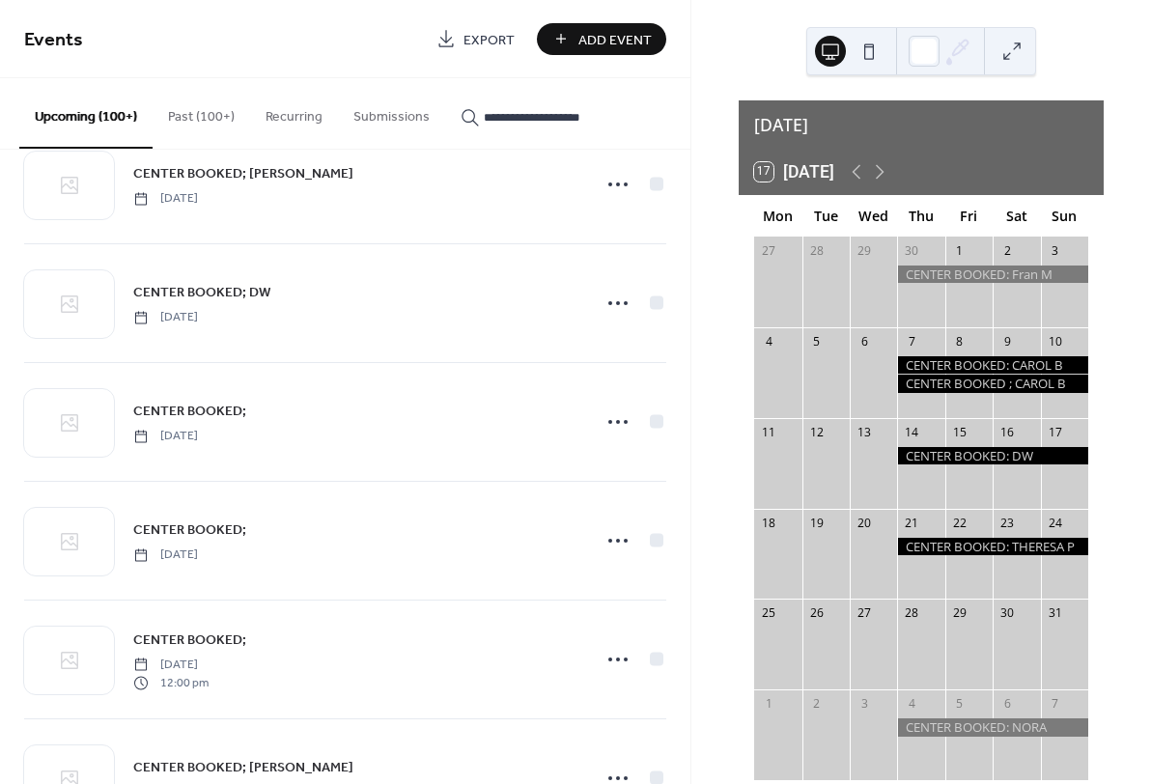
click at [314, 117] on button "Recurring" at bounding box center [294, 112] width 88 height 69
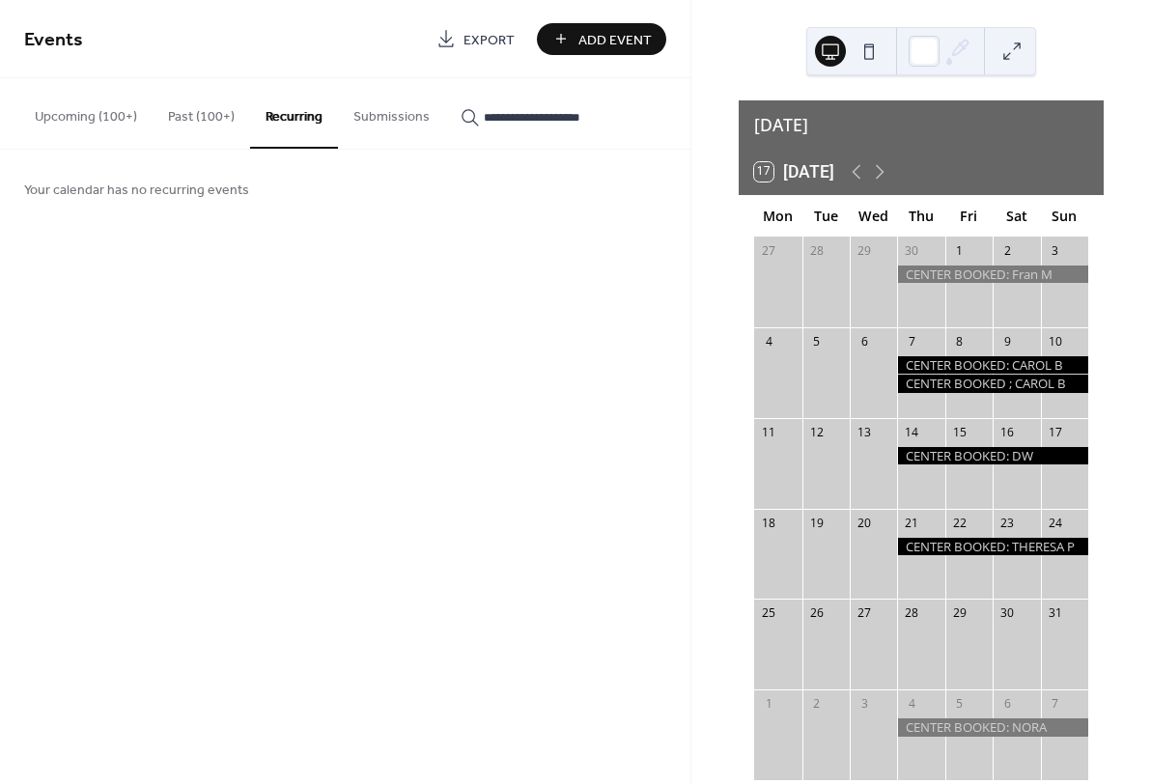
click at [472, 40] on span "Export" at bounding box center [489, 40] width 51 height 20
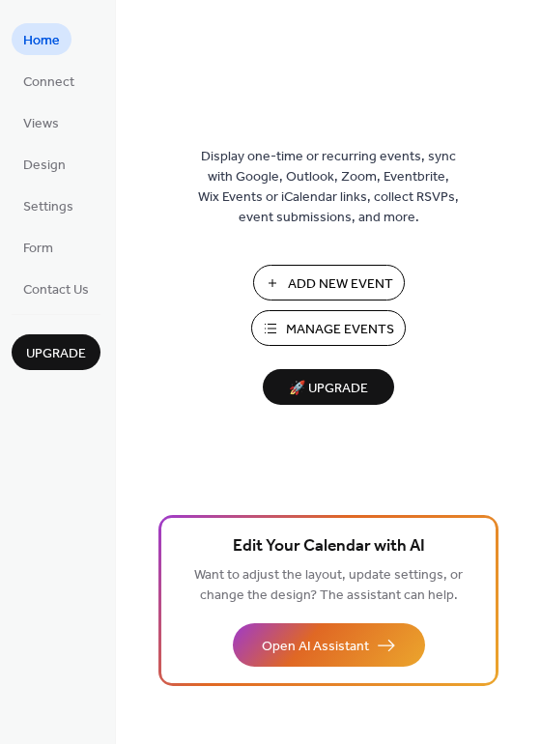
click at [335, 339] on span "Manage Events" at bounding box center [340, 330] width 108 height 20
click at [38, 208] on span "Settings" at bounding box center [48, 207] width 50 height 20
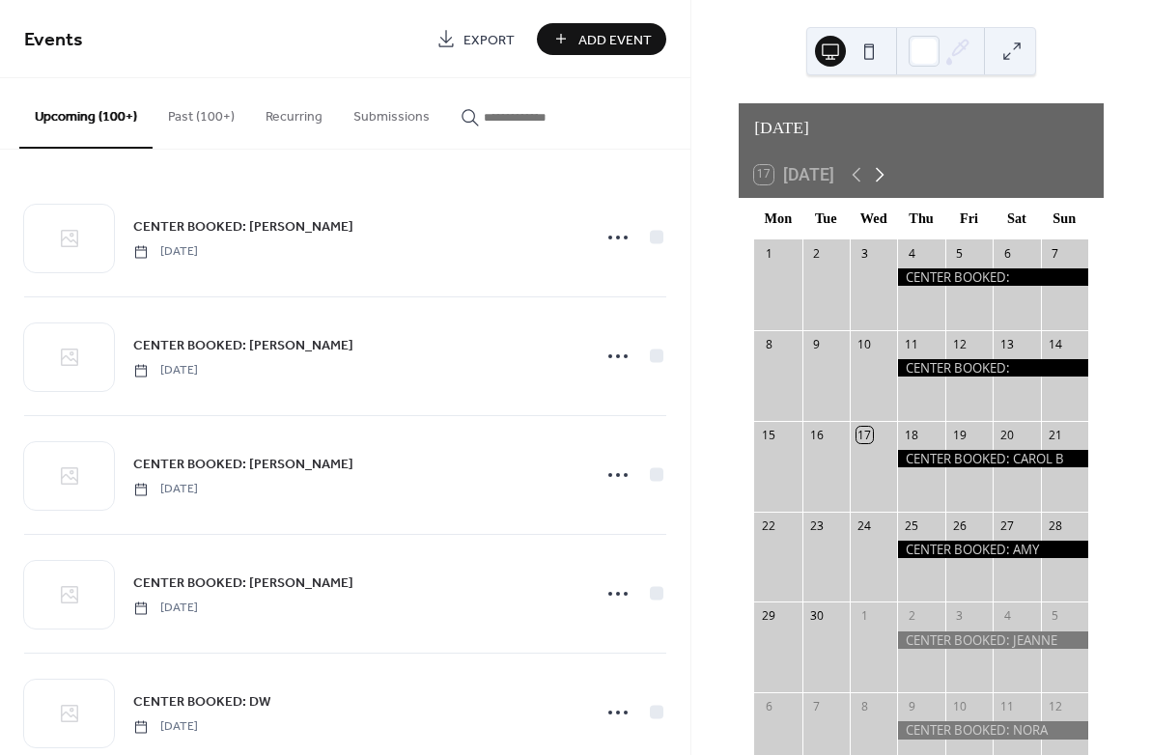
click at [885, 163] on icon at bounding box center [879, 174] width 23 height 23
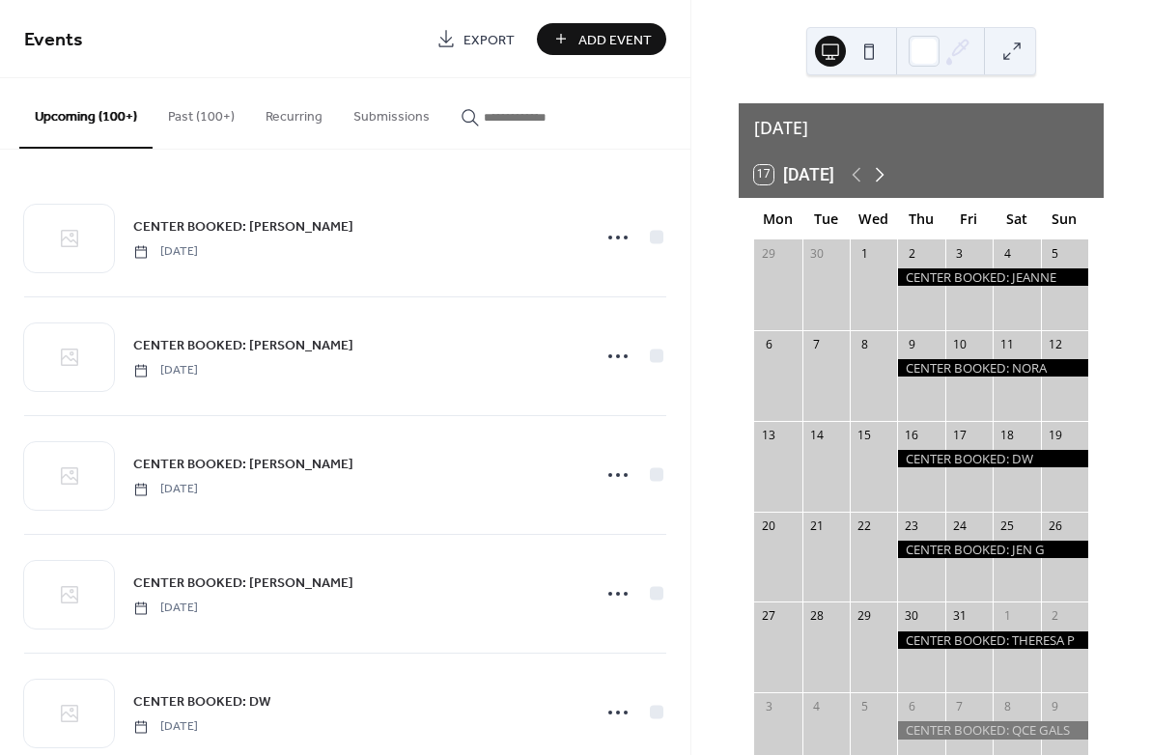
click at [885, 163] on icon at bounding box center [879, 174] width 23 height 23
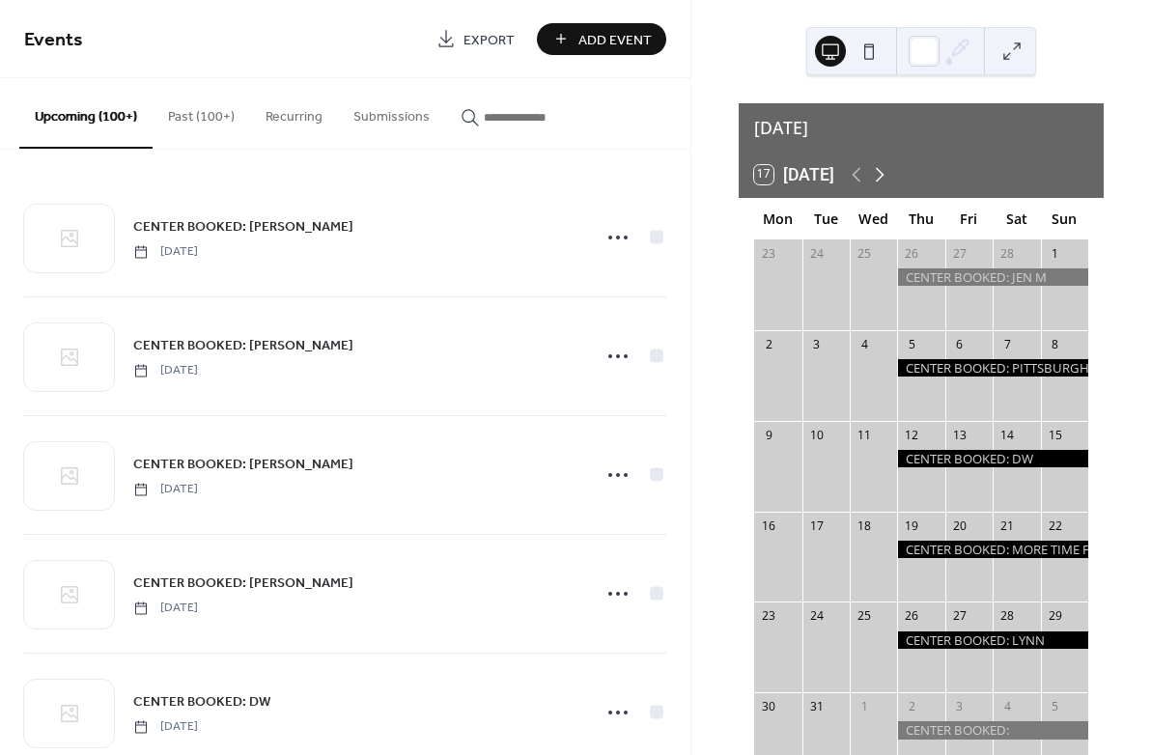
click at [885, 163] on icon at bounding box center [879, 174] width 23 height 23
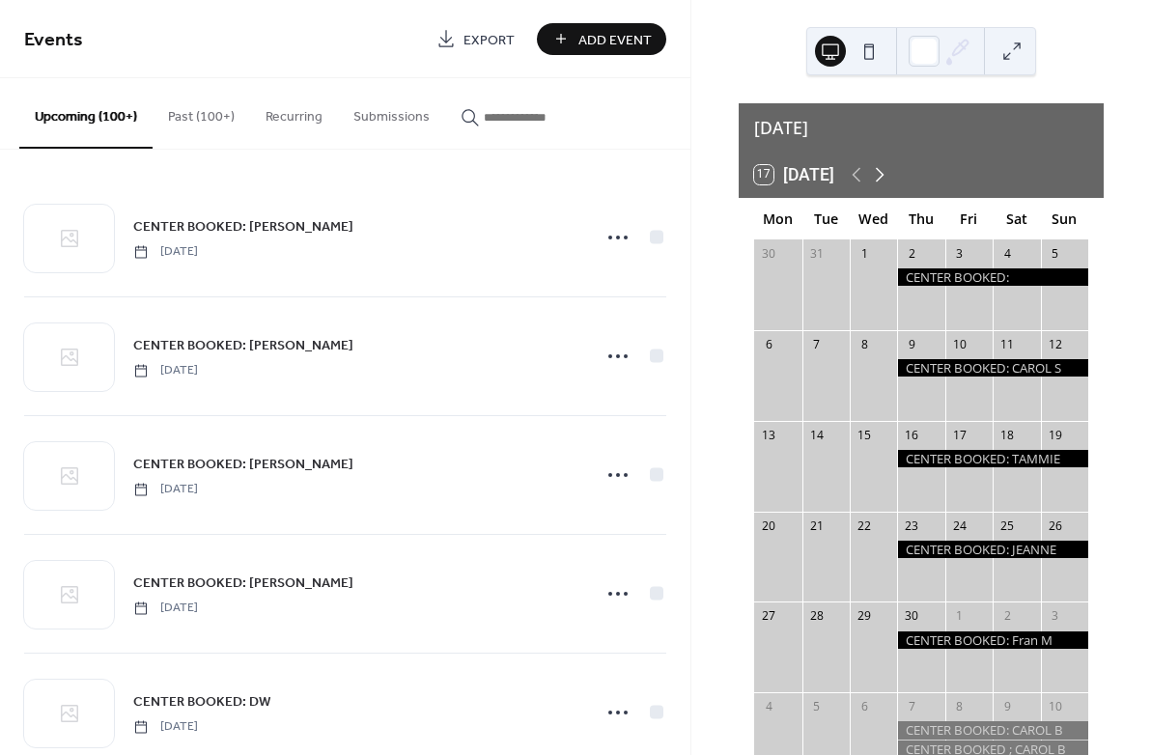
click at [885, 163] on icon at bounding box center [879, 174] width 23 height 23
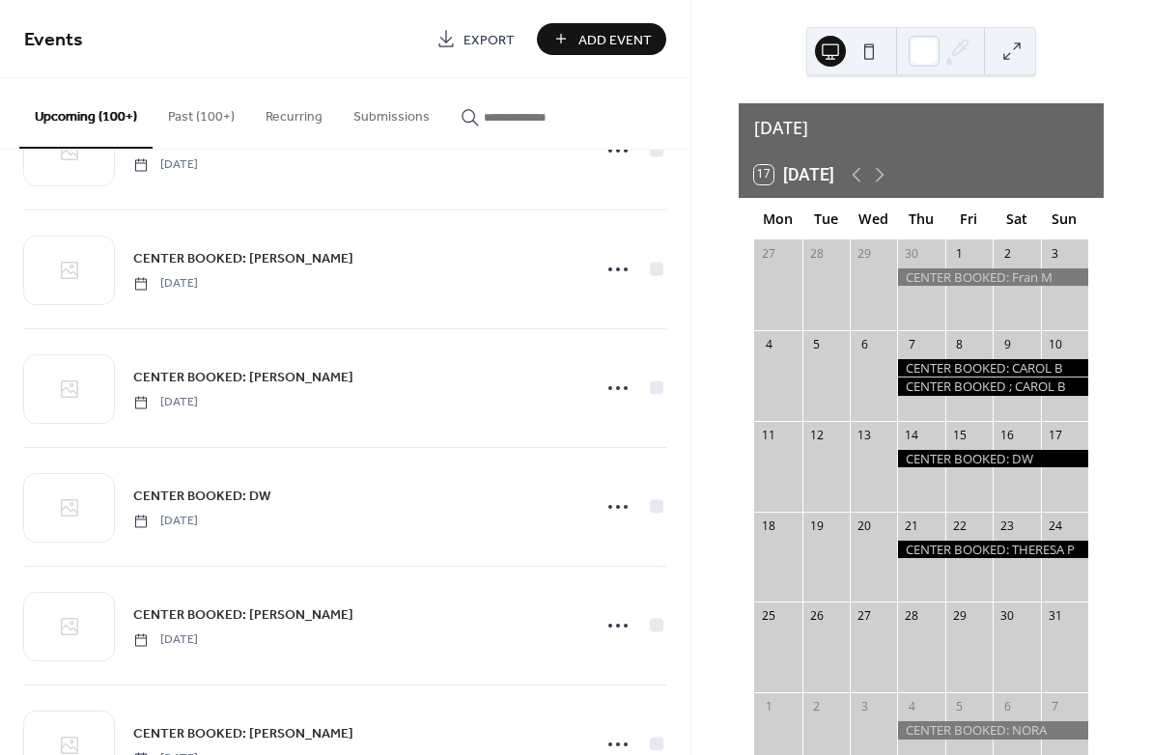
click at [55, 42] on span "Events" at bounding box center [53, 40] width 59 height 38
click at [590, 39] on span "Add Event" at bounding box center [615, 40] width 73 height 20
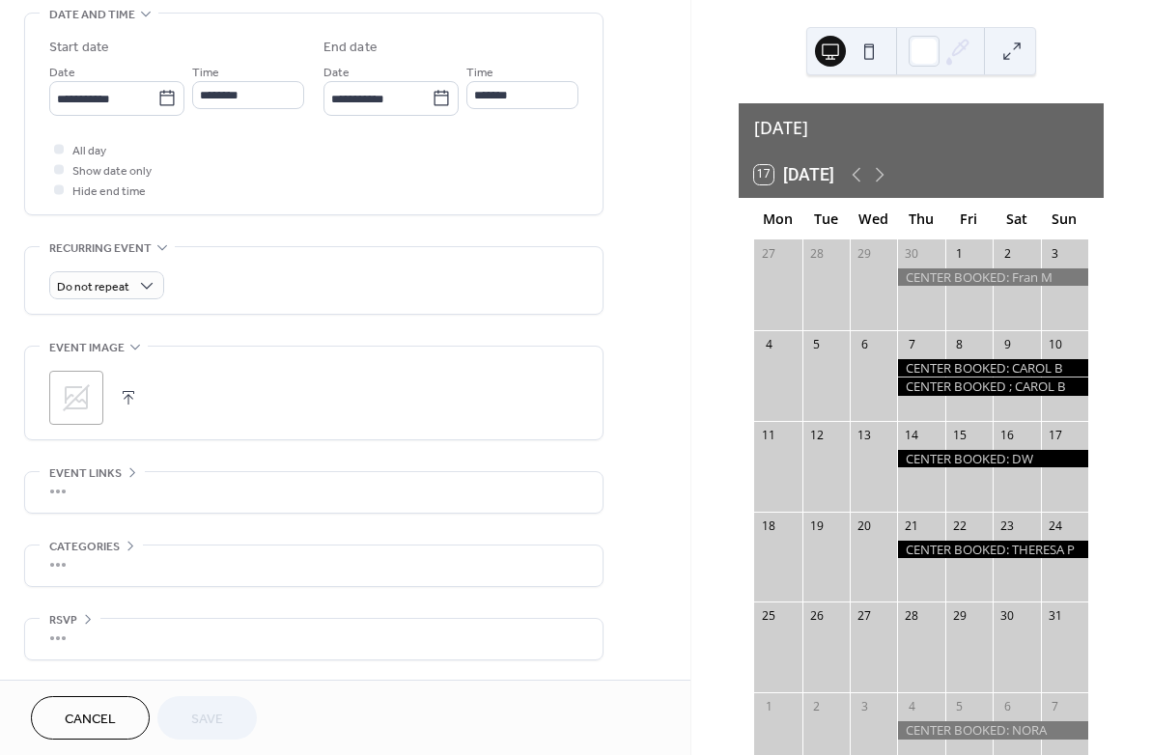
scroll to position [635, 0]
click at [101, 715] on span "Cancel" at bounding box center [90, 720] width 51 height 20
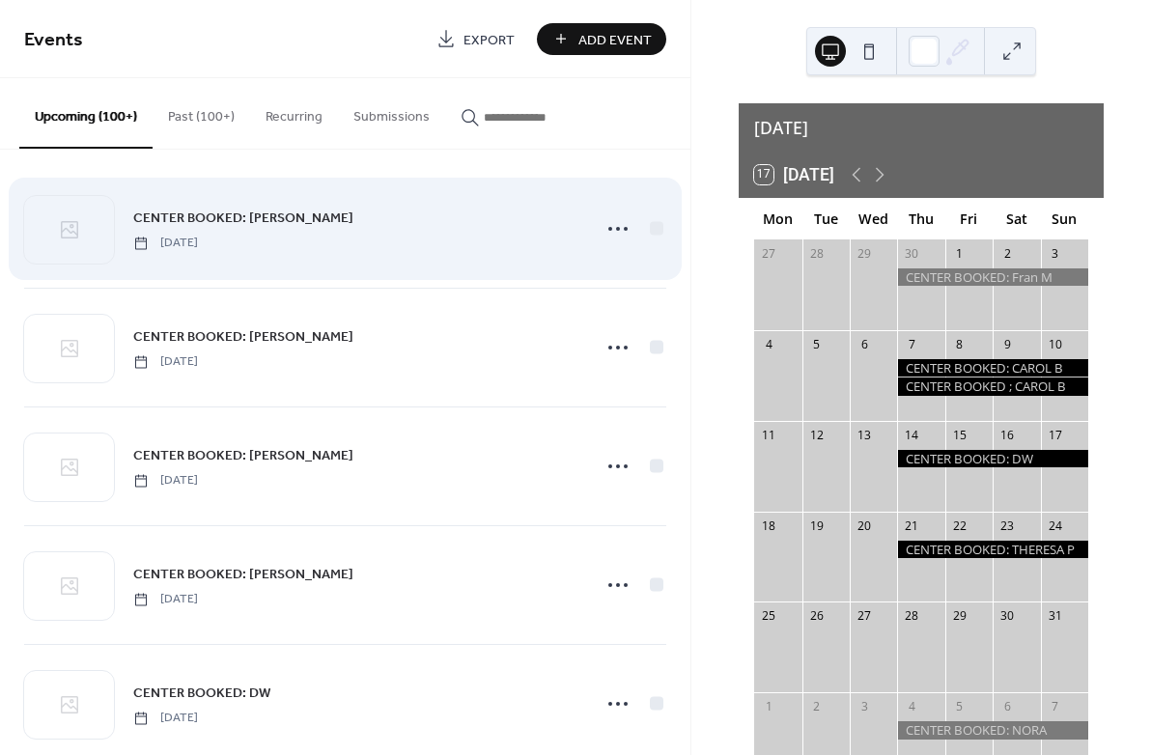
scroll to position [6, 0]
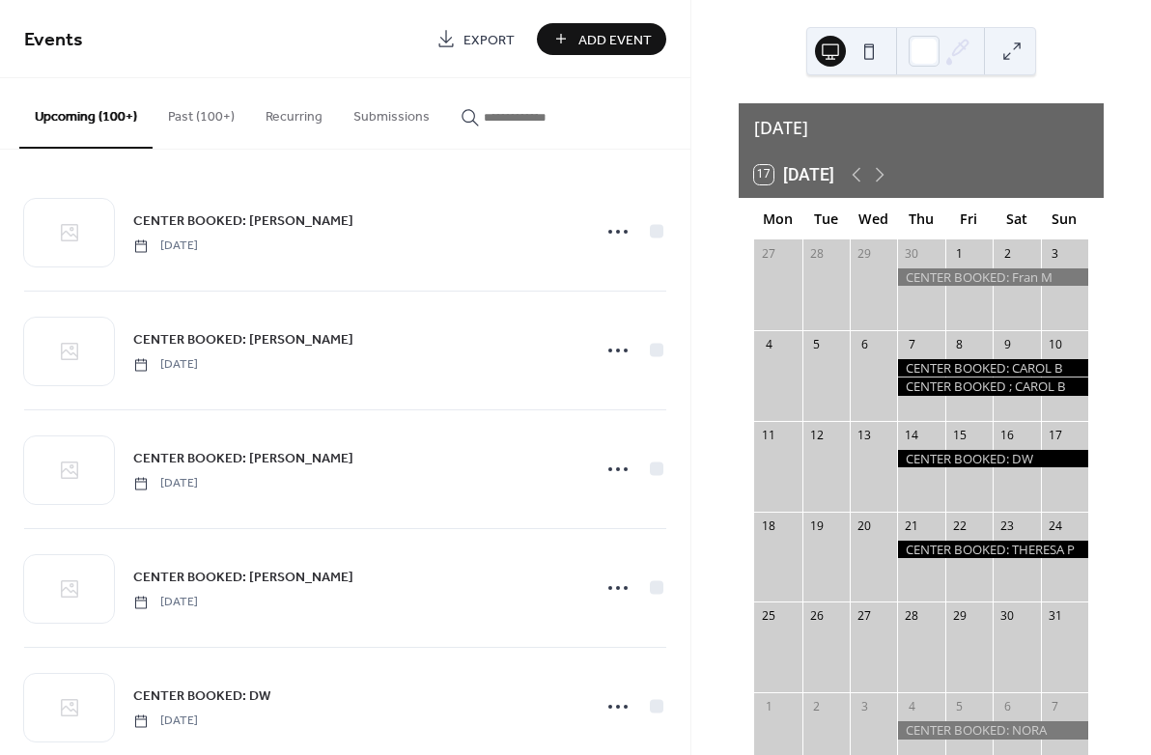
click at [579, 41] on span "Add Event" at bounding box center [615, 40] width 73 height 20
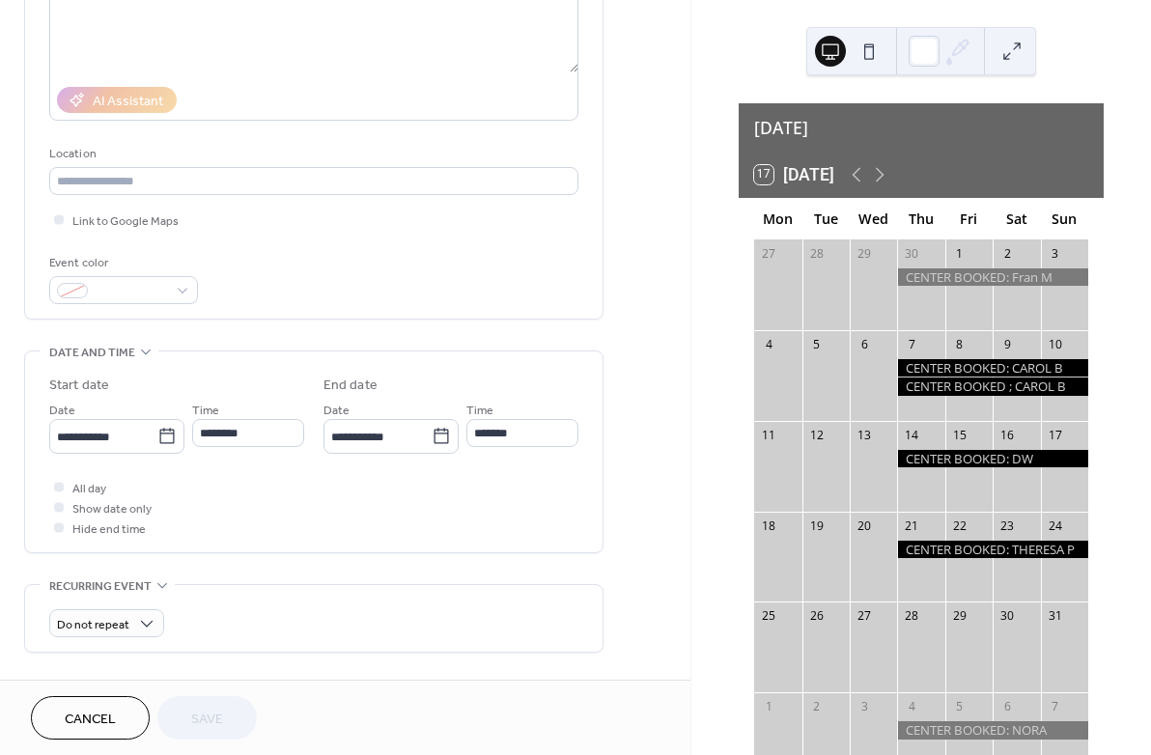
scroll to position [281, 0]
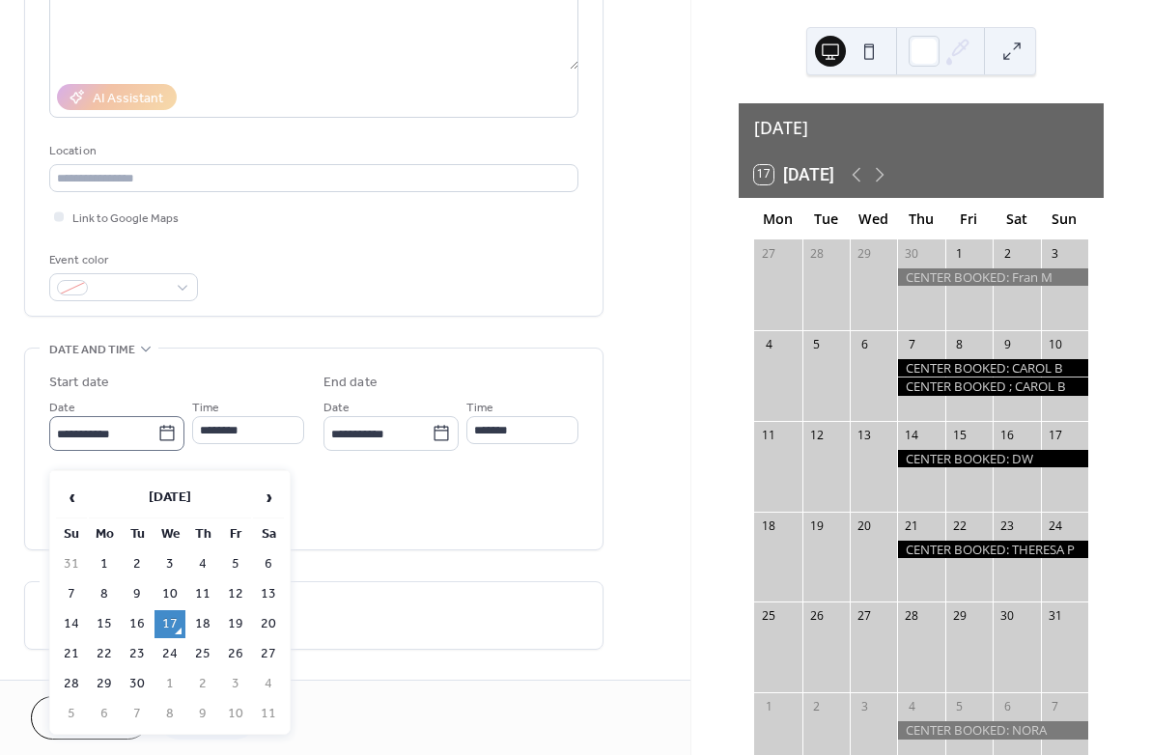
click at [167, 443] on icon at bounding box center [166, 433] width 19 height 19
click at [157, 448] on input "**********" at bounding box center [103, 434] width 108 height 28
click at [269, 496] on span "›" at bounding box center [268, 497] width 29 height 39
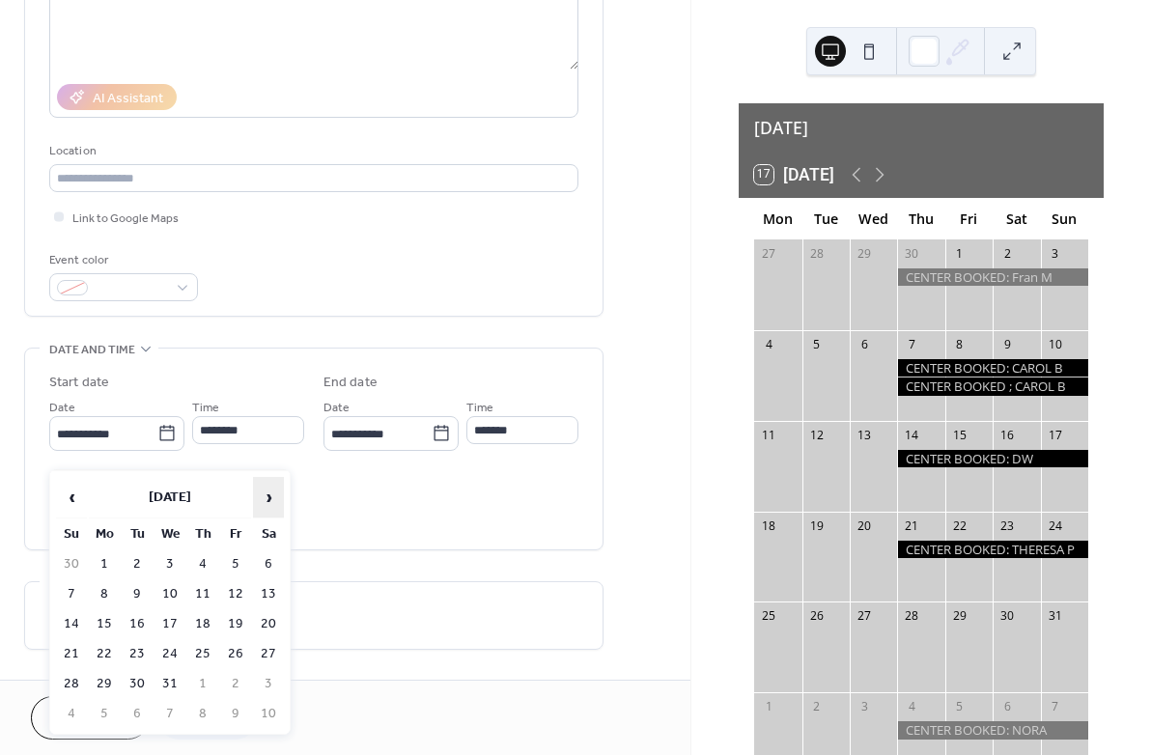
click at [269, 496] on span "›" at bounding box center [268, 497] width 29 height 39
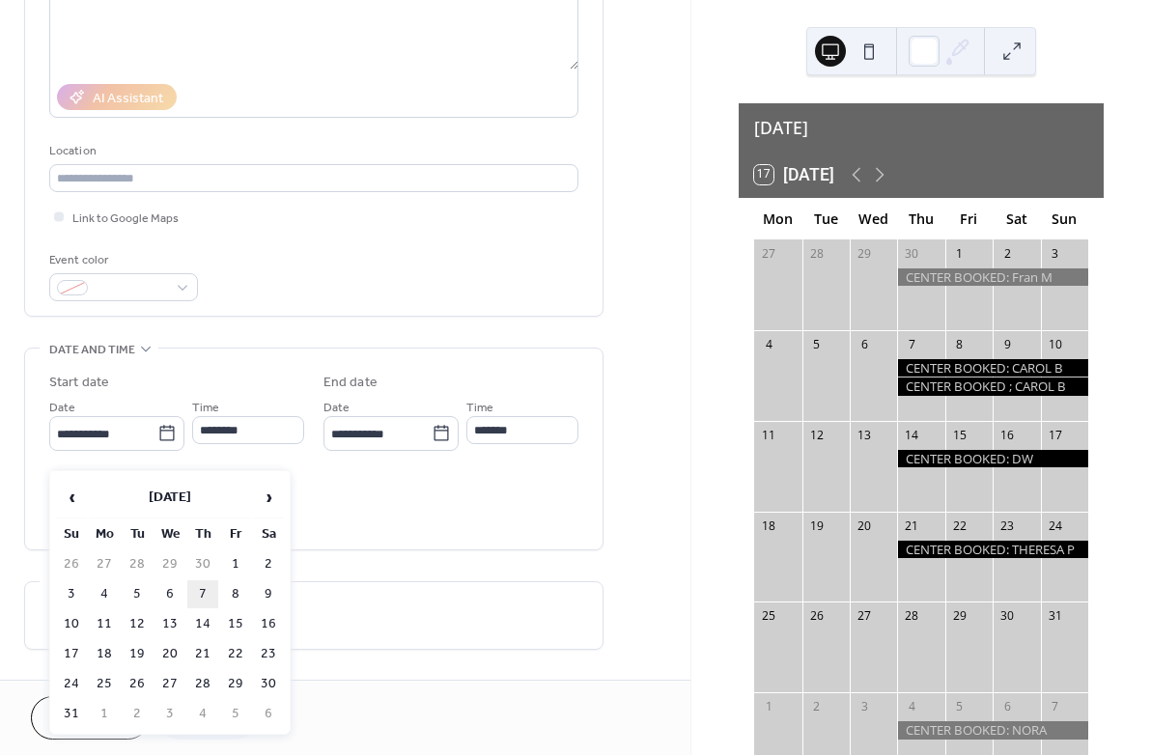
click at [206, 592] on td "7" at bounding box center [202, 594] width 31 height 28
type input "**********"
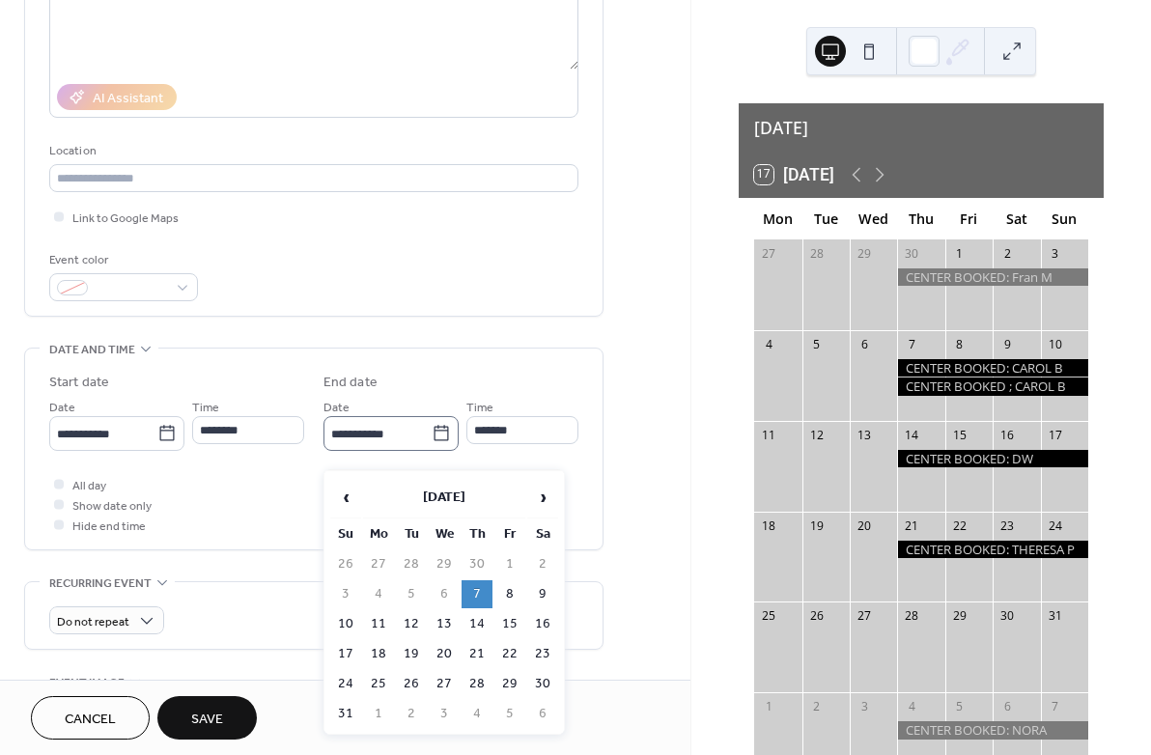
click at [442, 440] on icon at bounding box center [441, 432] width 14 height 15
click at [432, 448] on input "**********" at bounding box center [378, 434] width 108 height 28
click at [349, 622] on td "10" at bounding box center [345, 624] width 31 height 28
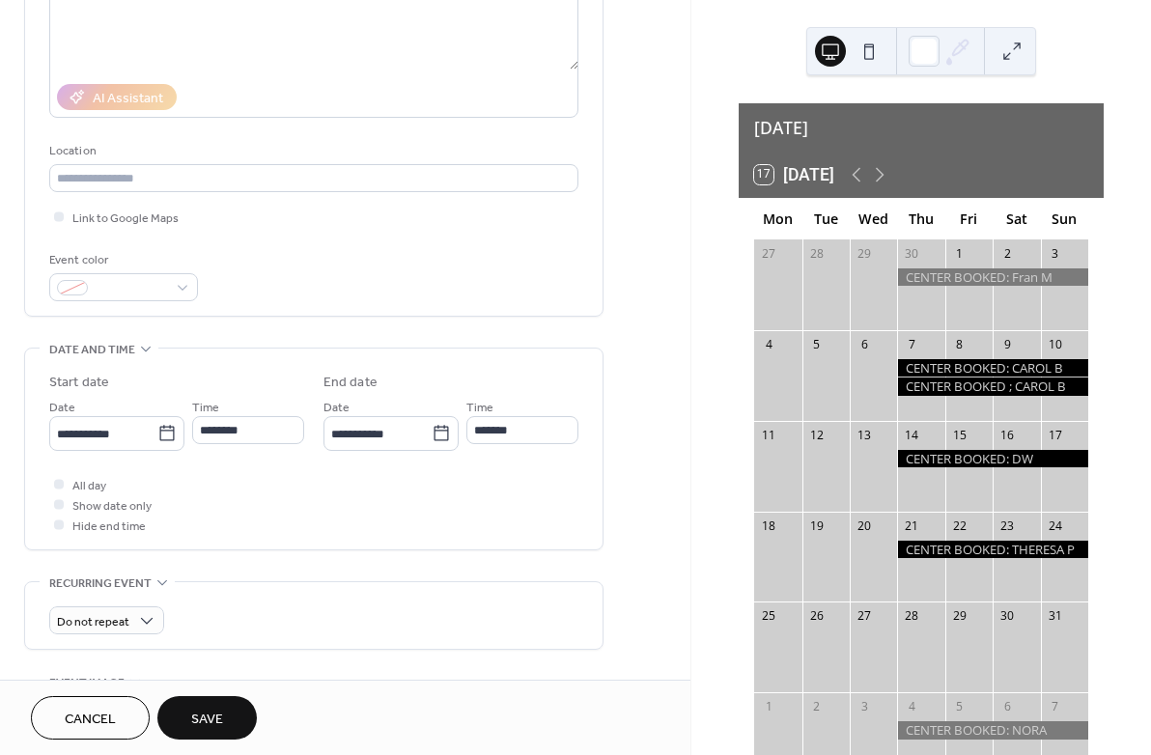
type input "**********"
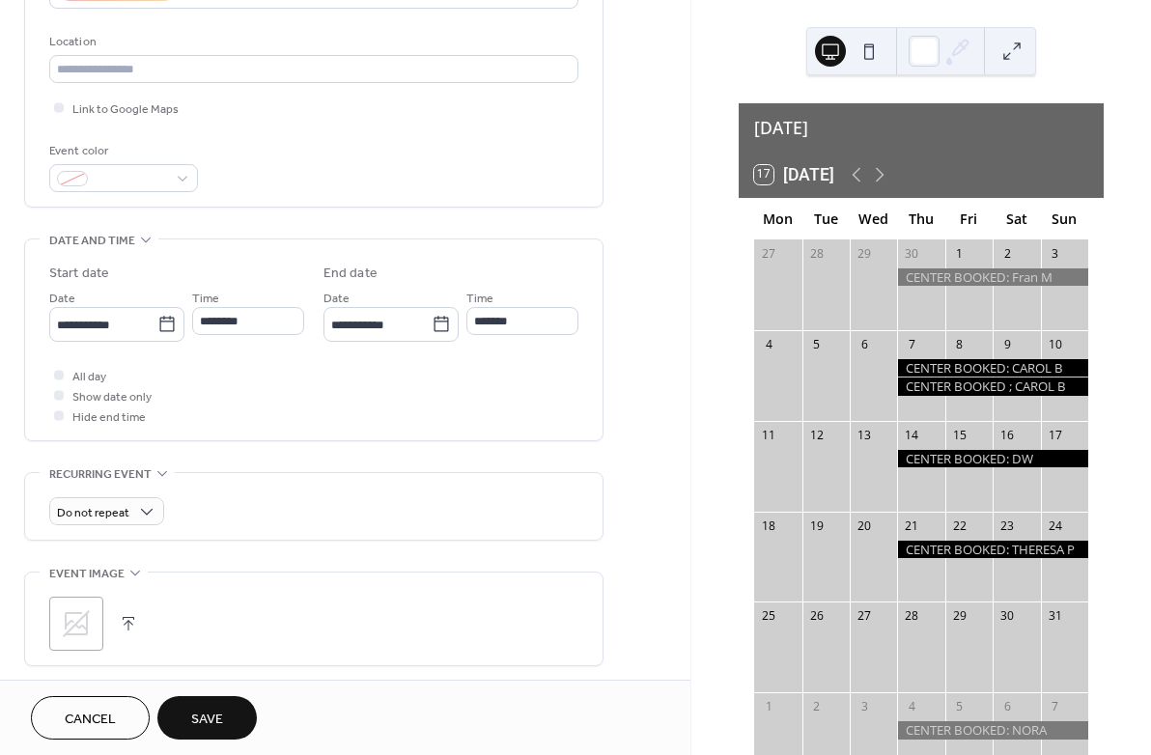
scroll to position [391, 0]
click at [94, 715] on span "Cancel" at bounding box center [90, 720] width 51 height 20
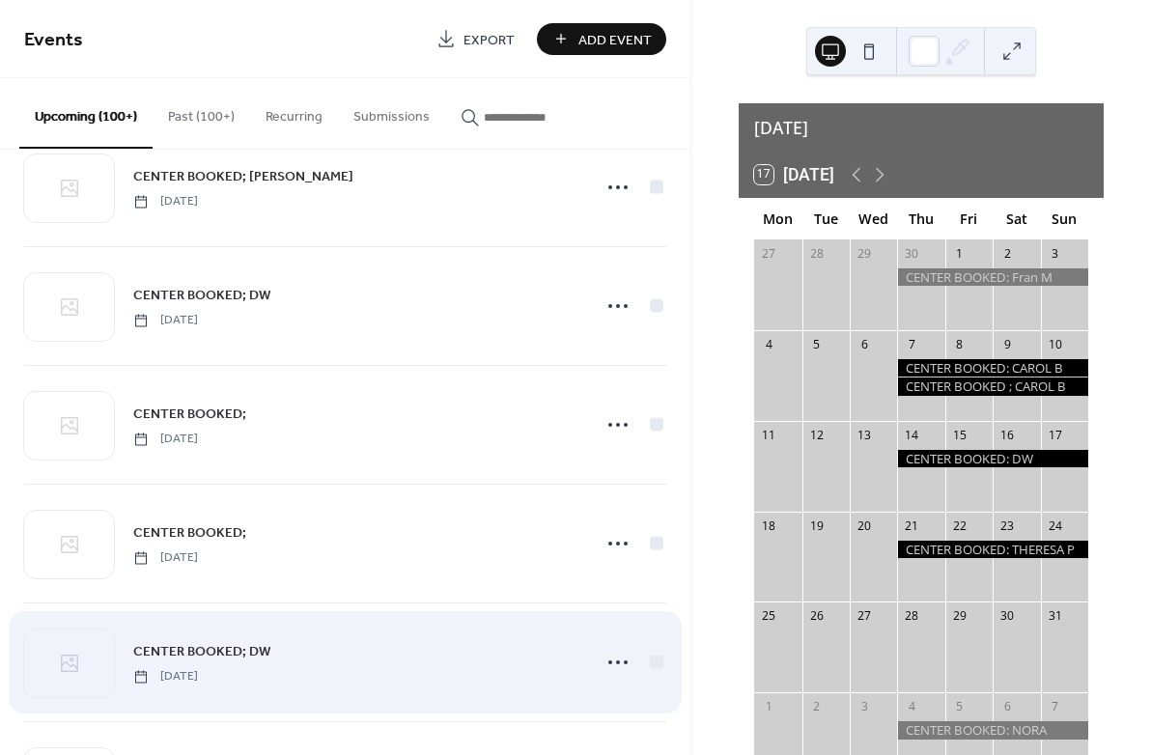
scroll to position [3972, 0]
